Goal: Transaction & Acquisition: Register for event/course

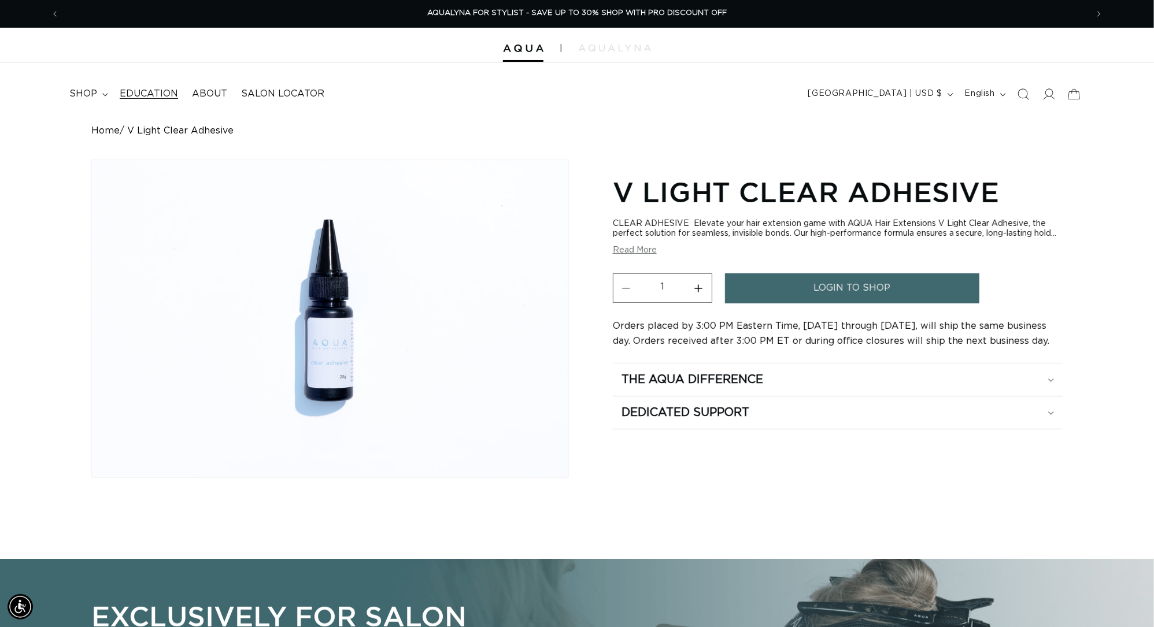
click at [140, 88] on link "Education" at bounding box center [149, 94] width 72 height 26
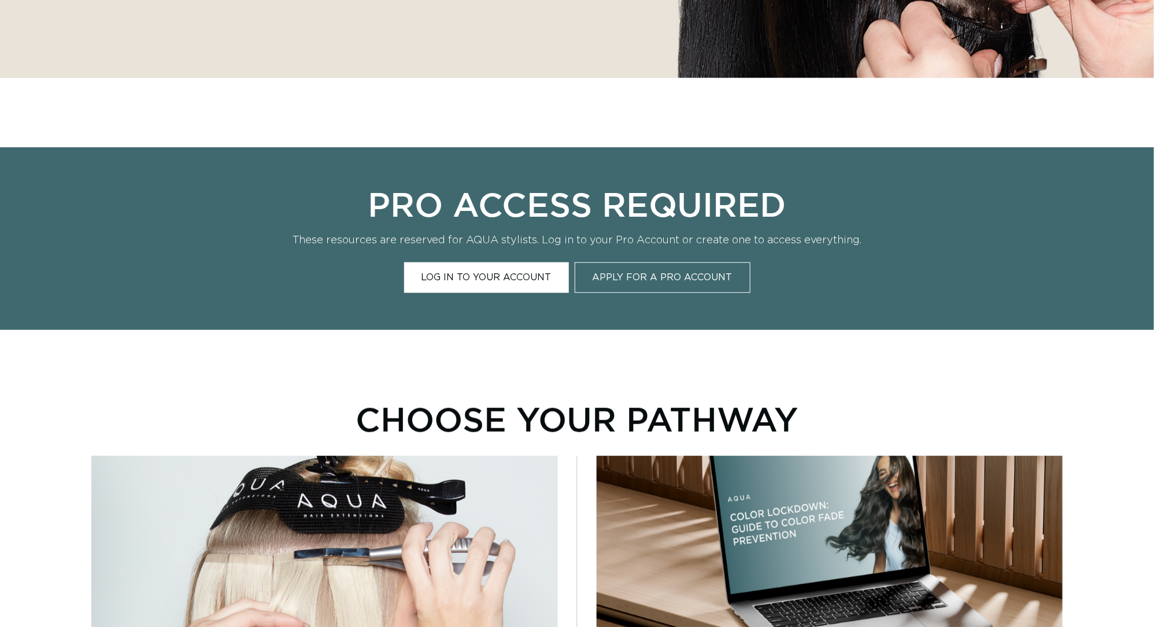
scroll to position [881, 0]
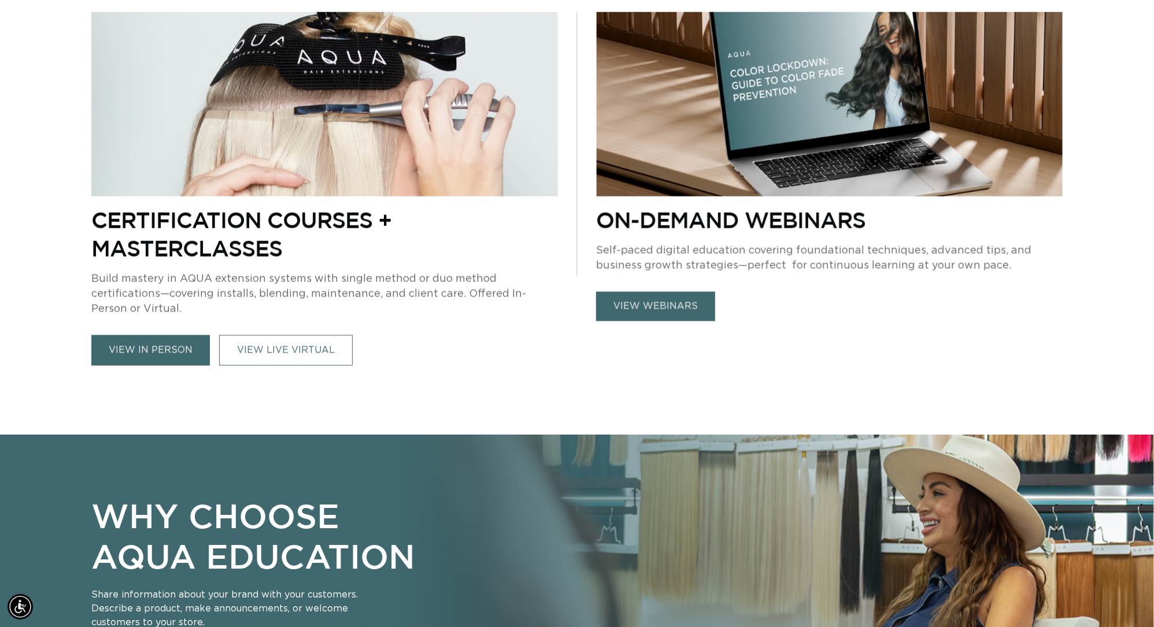
click at [146, 342] on link "view in person" at bounding box center [150, 350] width 119 height 31
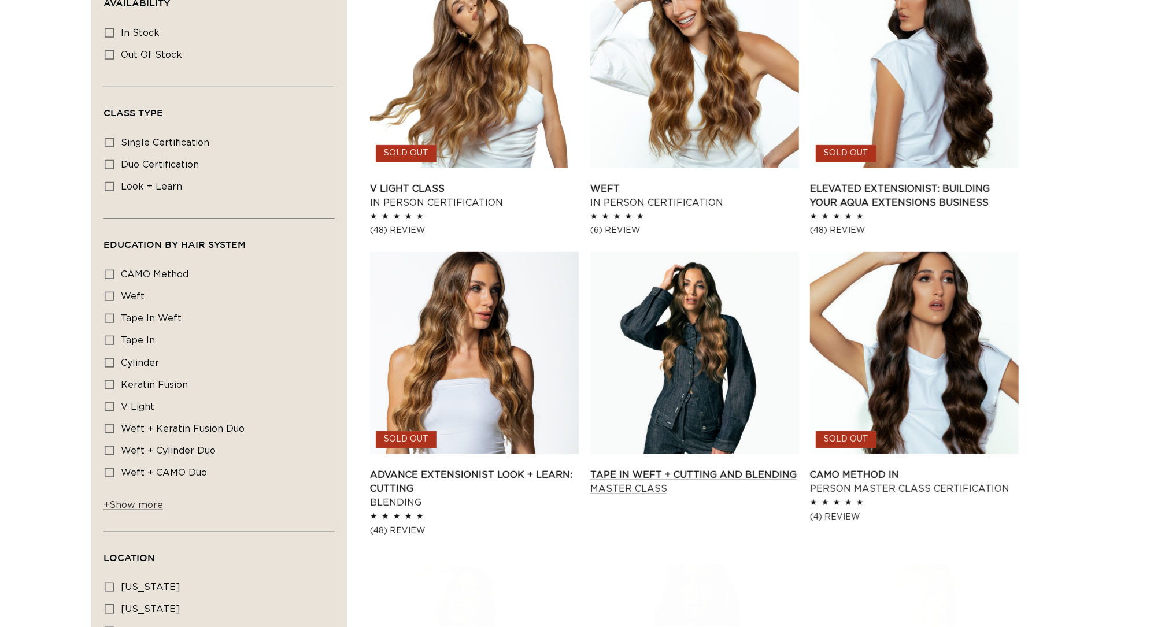
scroll to position [502, 0]
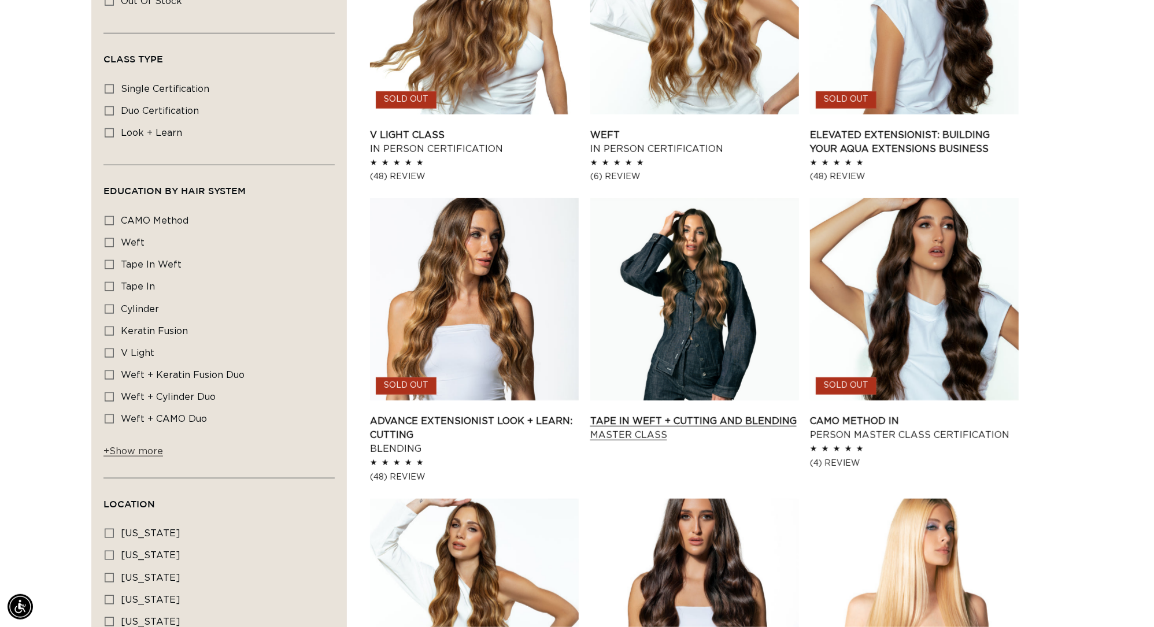
click at [717, 415] on link "Tape In Weft + Cutting and Blending Master Class" at bounding box center [694, 429] width 209 height 28
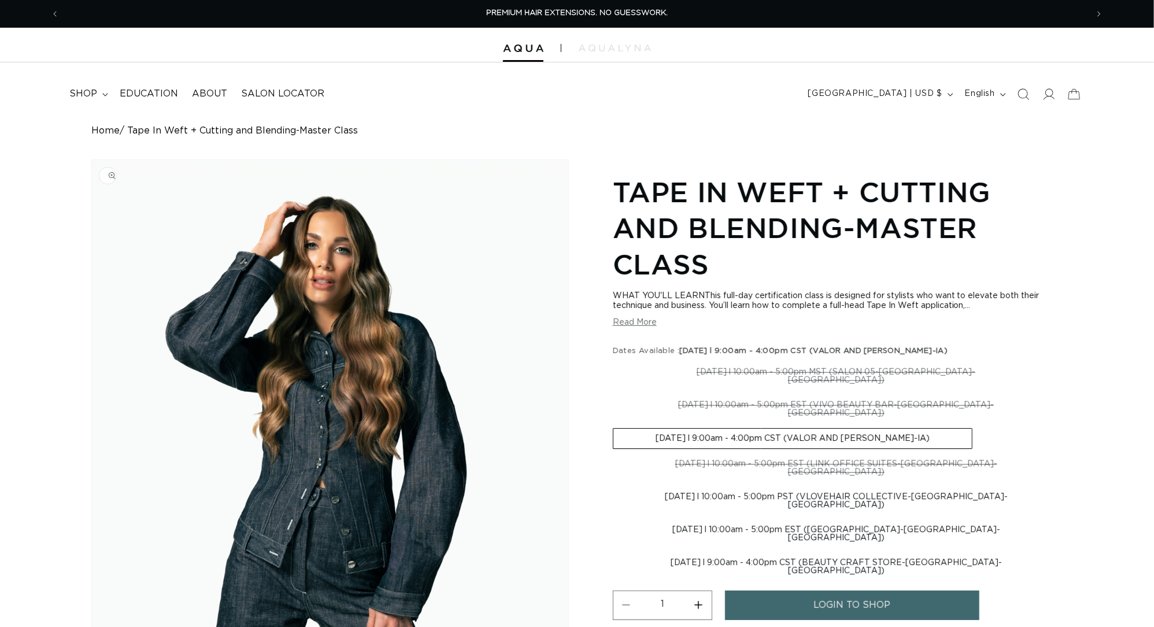
scroll to position [116, 0]
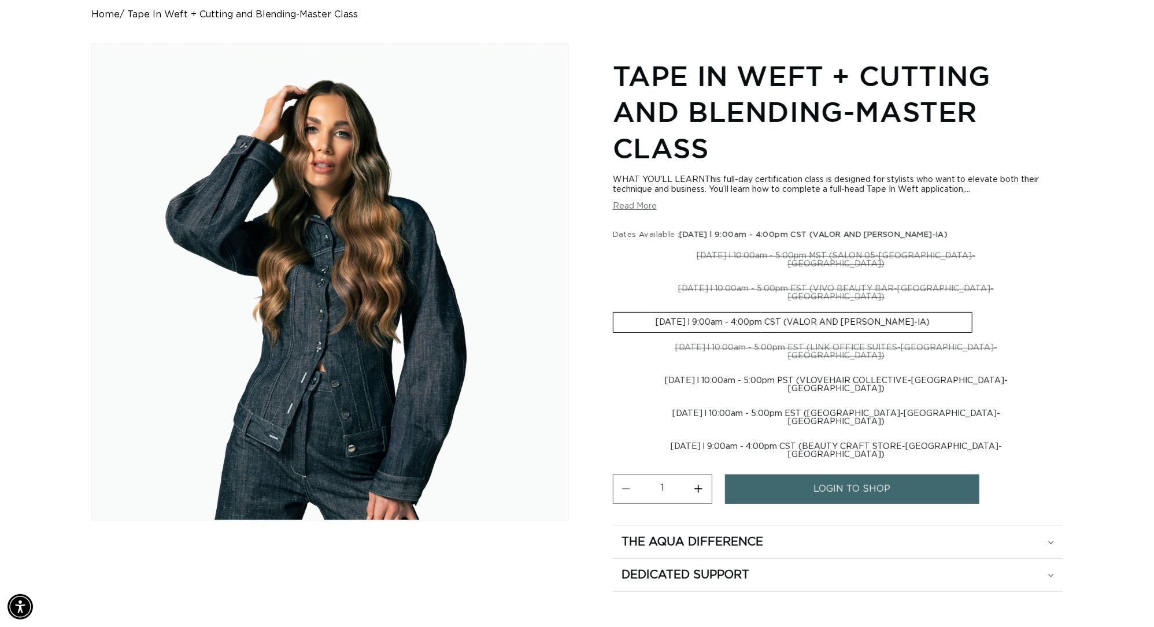
click at [633, 202] on button "Read More" at bounding box center [635, 207] width 44 height 10
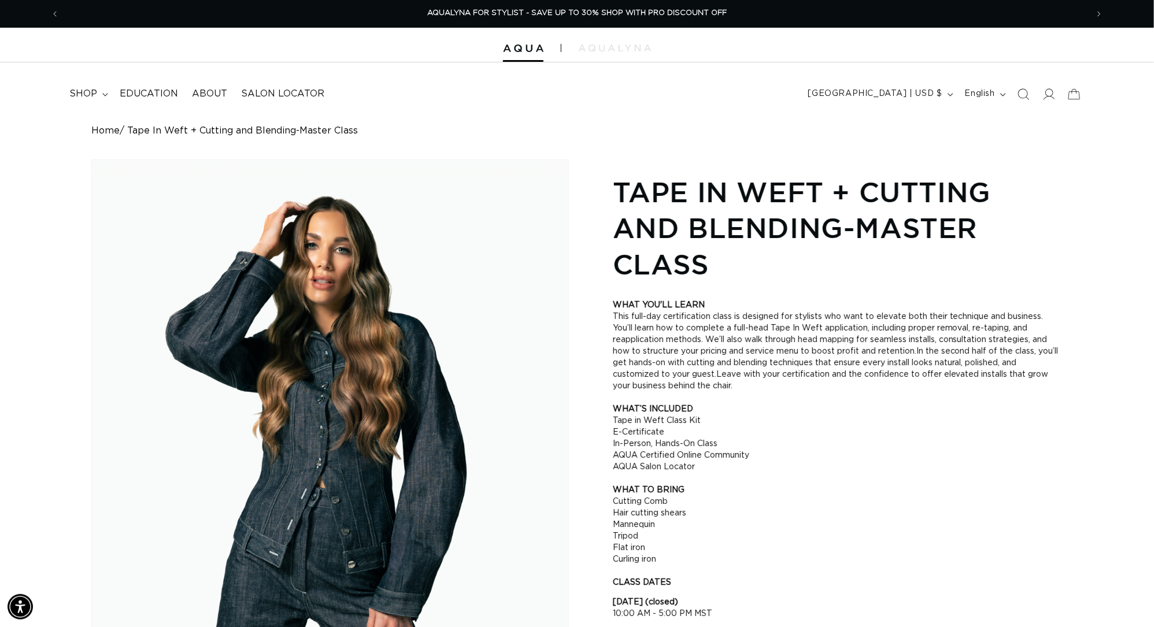
scroll to position [0, 0]
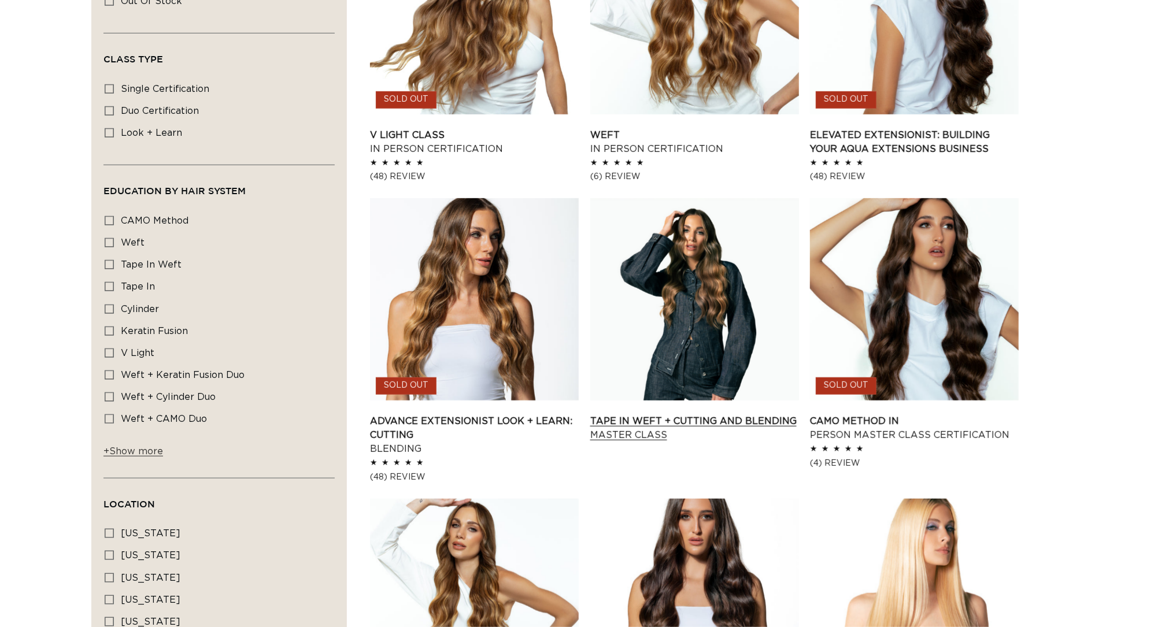
scroll to position [502, 0]
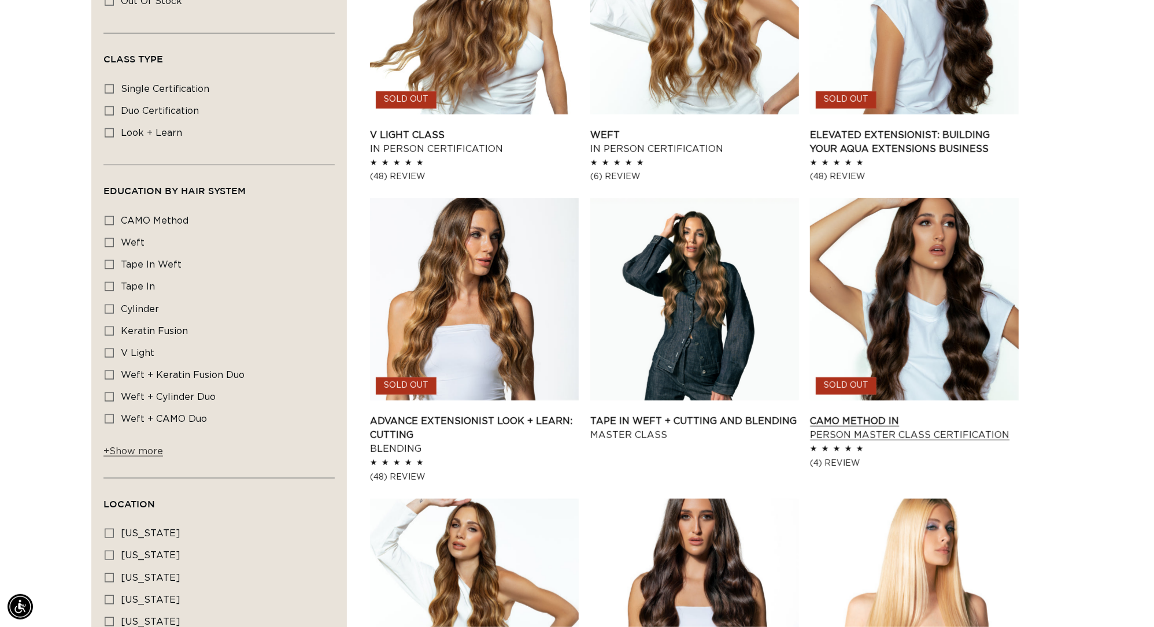
click at [888, 415] on link "CAMO Method In Person Master Class Certification" at bounding box center [914, 429] width 209 height 28
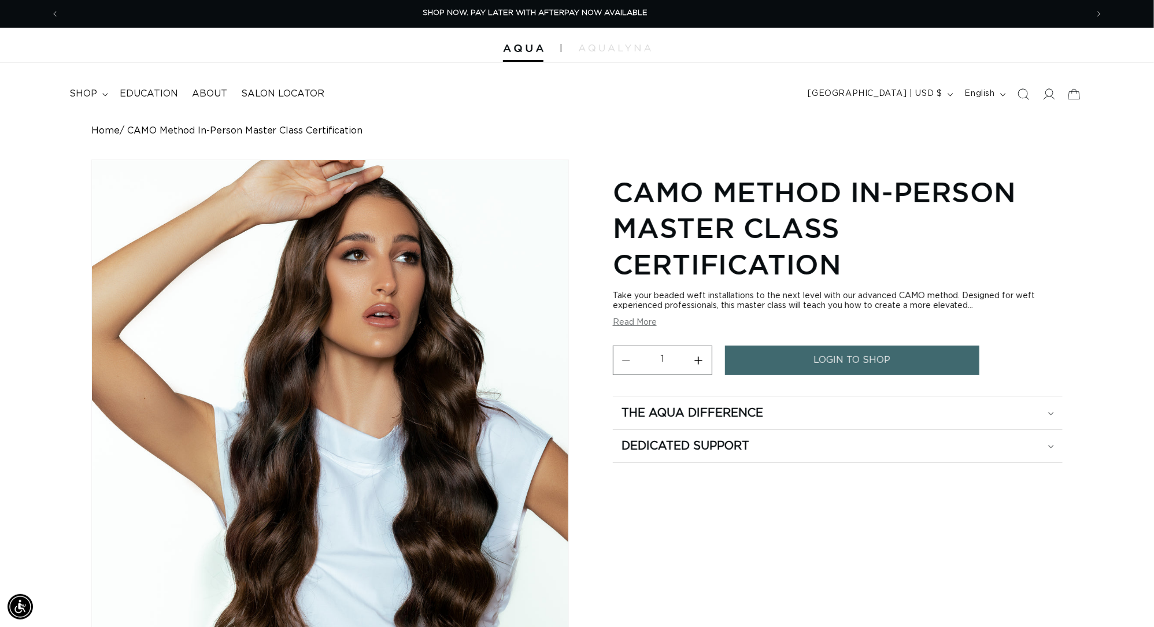
scroll to position [0, 2140]
click at [868, 346] on span "login to shop" at bounding box center [852, 360] width 77 height 29
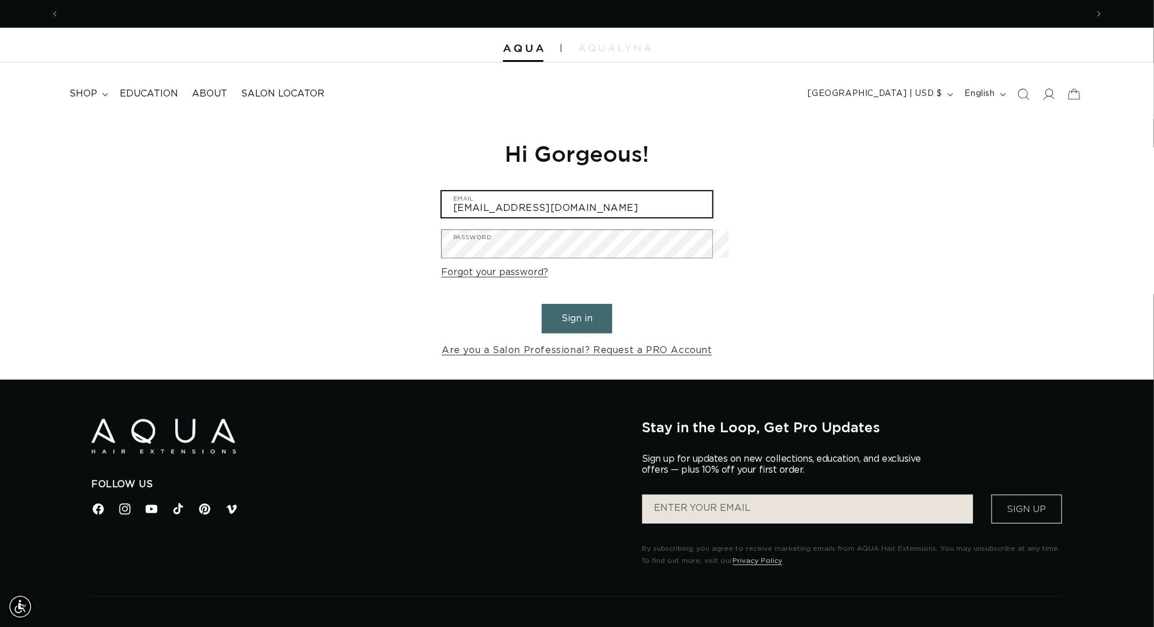
scroll to position [0, 2140]
type input "frankb@frankiethedirector.com"
click at [577, 324] on button "Sign in" at bounding box center [577, 318] width 71 height 29
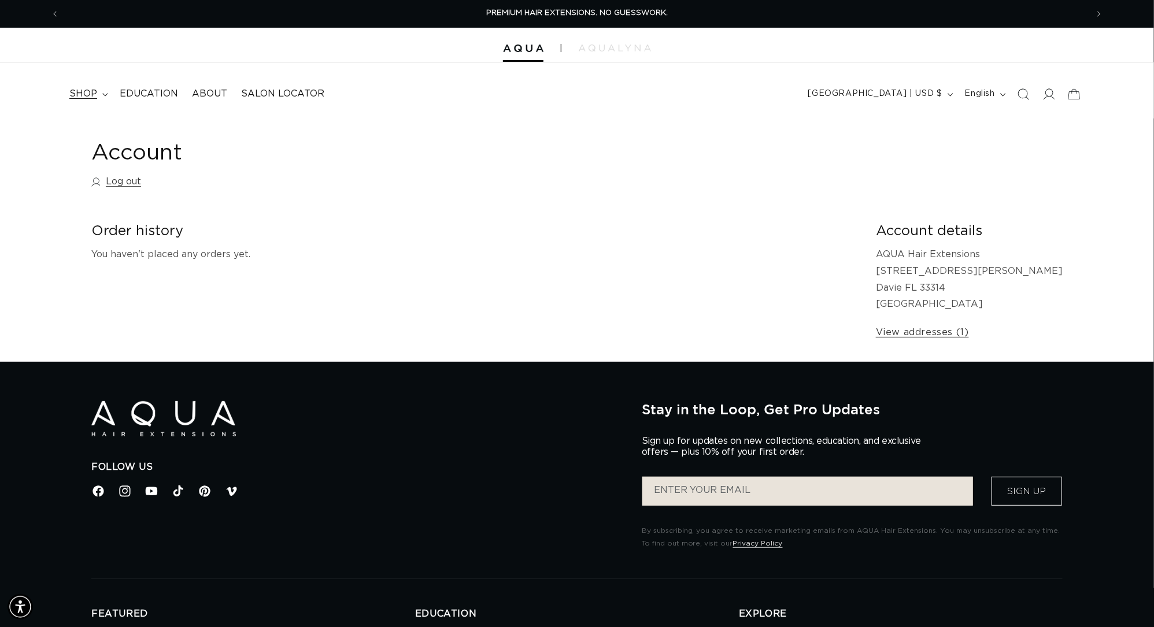
click at [97, 94] on span "shop" at bounding box center [83, 94] width 28 height 12
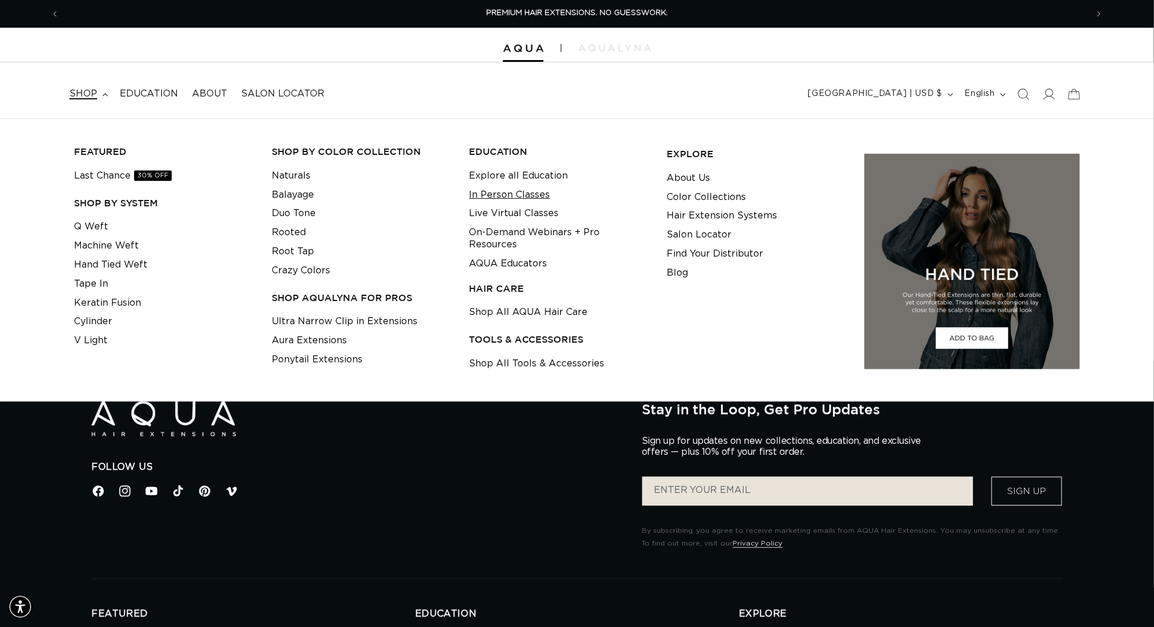
click at [514, 199] on link "In Person Classes" at bounding box center [509, 195] width 81 height 19
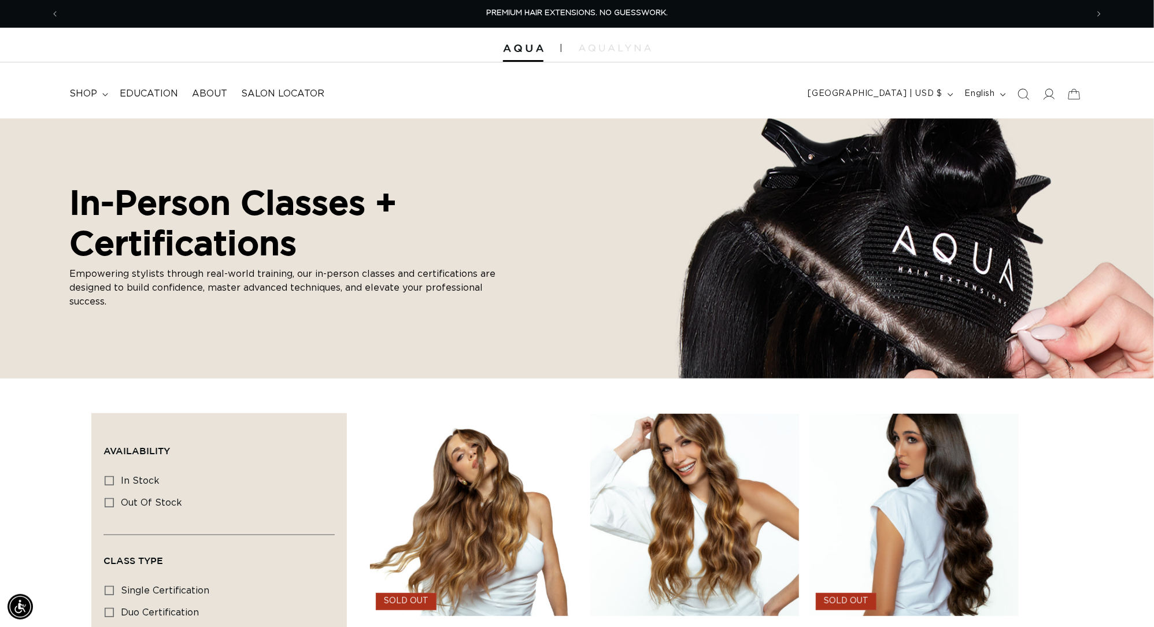
scroll to position [467, 0]
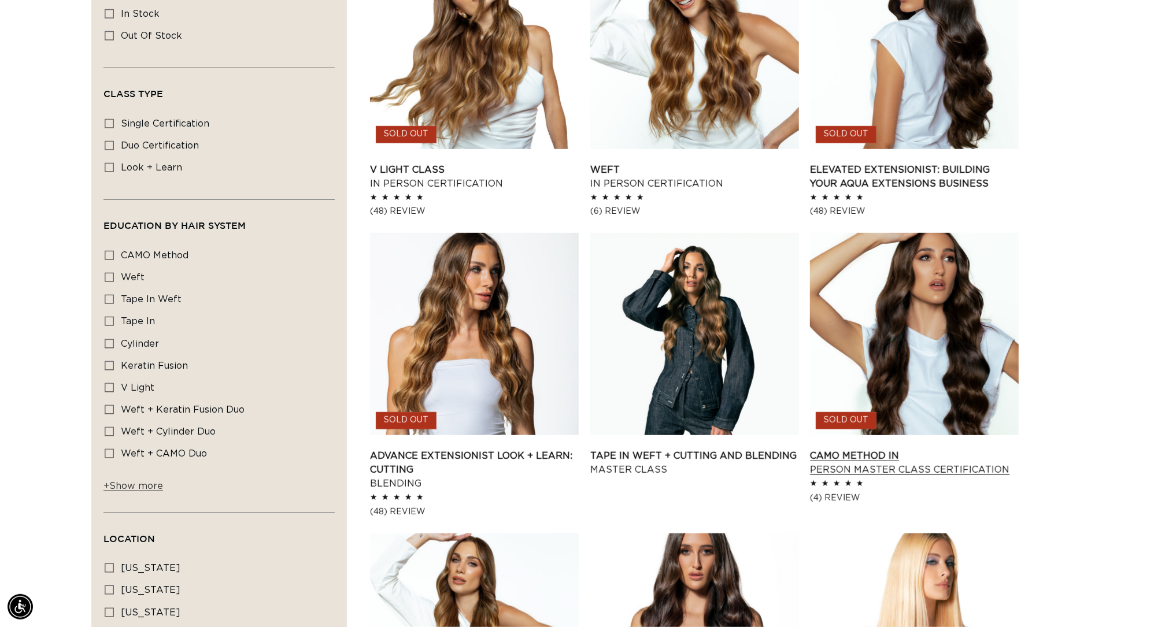
click at [885, 449] on link "CAMO Method In Person Master Class Certification" at bounding box center [914, 463] width 209 height 28
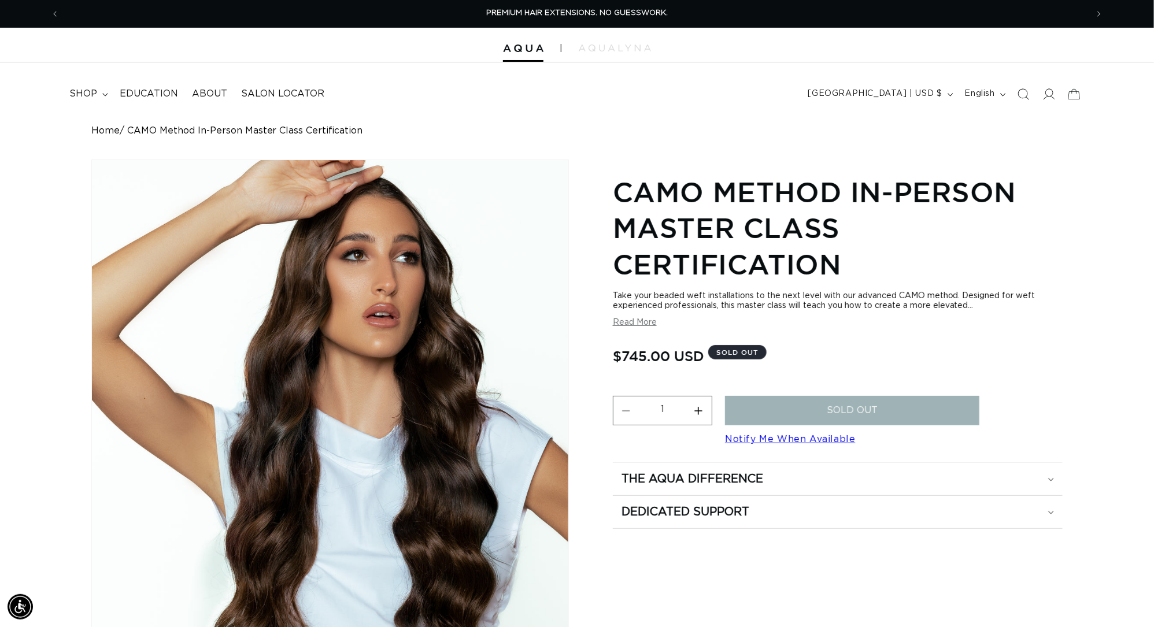
click at [625, 318] on button "Read More" at bounding box center [635, 323] width 44 height 10
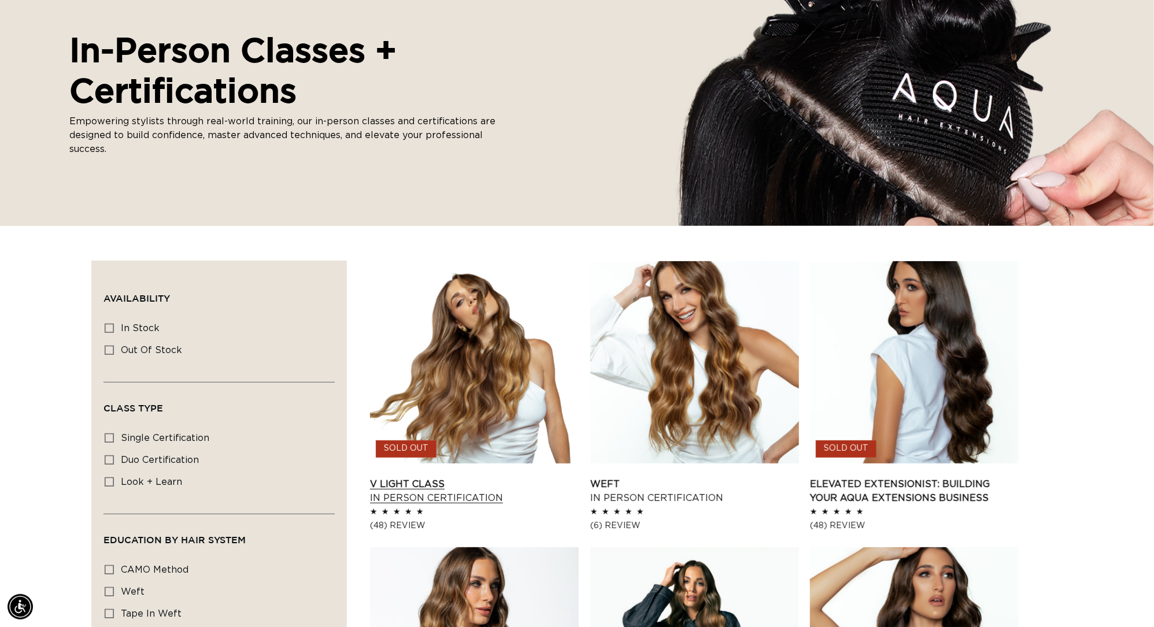
click at [497, 478] on link "V Light Class In Person Certification" at bounding box center [474, 492] width 209 height 28
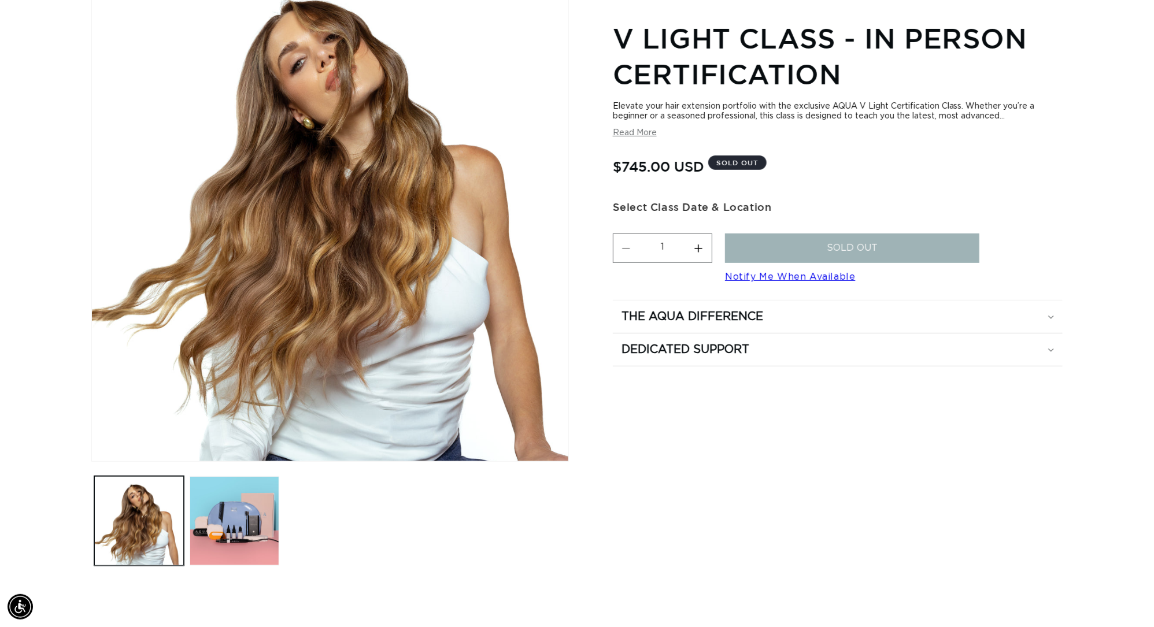
scroll to position [0, 2140]
click at [632, 136] on button "Read More" at bounding box center [635, 133] width 44 height 10
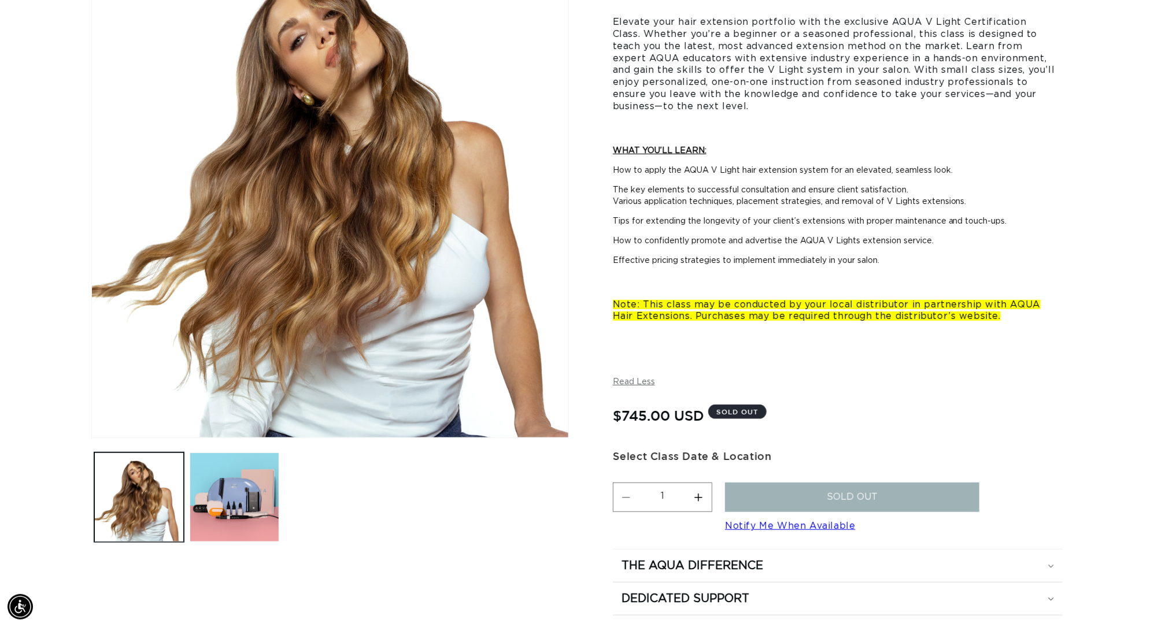
scroll to position [418, 0]
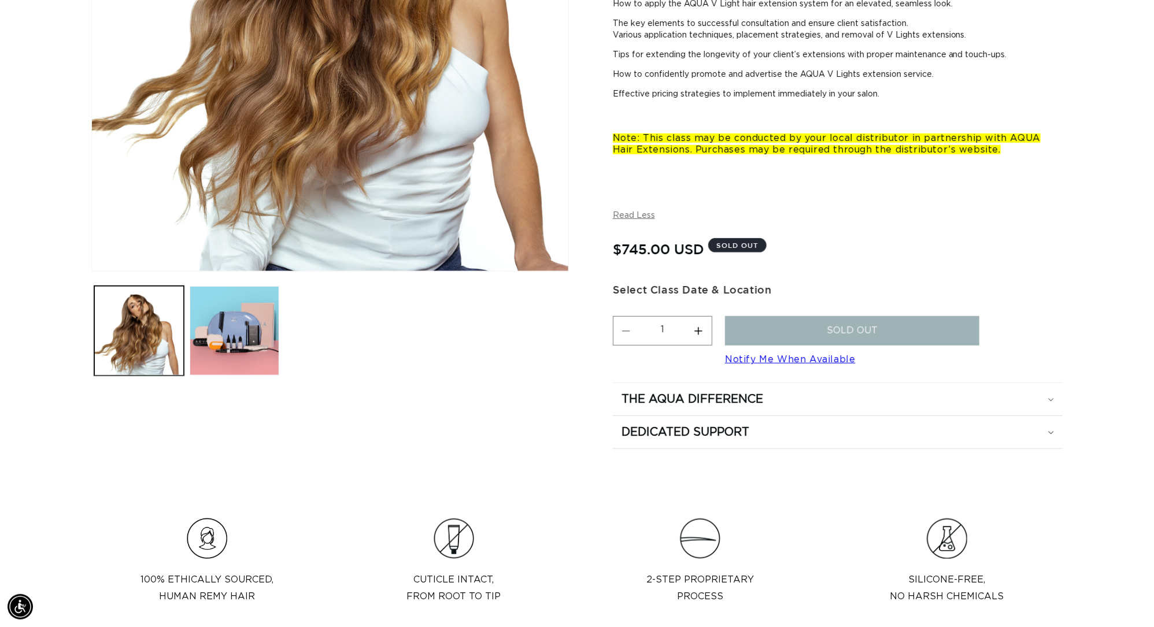
click at [855, 364] on link "Notify Me When Available" at bounding box center [790, 359] width 130 height 9
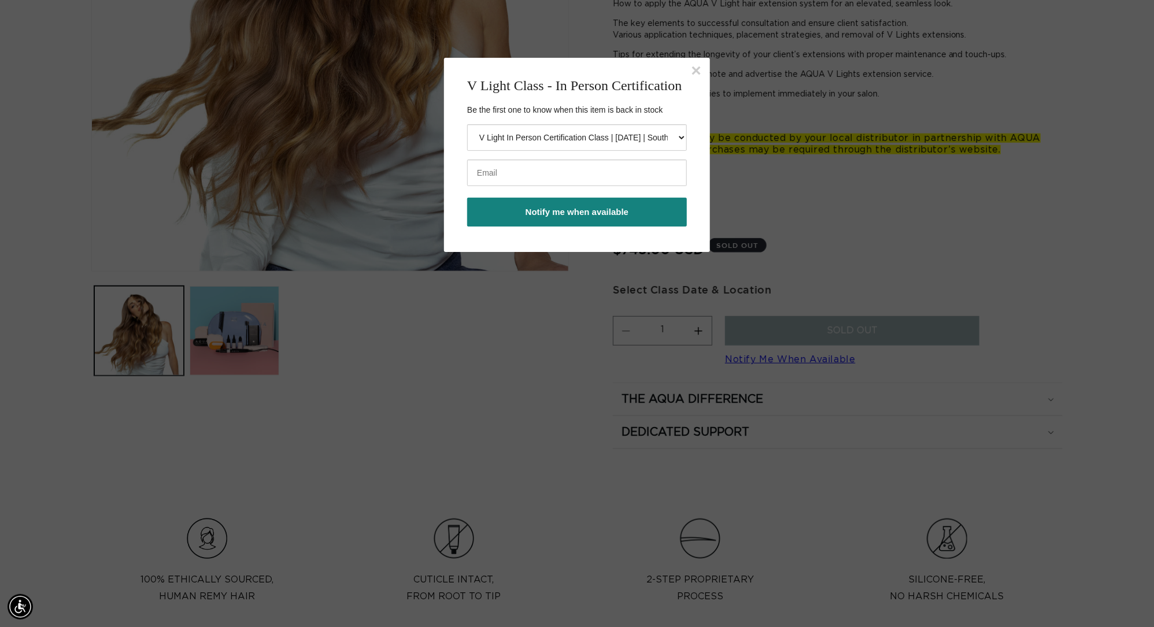
scroll to position [0, 0]
click at [695, 72] on button "×" at bounding box center [696, 70] width 10 height 17
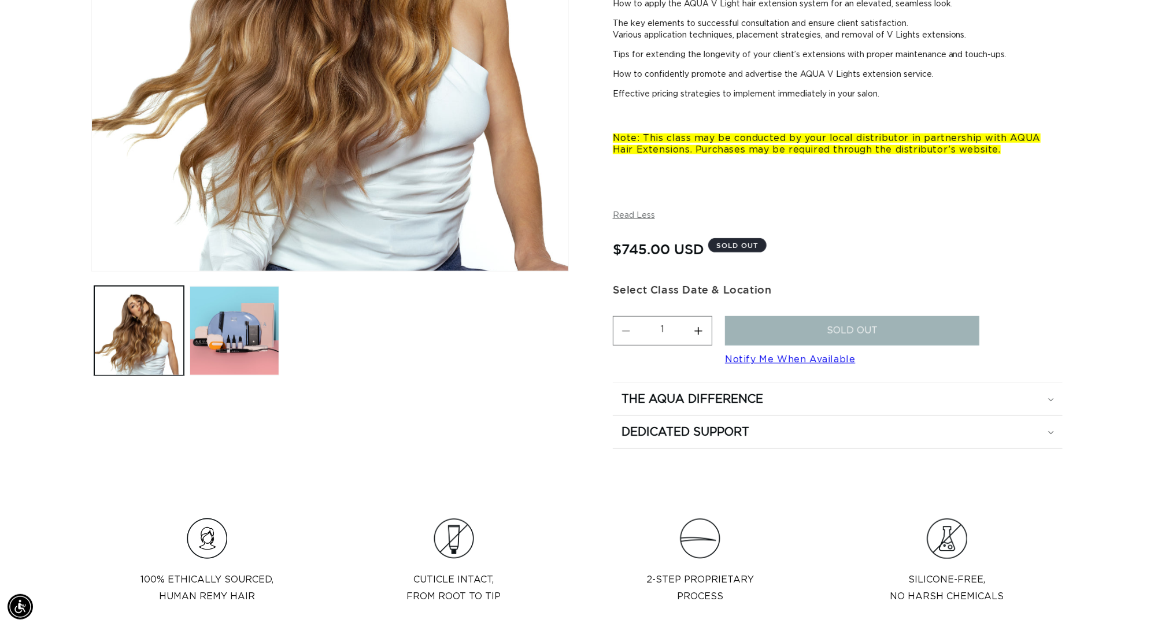
scroll to position [0, 1070]
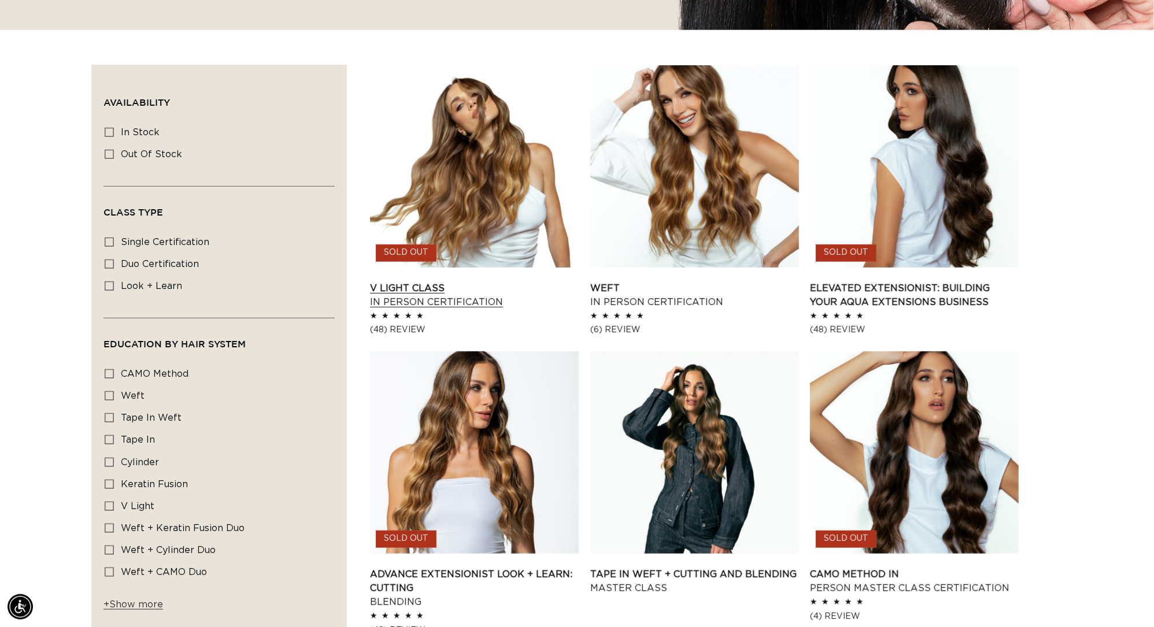
scroll to position [0, 1070]
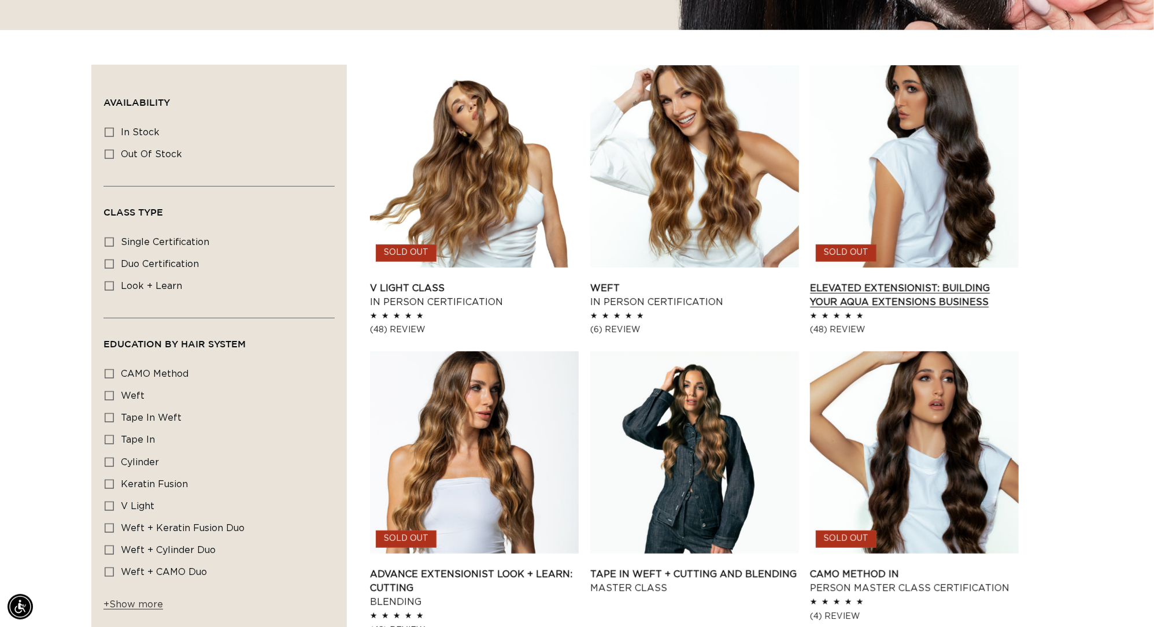
click at [912, 282] on link "Elevated Extensionist: Building Your AQUA Extensions Business" at bounding box center [914, 296] width 209 height 28
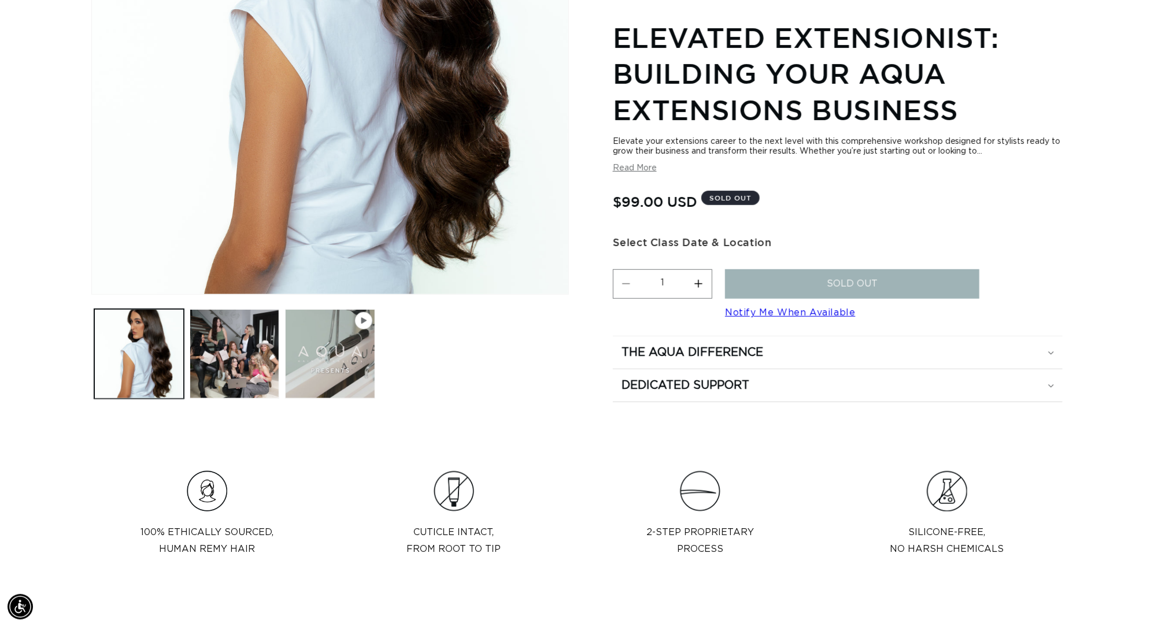
click at [855, 314] on link "Notify Me When Available" at bounding box center [790, 312] width 130 height 9
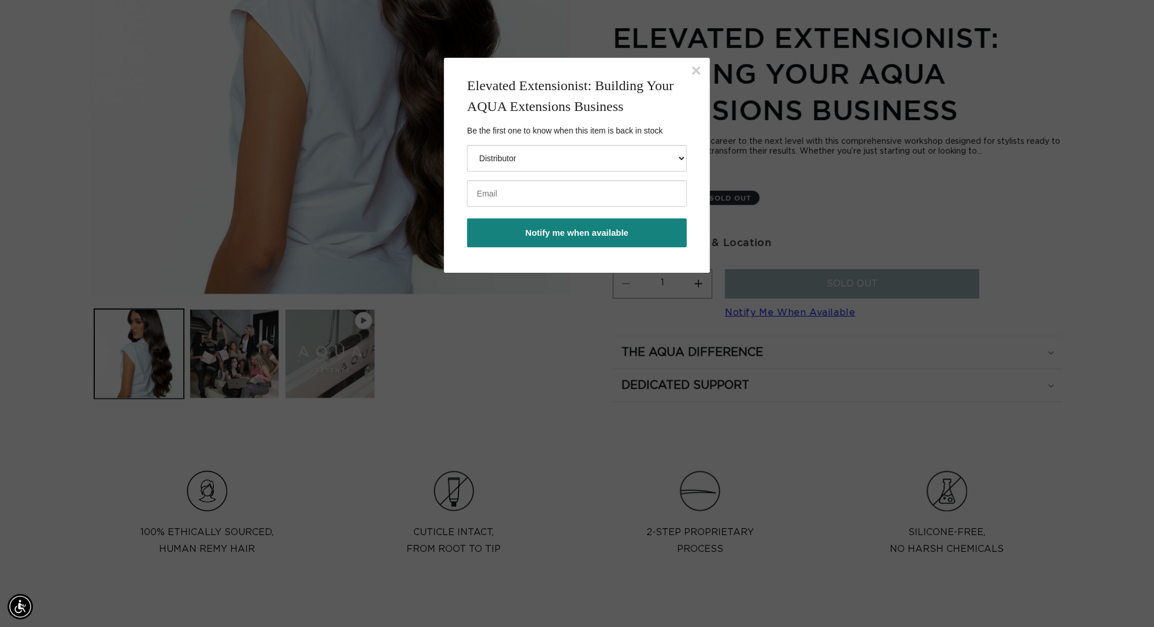
scroll to position [0, 1070]
click at [695, 75] on button "×" at bounding box center [696, 70] width 10 height 17
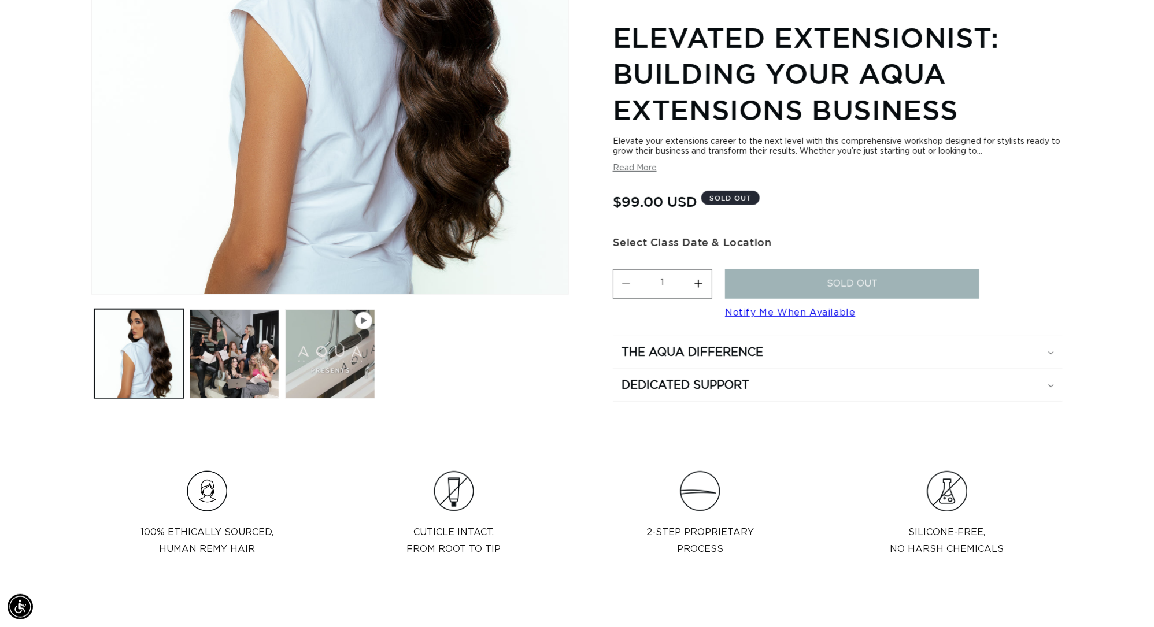
scroll to position [0, 2140]
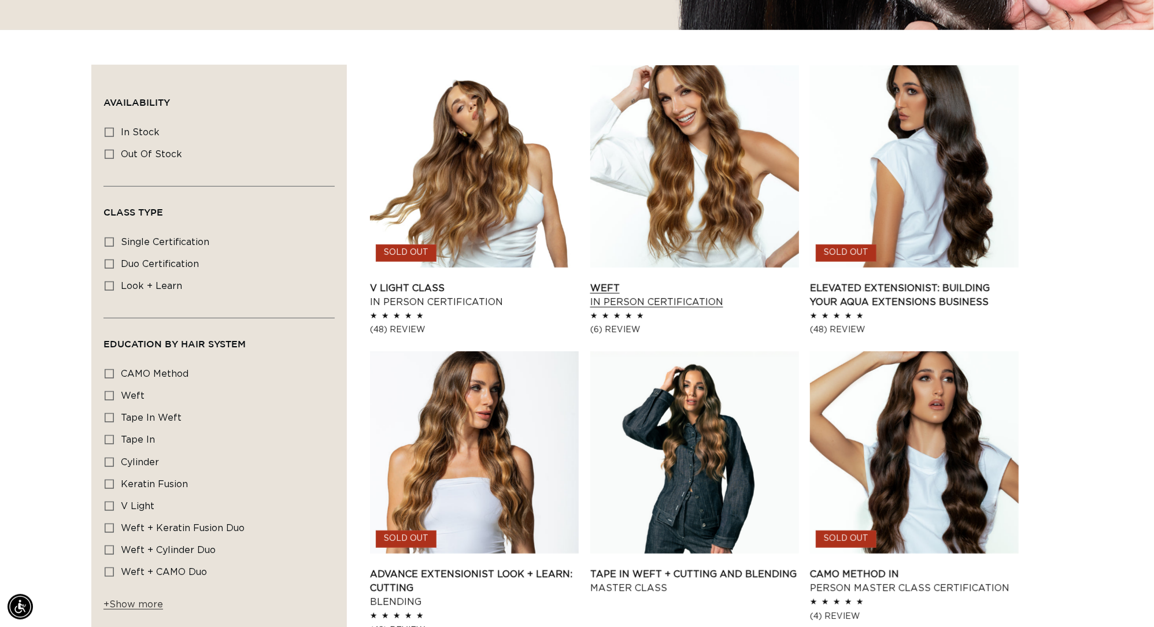
scroll to position [452, 0]
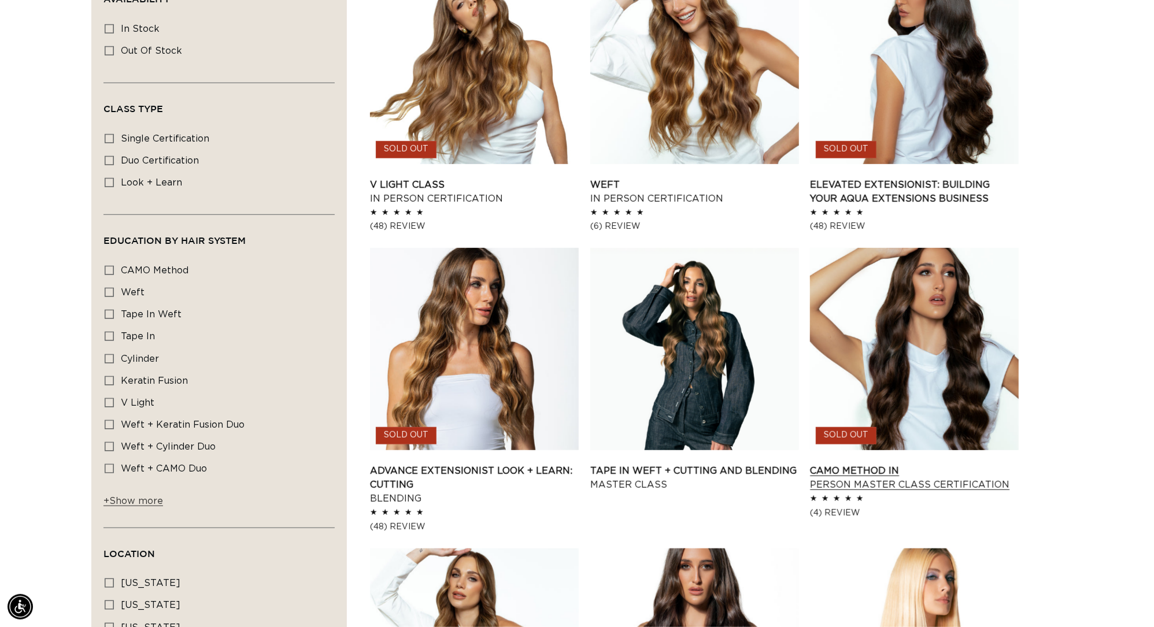
click at [909, 464] on link "CAMO Method In Person Master Class Certification" at bounding box center [914, 478] width 209 height 28
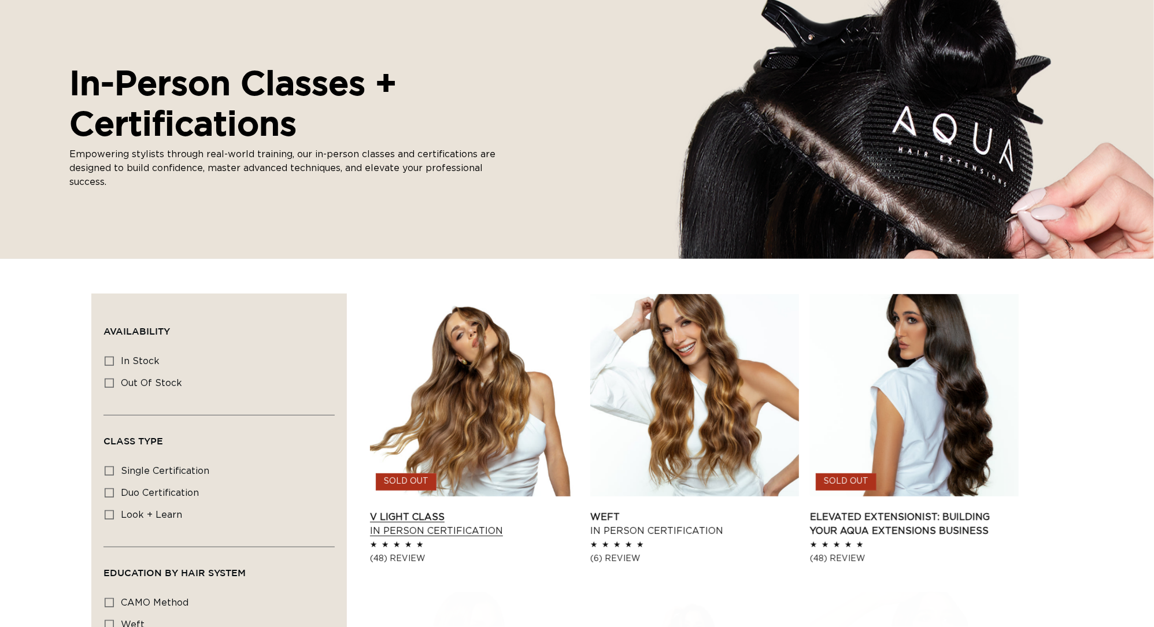
scroll to position [120, 0]
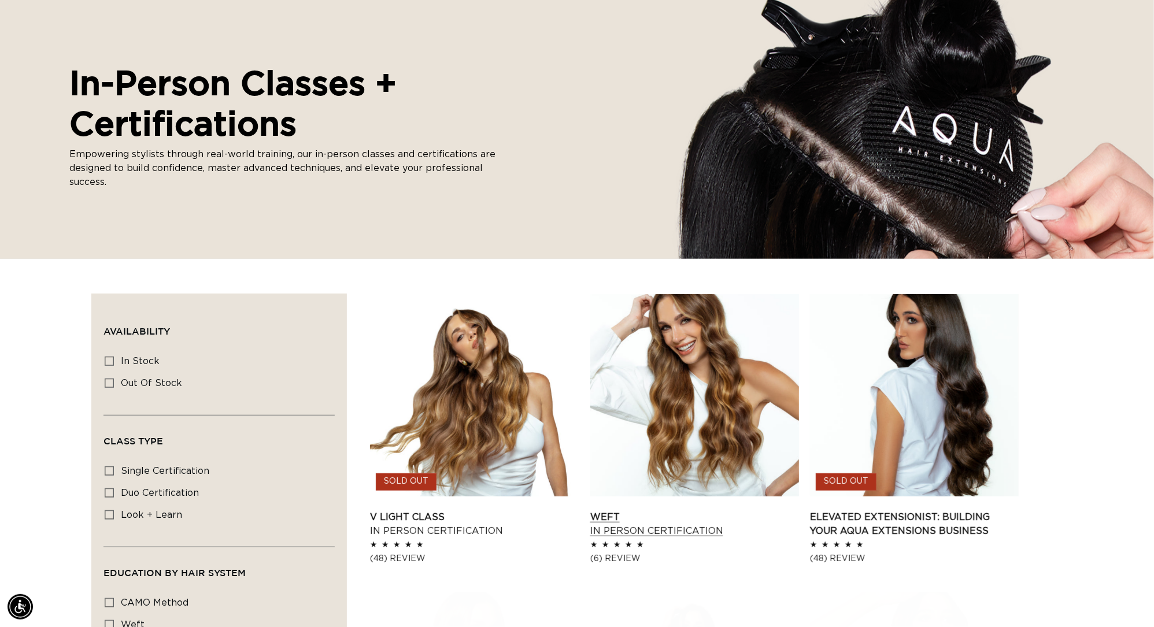
click at [694, 510] on link "Weft In Person Certification" at bounding box center [694, 524] width 209 height 28
click at [652, 510] on link "Weft In Person Certification" at bounding box center [694, 524] width 209 height 28
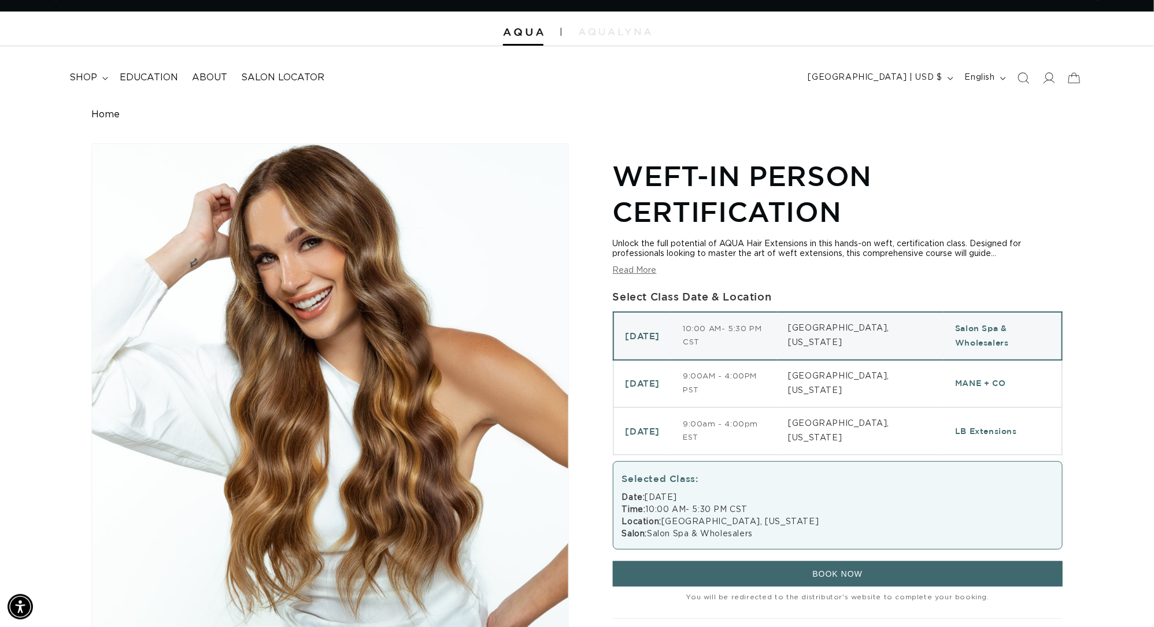
click at [652, 273] on button "Read More" at bounding box center [635, 271] width 44 height 10
click at [640, 275] on button "Read More" at bounding box center [635, 271] width 44 height 10
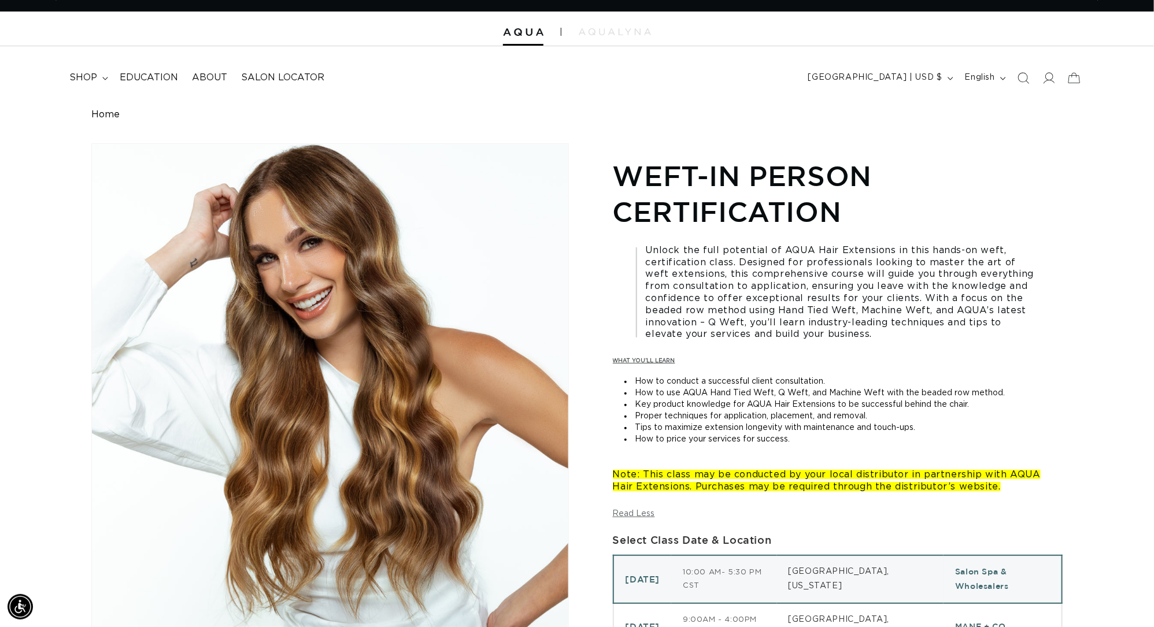
scroll to position [0, 1070]
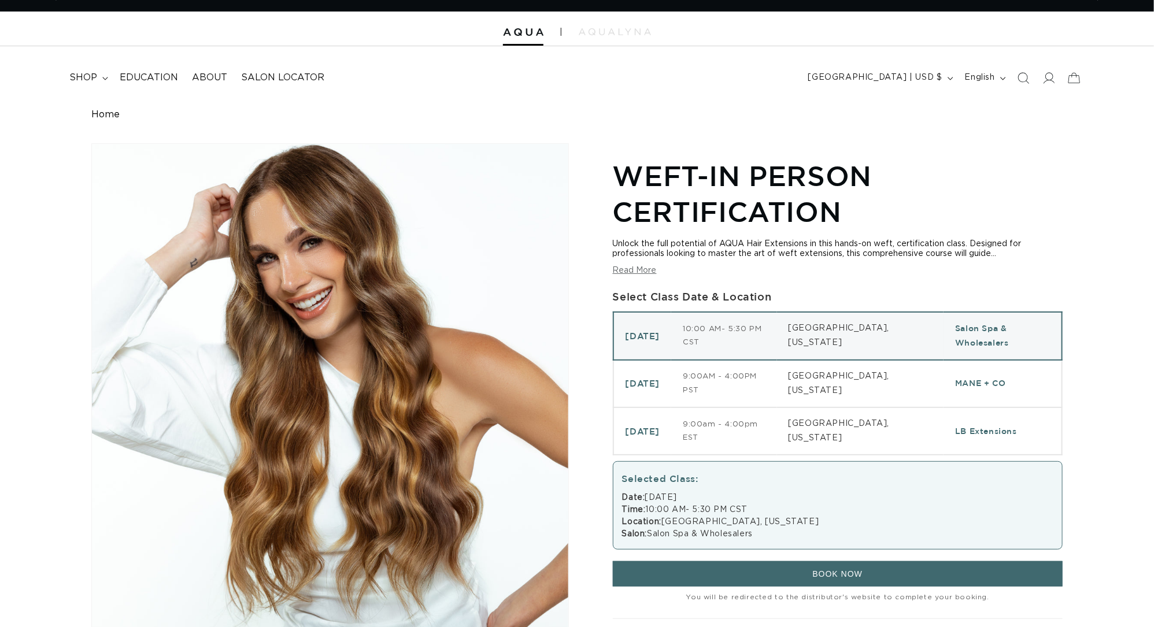
click at [638, 275] on button "Read More" at bounding box center [635, 271] width 44 height 10
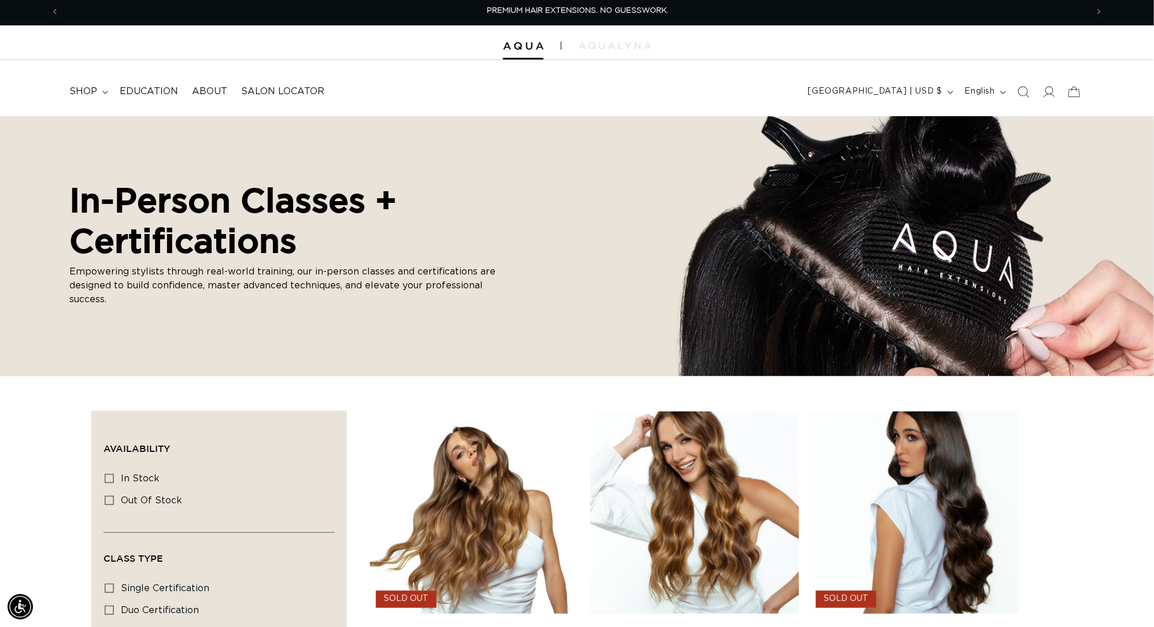
scroll to position [0, 1070]
click at [808, 0] on link "SHOP NOW. PAY LATER WITH AFTERPAY NOW AVAILABLE" at bounding box center [535, 11] width 1019 height 27
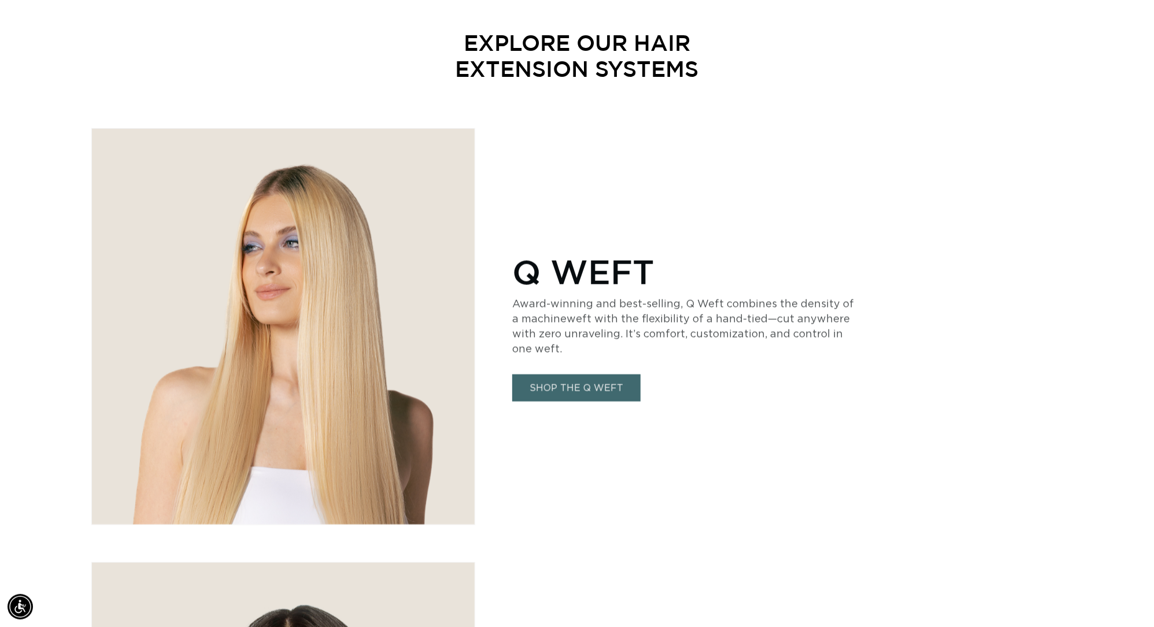
scroll to position [668, 0]
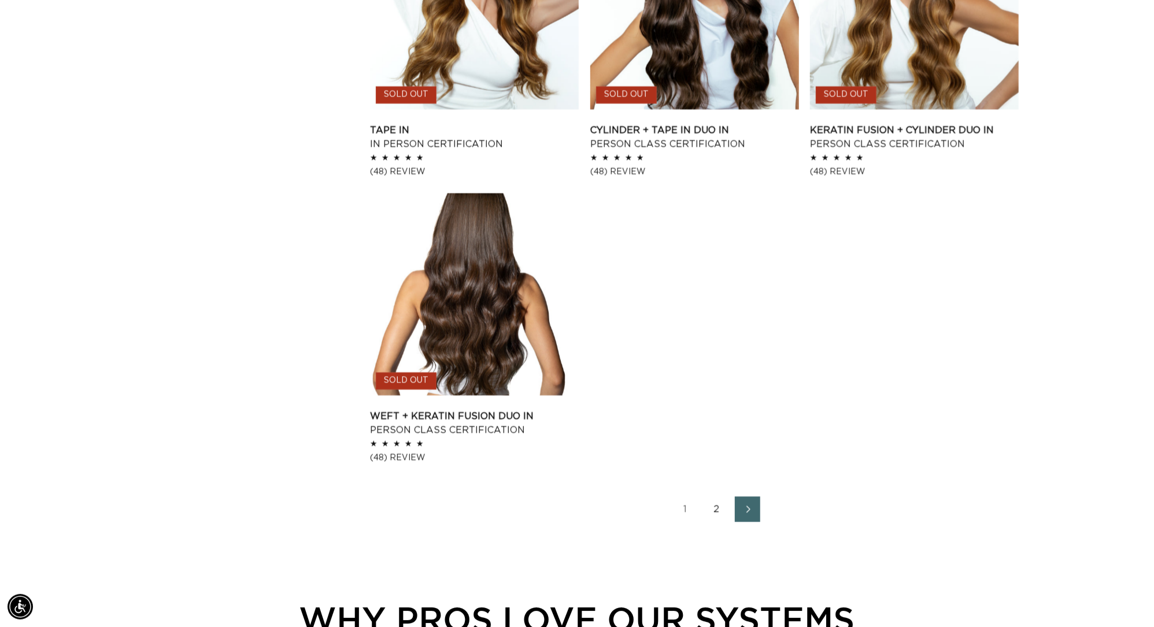
scroll to position [1231, 0]
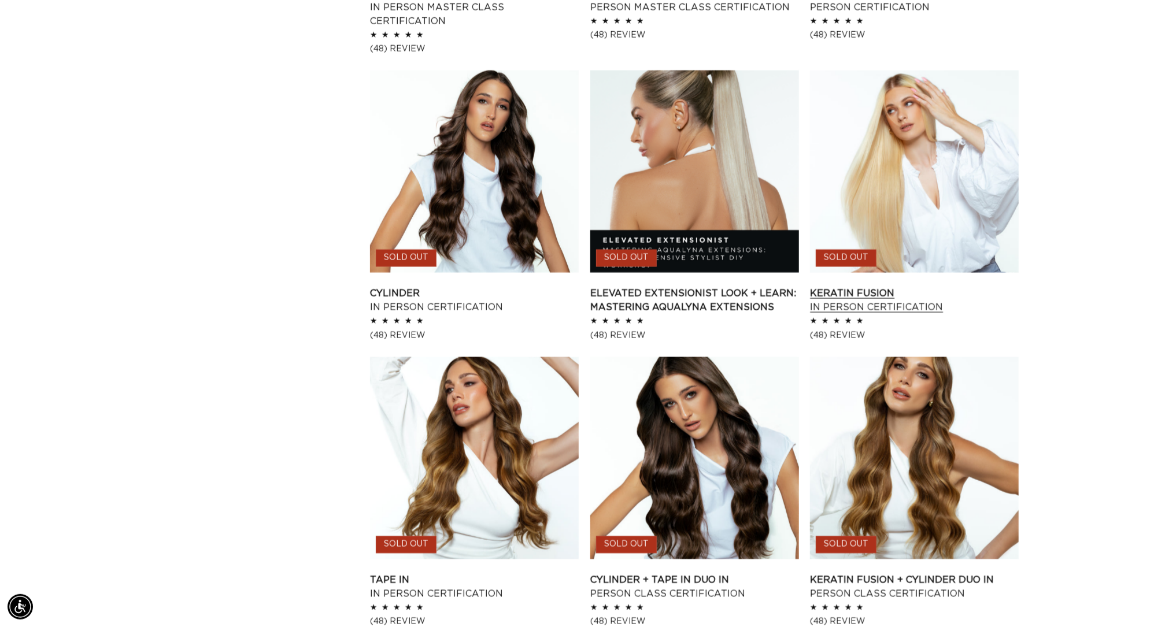
click at [929, 286] on link "Keratin Fusion In Person Certification" at bounding box center [914, 300] width 209 height 28
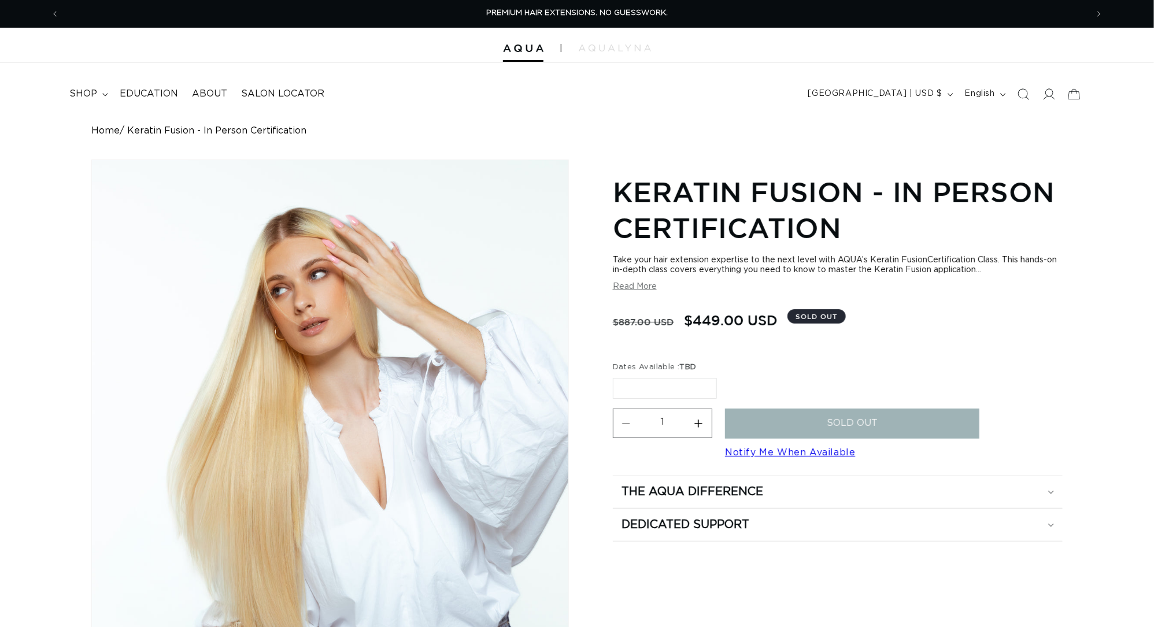
click at [630, 298] on section "Keratin Fusion - In Person Certification Take your hair extension expertise to …" at bounding box center [838, 356] width 450 height 371
click at [630, 292] on button "Read More" at bounding box center [635, 287] width 44 height 10
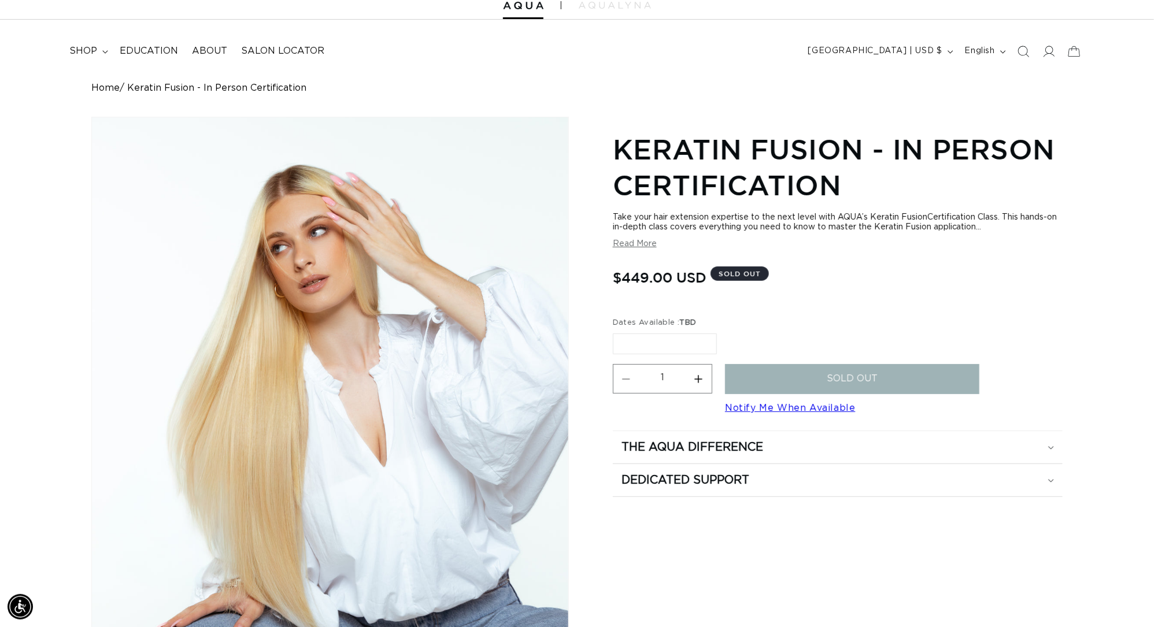
click at [635, 249] on button "Read More" at bounding box center [635, 244] width 44 height 10
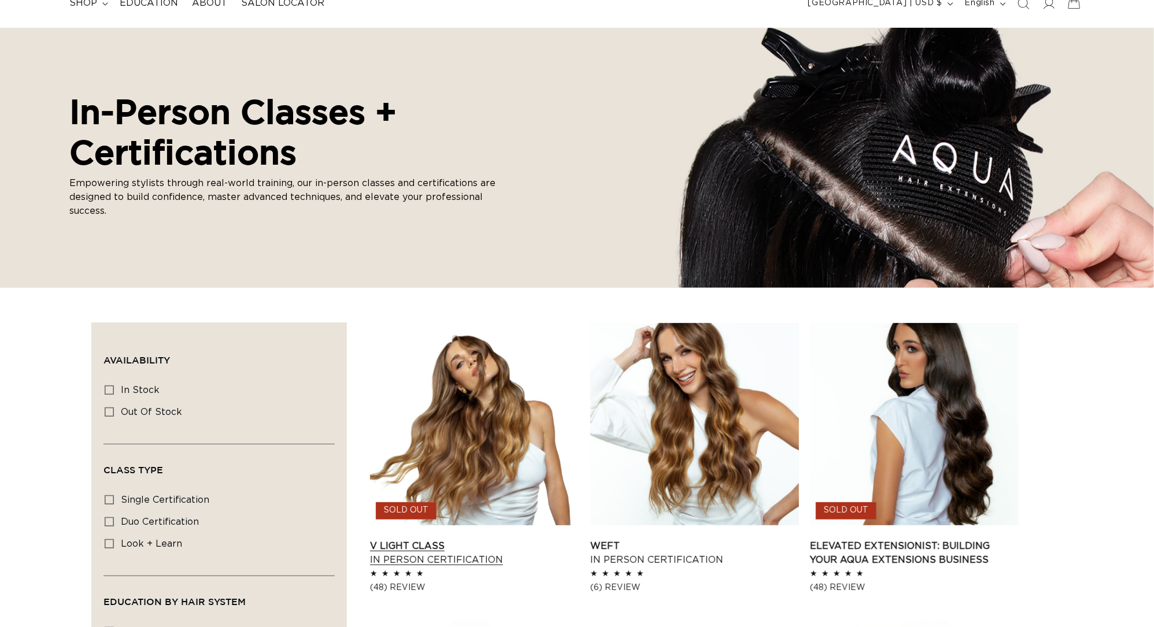
click at [452, 539] on link "V Light Class In Person Certification" at bounding box center [474, 553] width 209 height 28
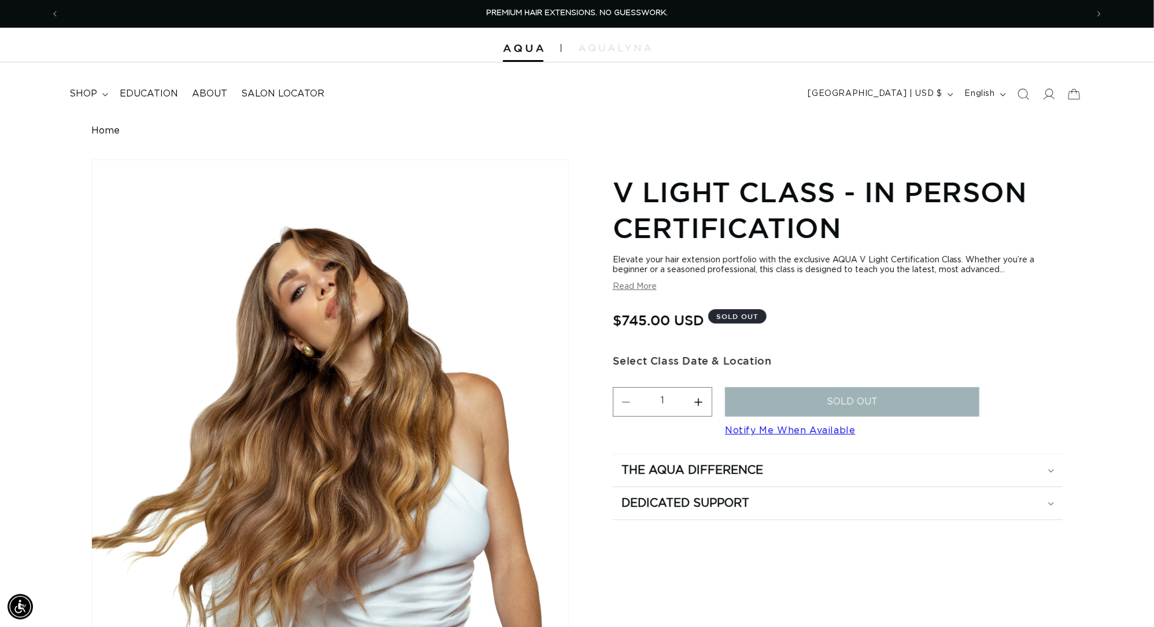
click at [638, 292] on button "Read More" at bounding box center [635, 287] width 44 height 10
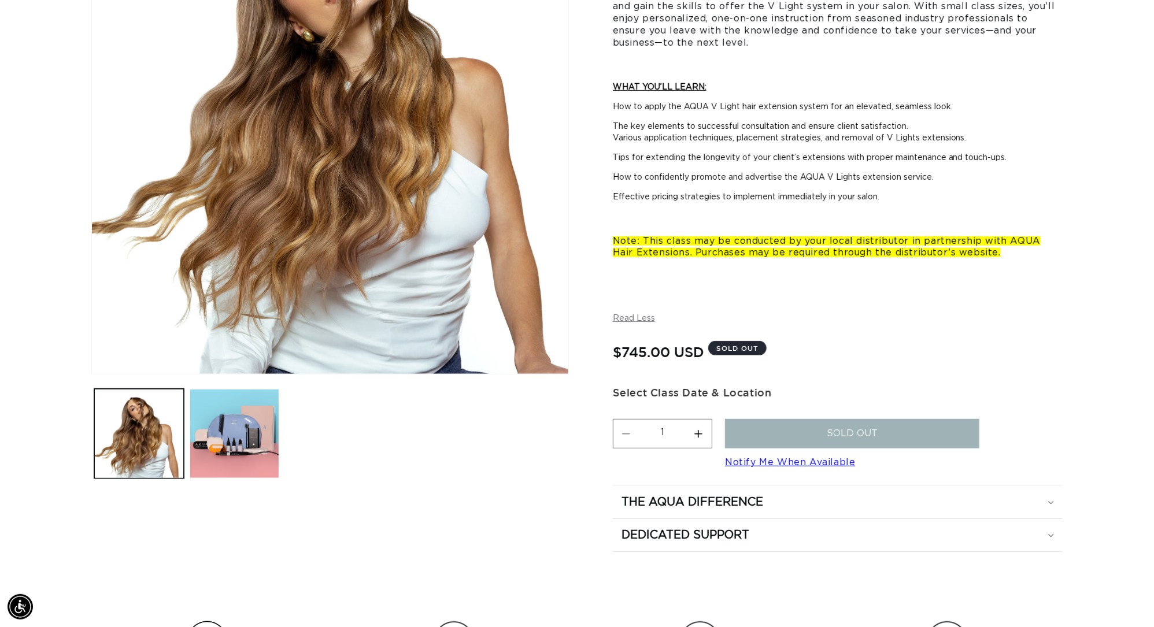
scroll to position [0, 2140]
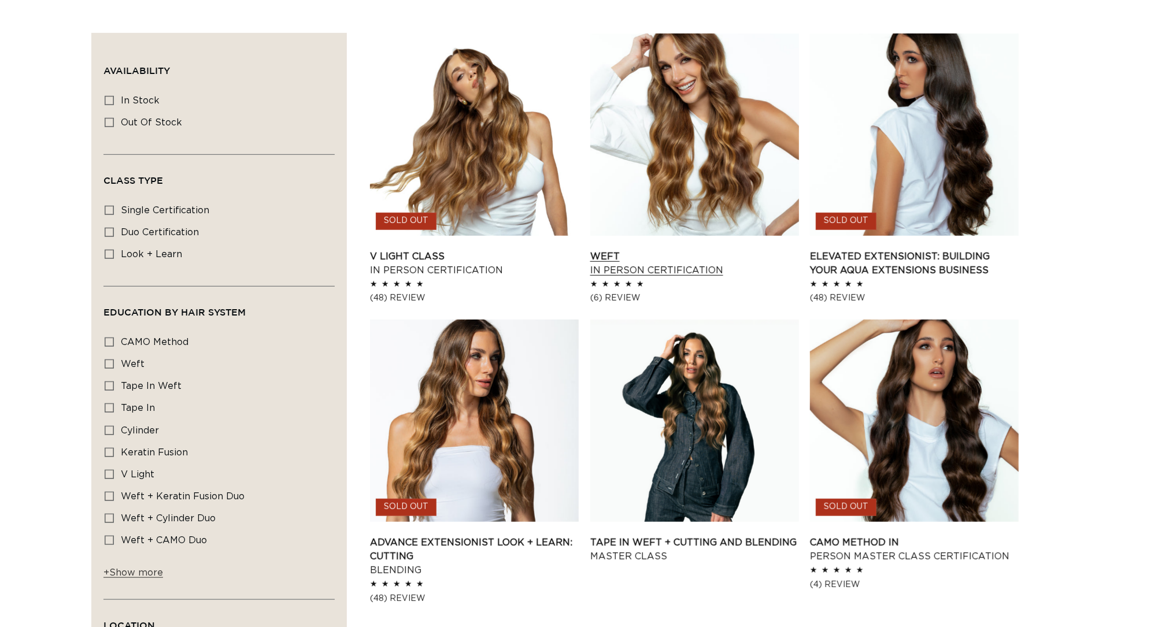
click at [683, 250] on link "Weft In Person Certification" at bounding box center [694, 264] width 209 height 28
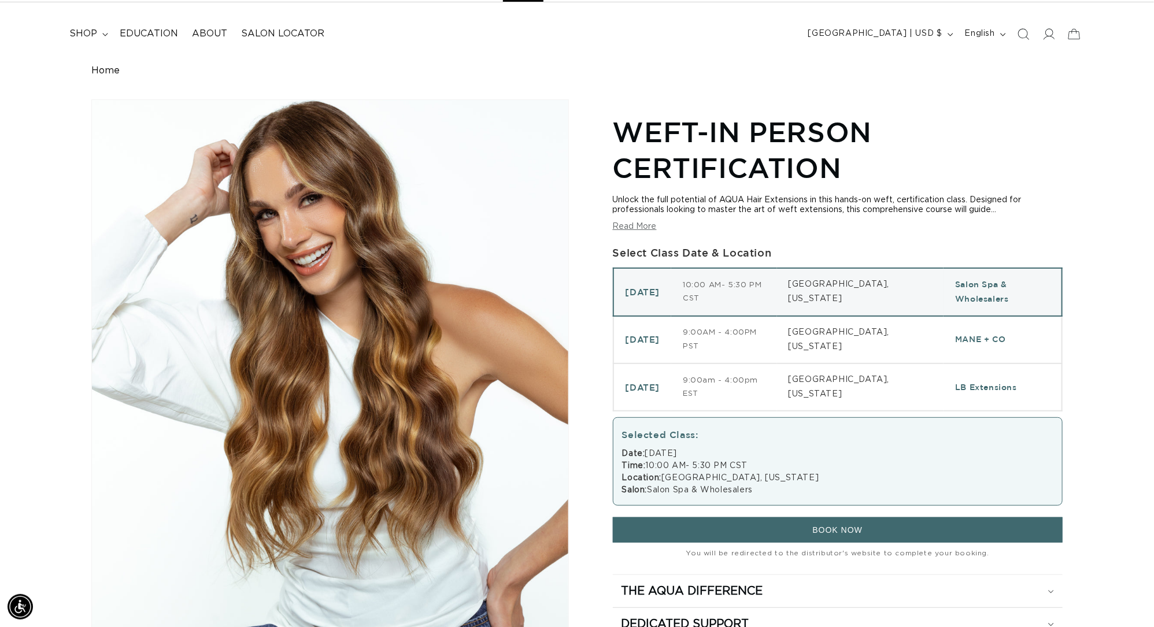
scroll to position [0, 1070]
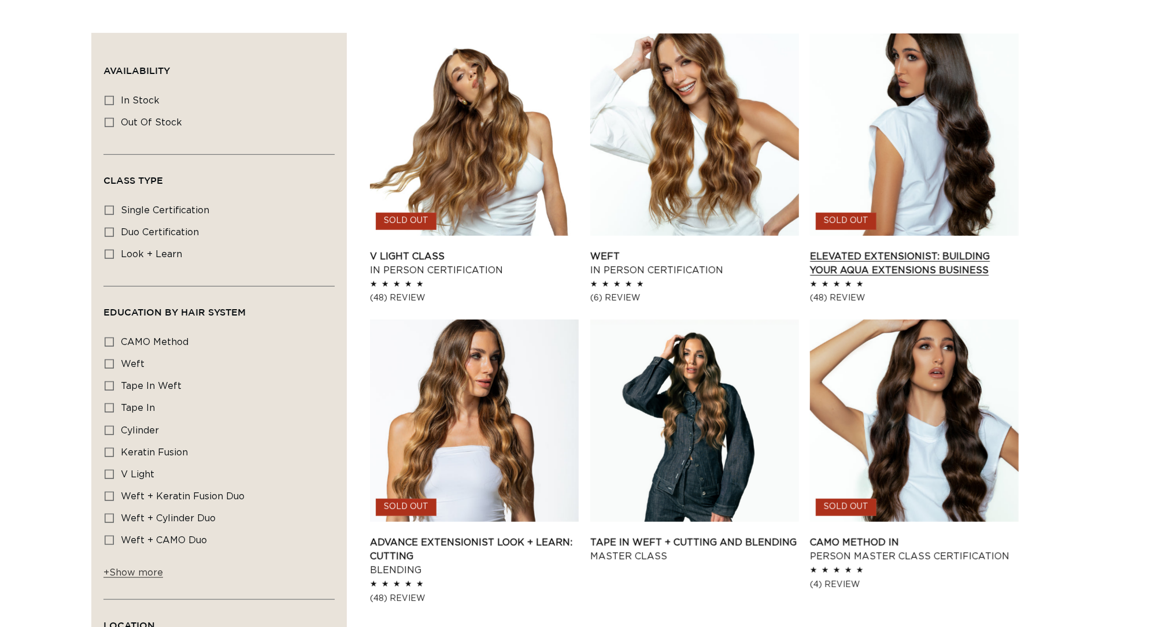
scroll to position [380, 0]
click at [964, 250] on link "Elevated Extensionist: Building Your AQUA Extensions Business" at bounding box center [914, 264] width 209 height 28
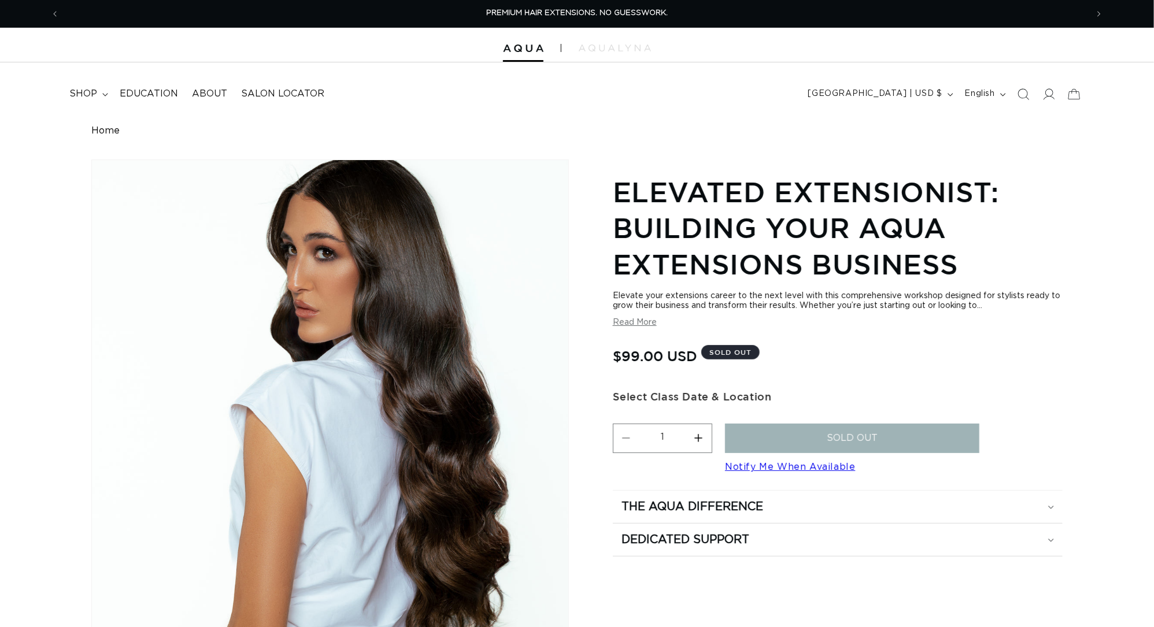
click at [646, 328] on button "Read More" at bounding box center [635, 323] width 44 height 10
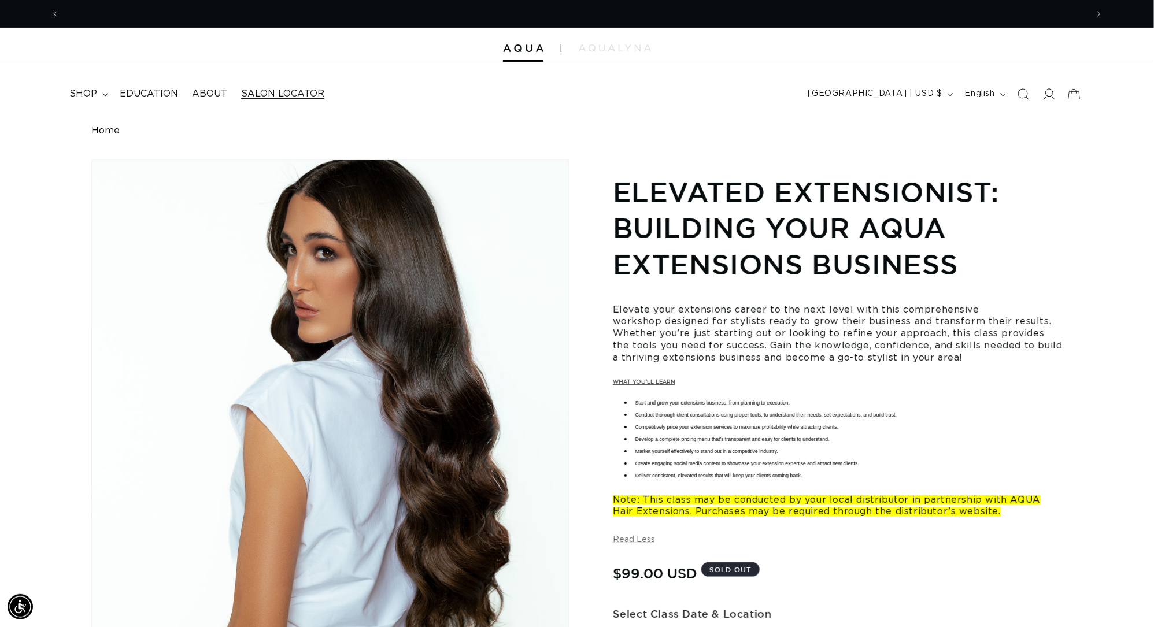
scroll to position [0, 2140]
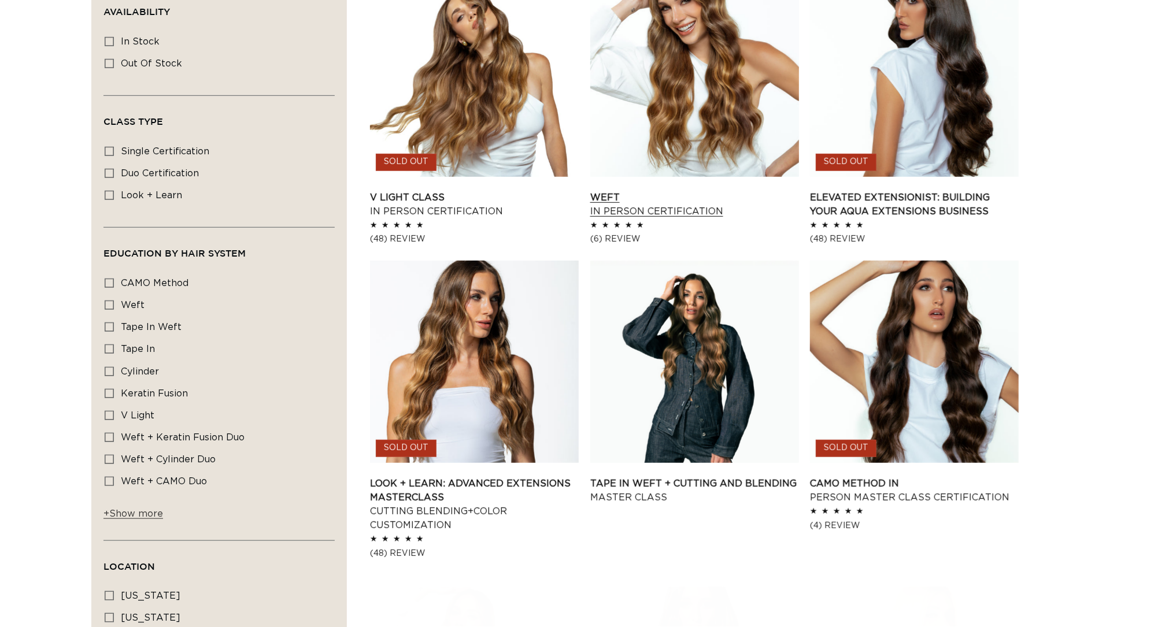
scroll to position [542, 0]
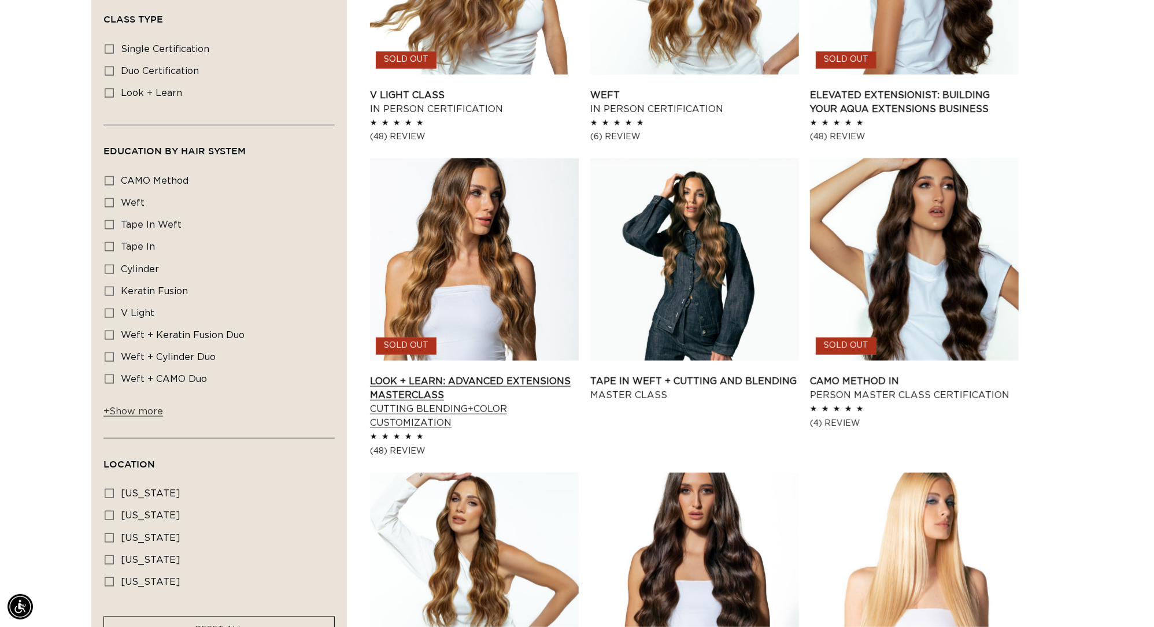
click at [506, 375] on link "Look + Learn: Advanced Extensions Masterclass Cutting Blending+Color Customizat…" at bounding box center [474, 402] width 209 height 55
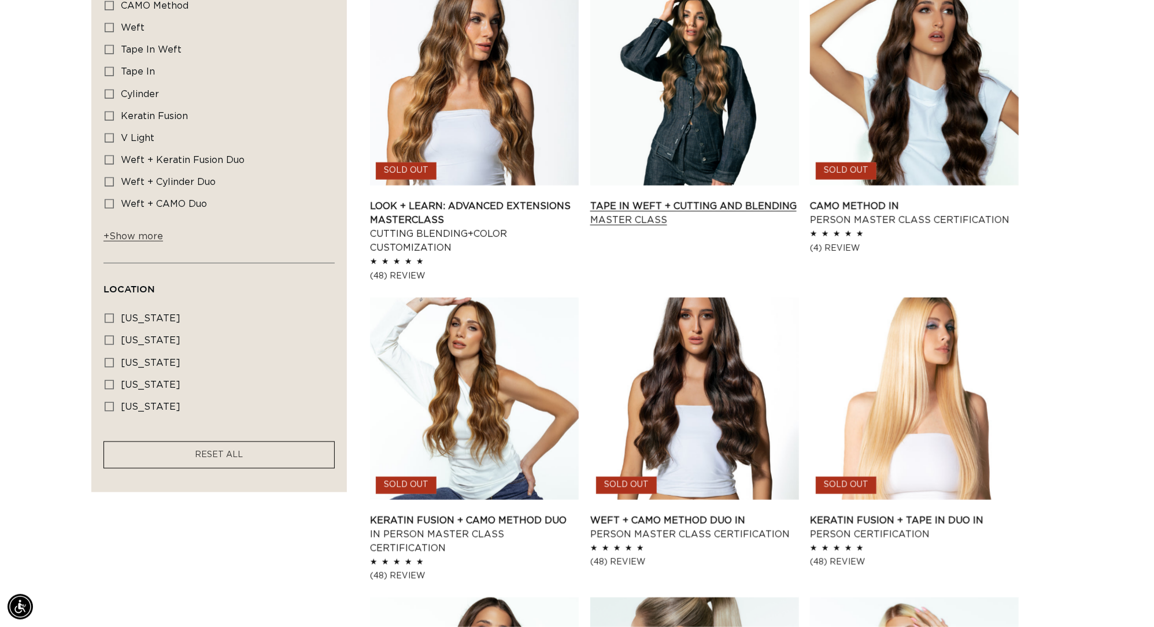
scroll to position [0, 2140]
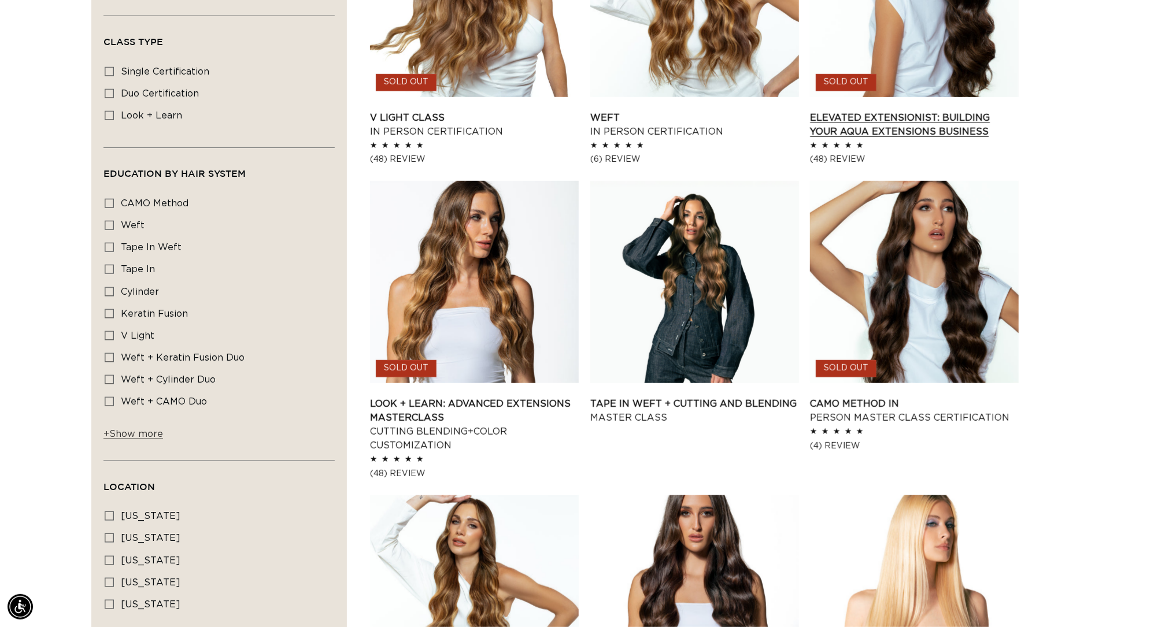
scroll to position [0, 2140]
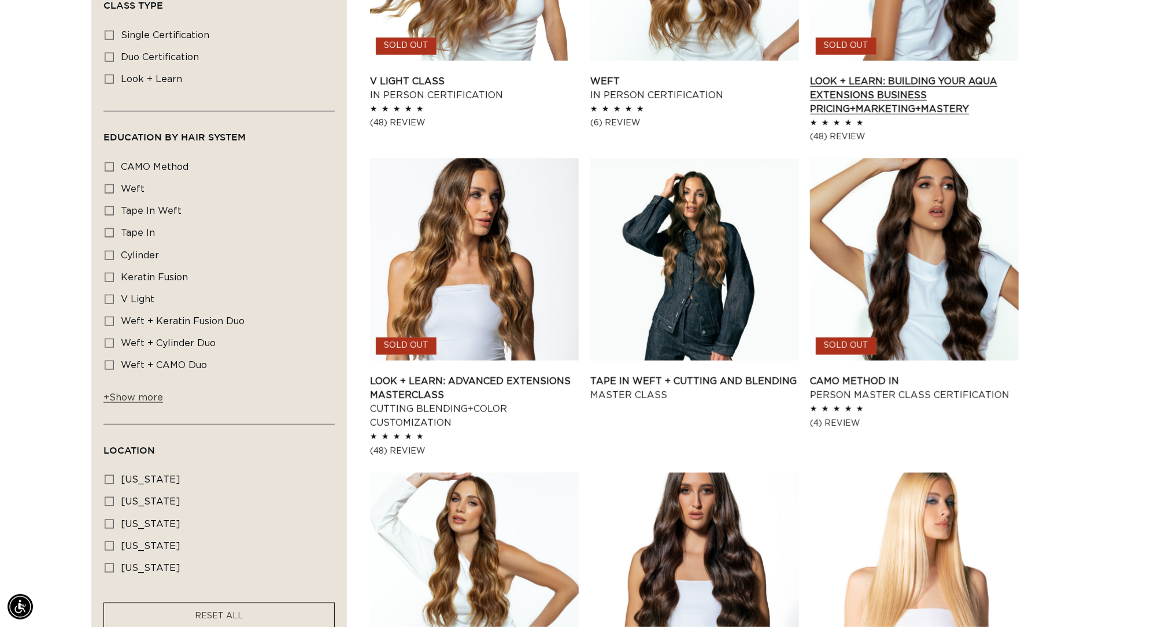
scroll to position [0, 1070]
click at [883, 102] on link "Look + Learn: Building Your AQUA Extensions Business Pricing+Marketing+Mastery" at bounding box center [914, 96] width 209 height 42
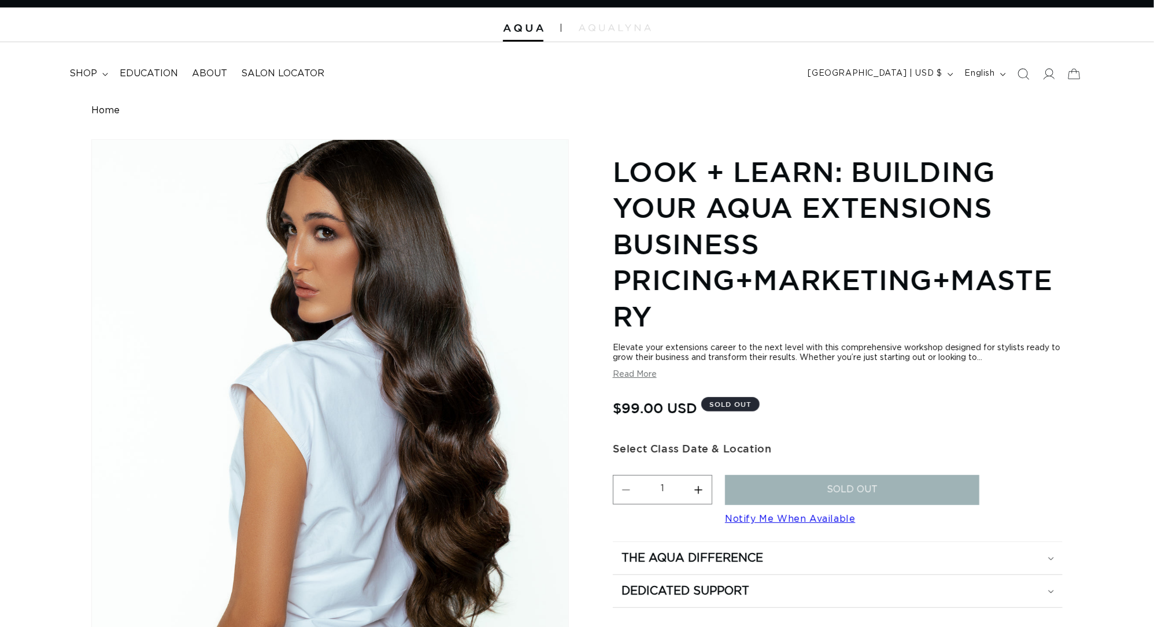
scroll to position [20, 0]
click at [631, 380] on button "Read More" at bounding box center [635, 375] width 44 height 10
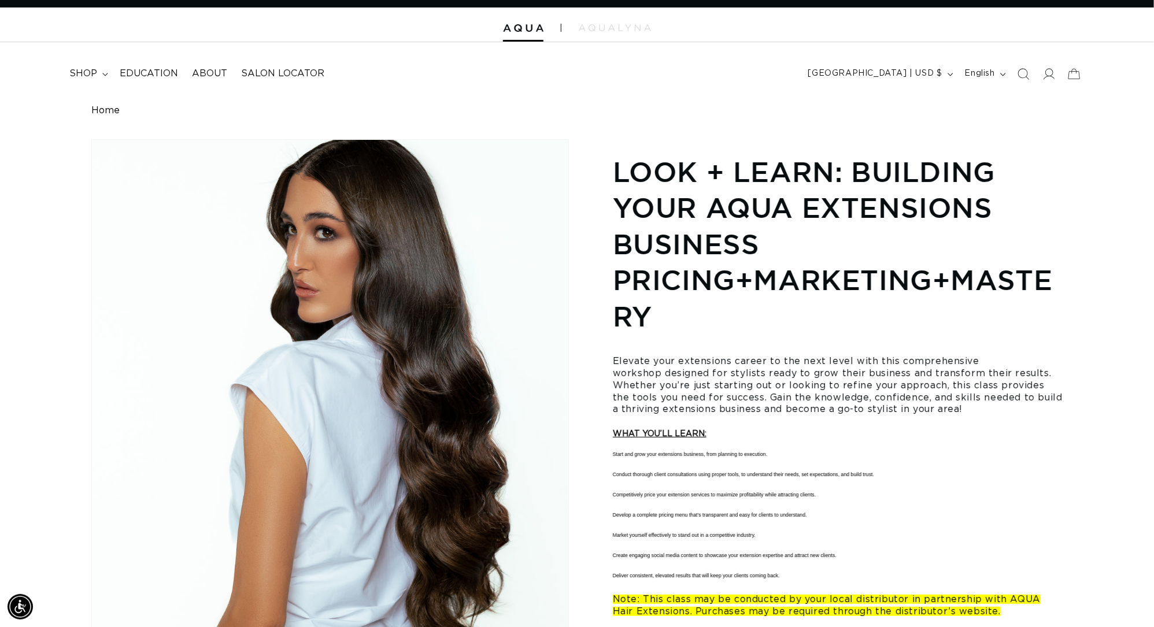
scroll to position [0, 1070]
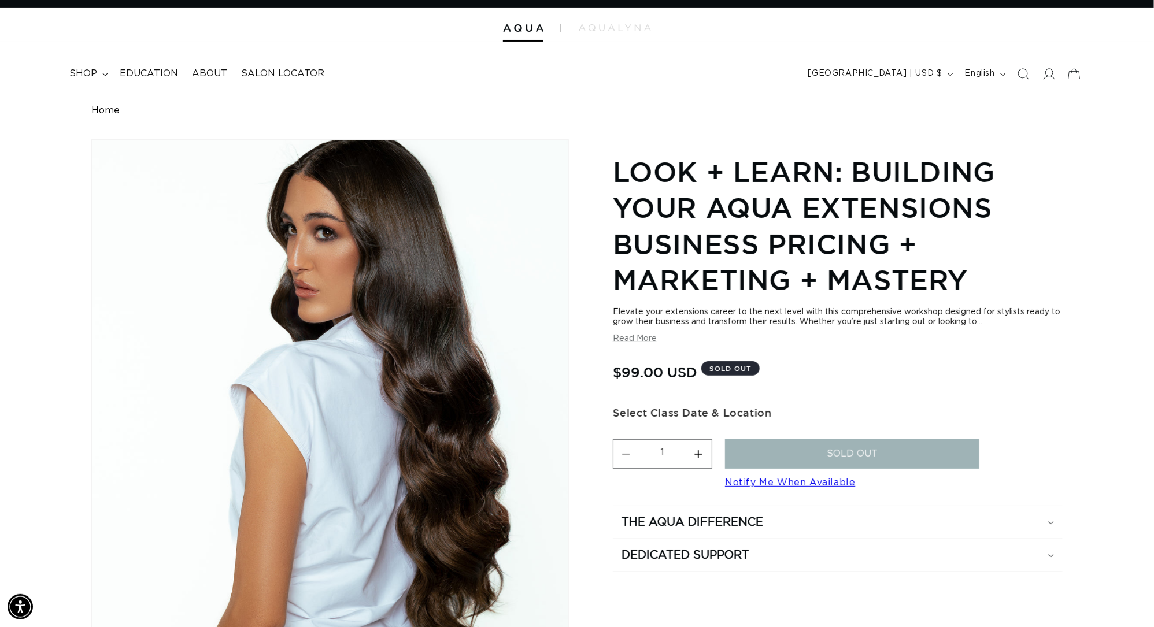
scroll to position [0, 1070]
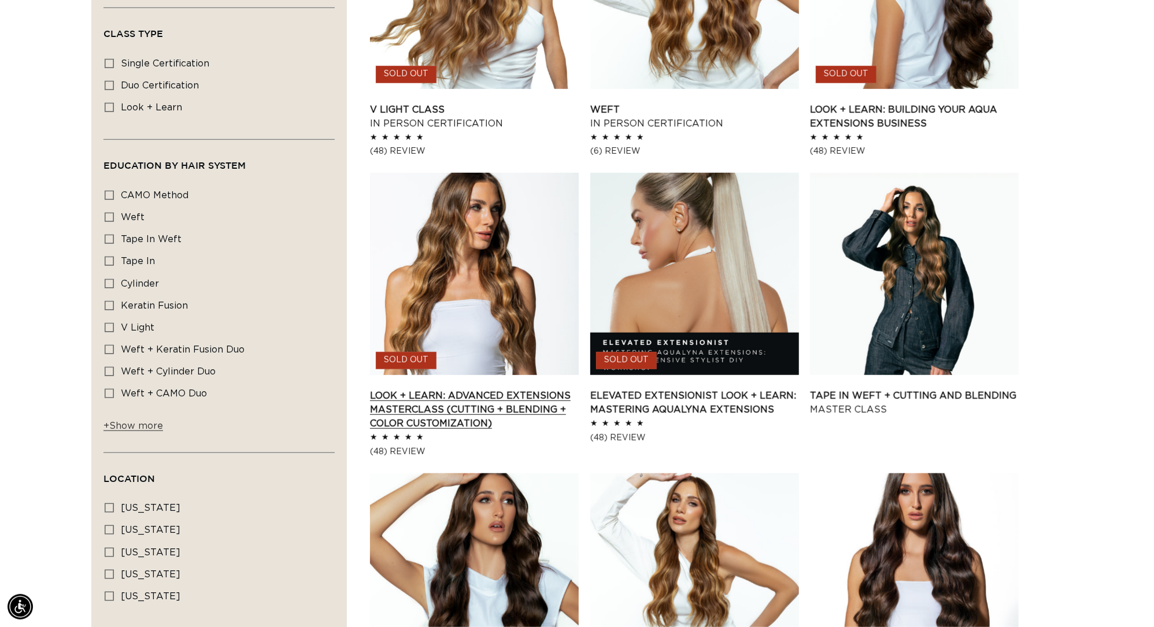
click at [476, 404] on link "Look + Learn: Advanced Extensions Masterclass (Cutting + Blending + Color Custo…" at bounding box center [474, 410] width 209 height 42
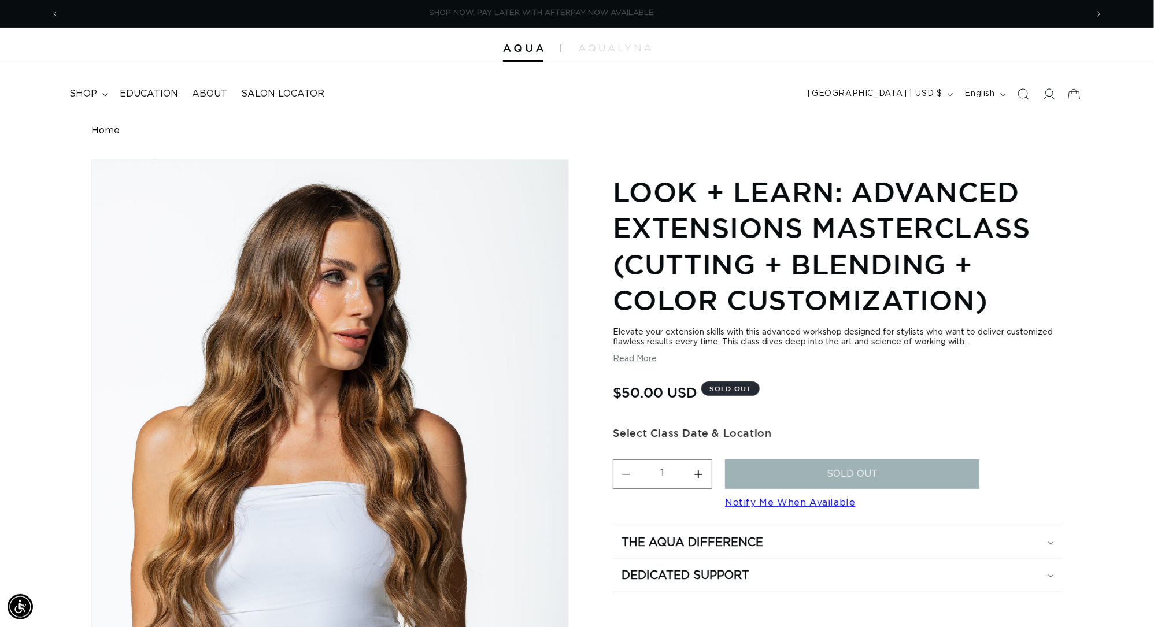
scroll to position [0, 2140]
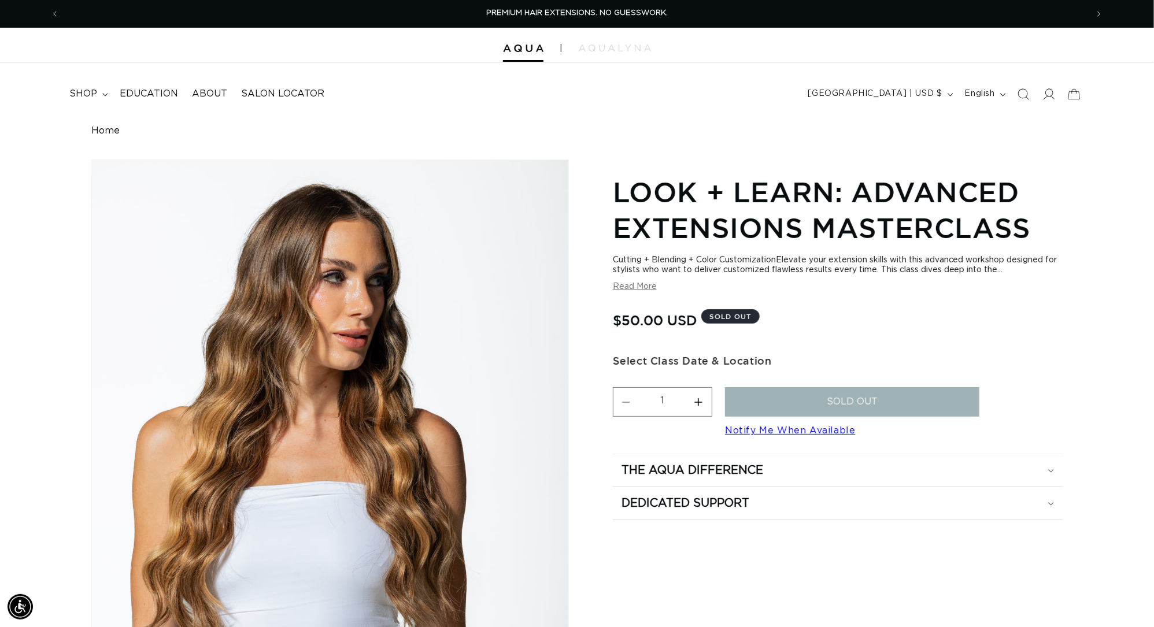
click at [630, 288] on button "Read More" at bounding box center [635, 287] width 44 height 10
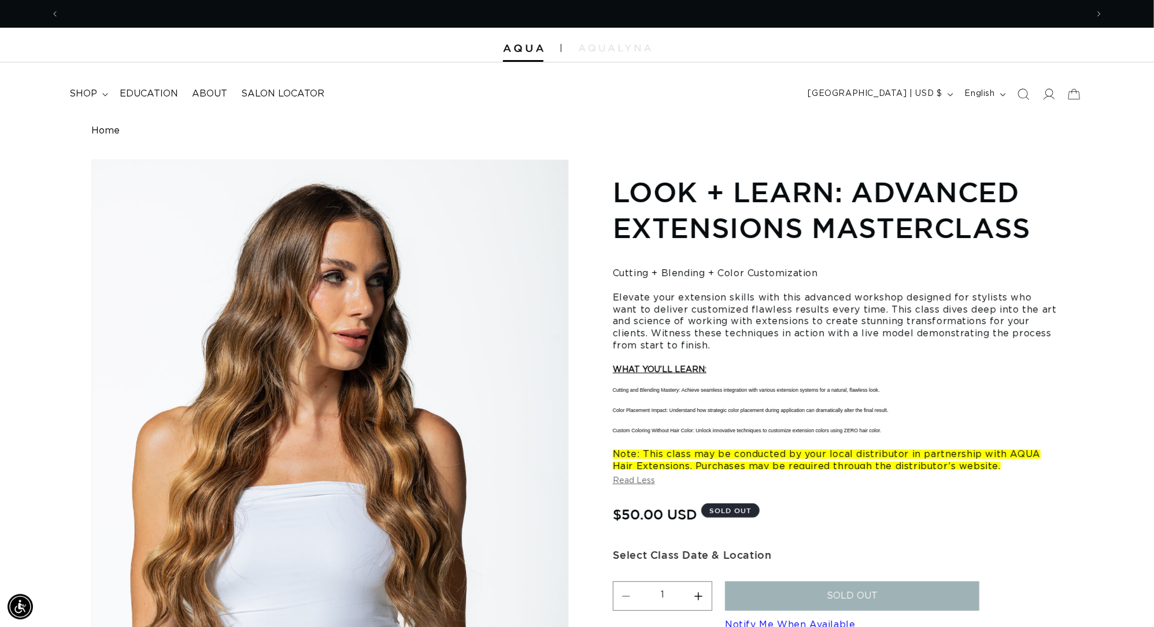
scroll to position [0, 1070]
click at [624, 486] on button "Read Less" at bounding box center [634, 481] width 42 height 10
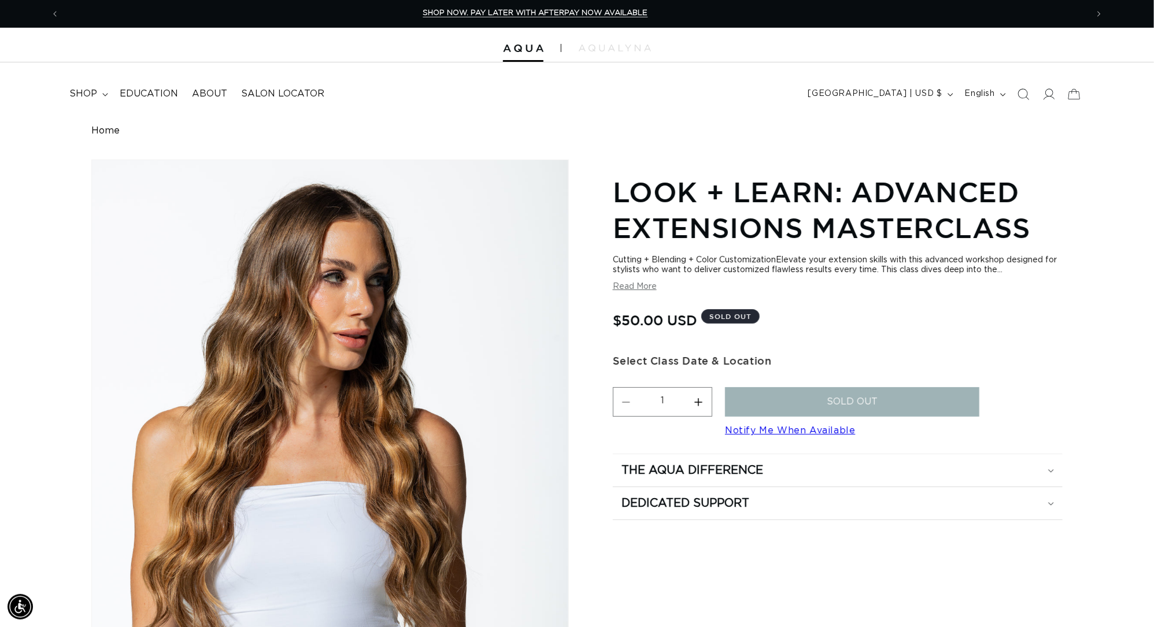
scroll to position [0, 2140]
click at [635, 291] on button "Read More" at bounding box center [635, 287] width 44 height 10
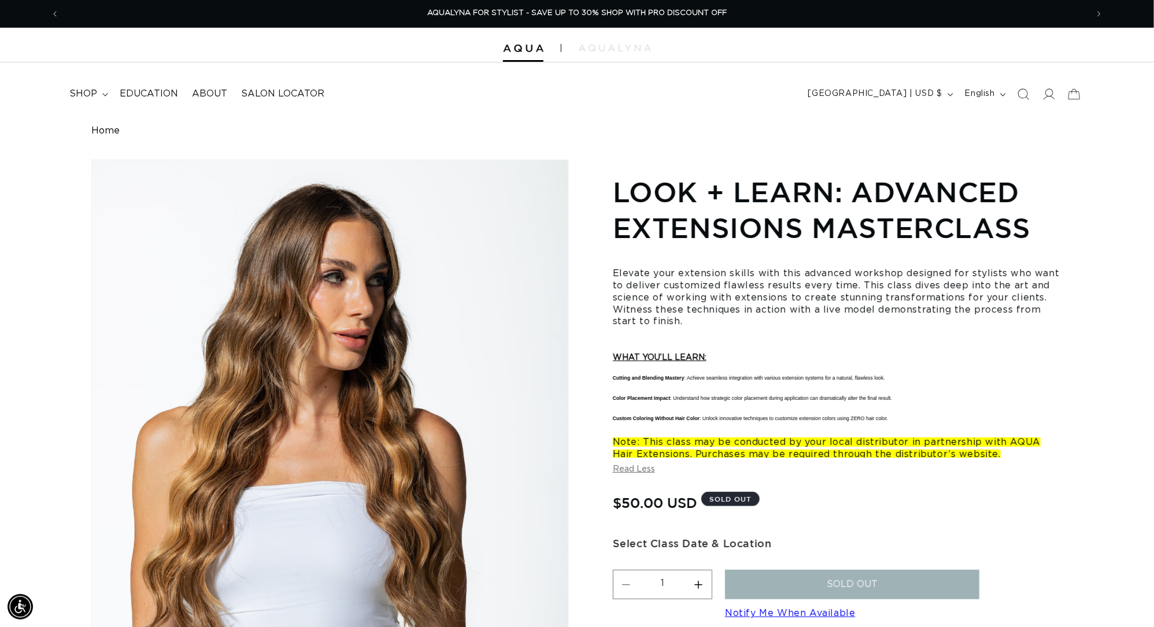
scroll to position [0, 1070]
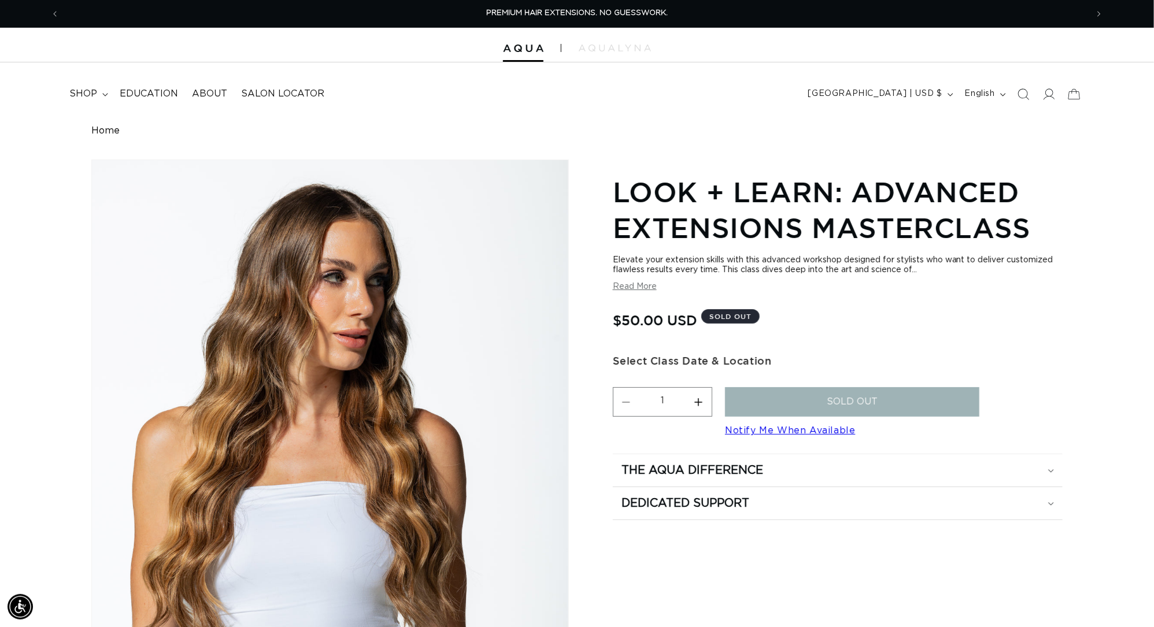
click at [628, 292] on button "Read More" at bounding box center [635, 287] width 44 height 10
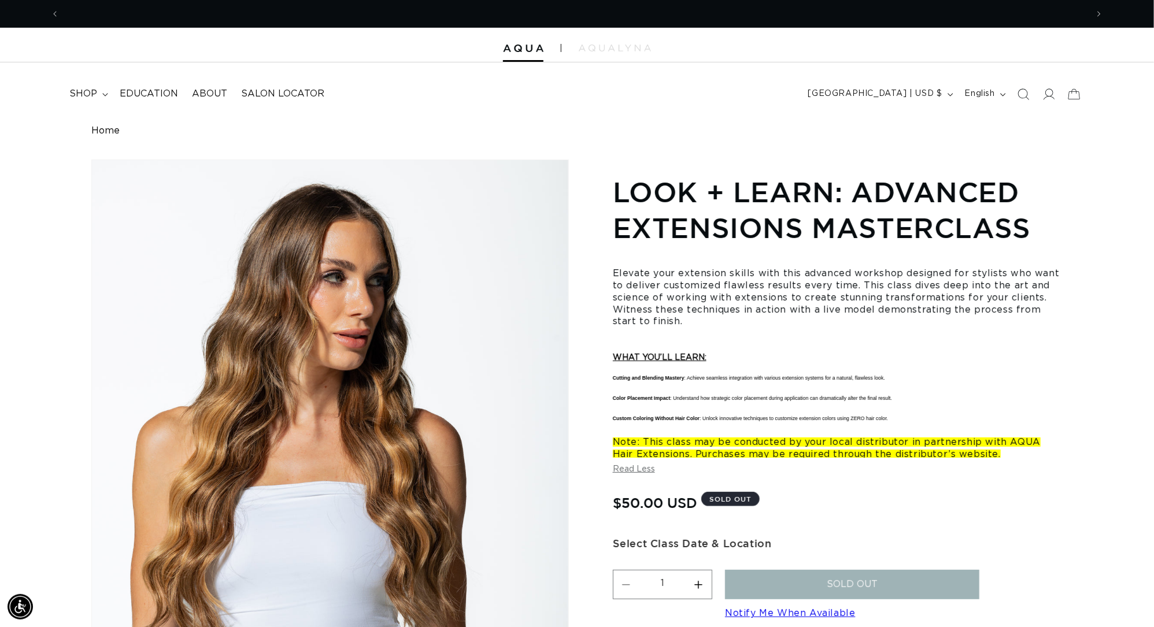
scroll to position [0, 1070]
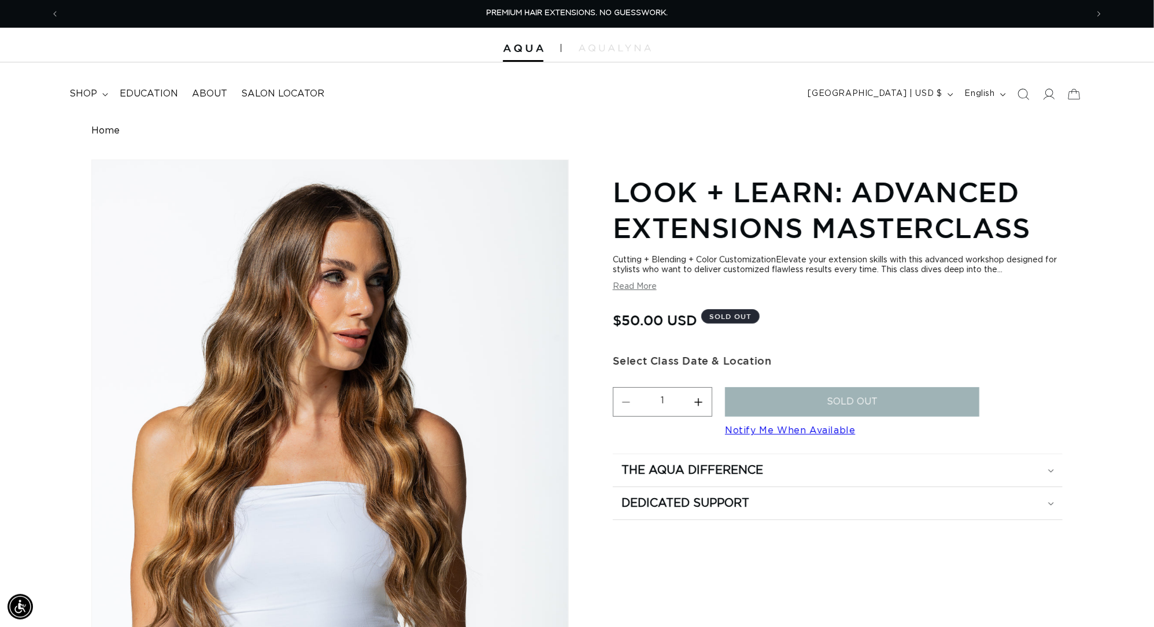
click at [641, 291] on button "Read More" at bounding box center [635, 287] width 44 height 10
click at [635, 290] on button "Read More" at bounding box center [635, 287] width 44 height 10
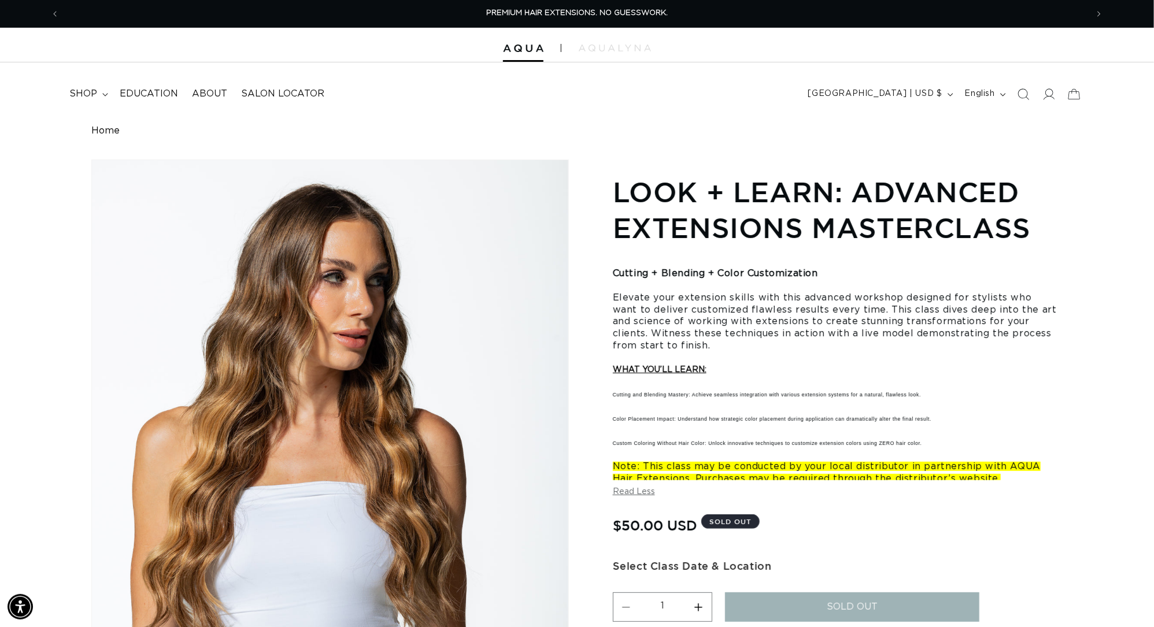
scroll to position [0, 2140]
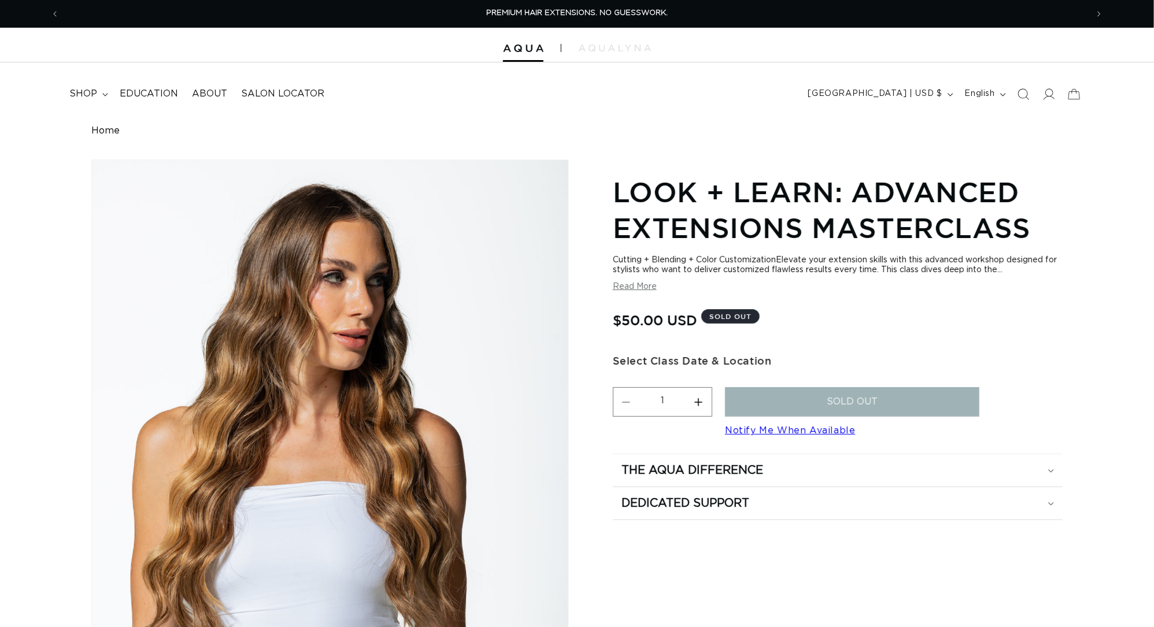
click at [621, 292] on button "Read More" at bounding box center [635, 287] width 44 height 10
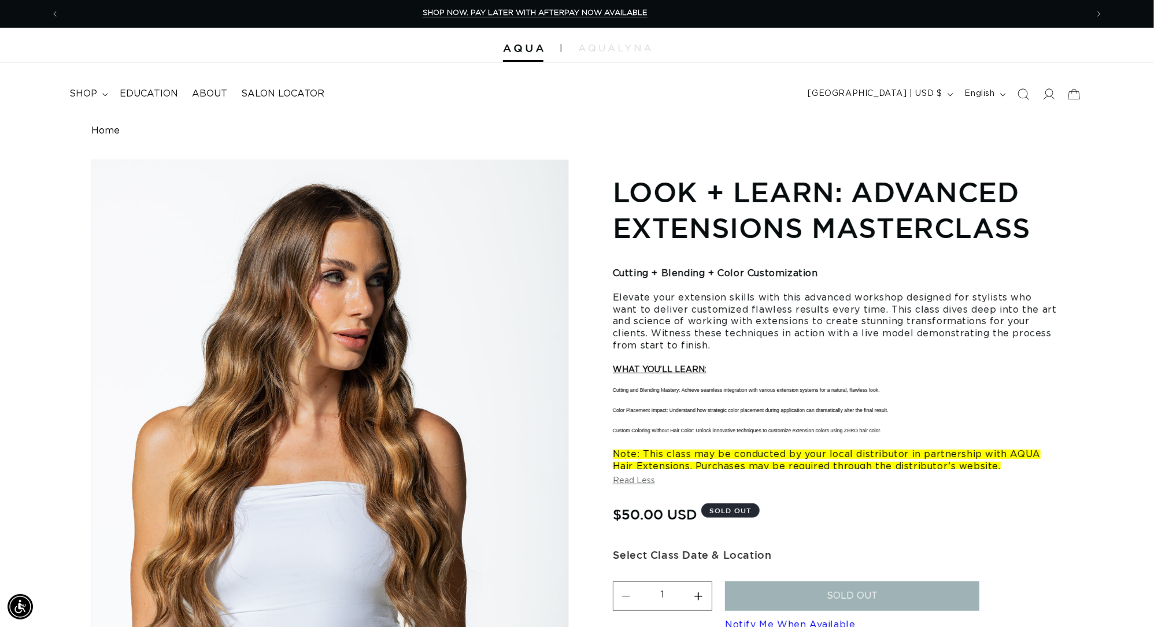
scroll to position [0, 2140]
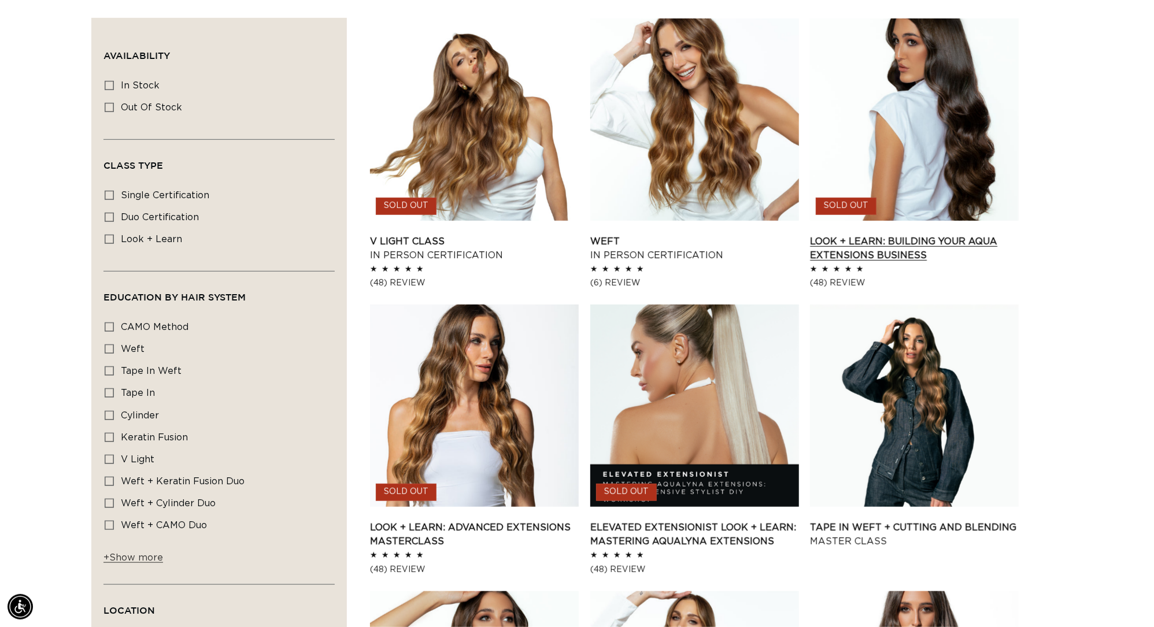
scroll to position [0, 1070]
click at [934, 235] on link "Look + Learn: Building Your AQUA Extensions Business" at bounding box center [914, 249] width 209 height 28
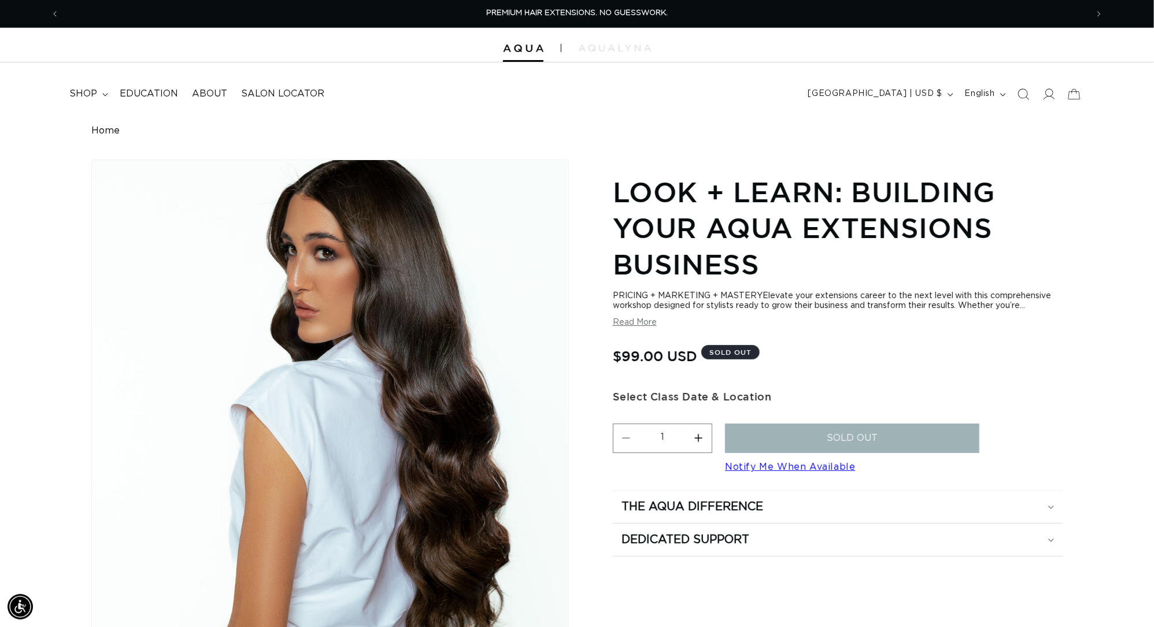
click at [631, 328] on button "Read More" at bounding box center [635, 323] width 44 height 10
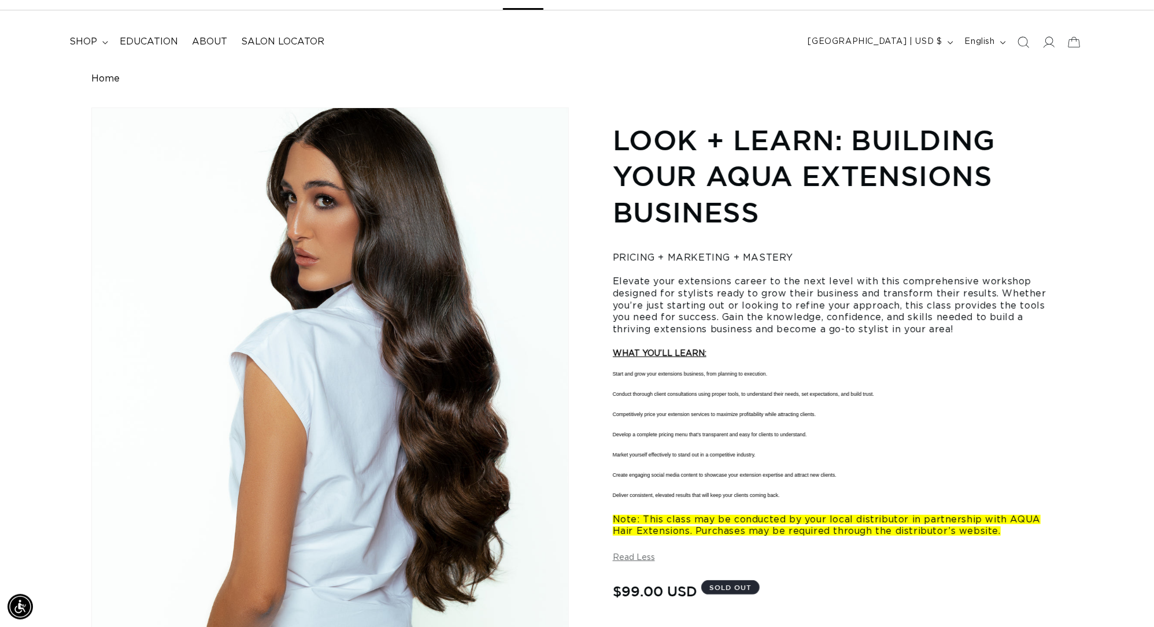
scroll to position [0, 2140]
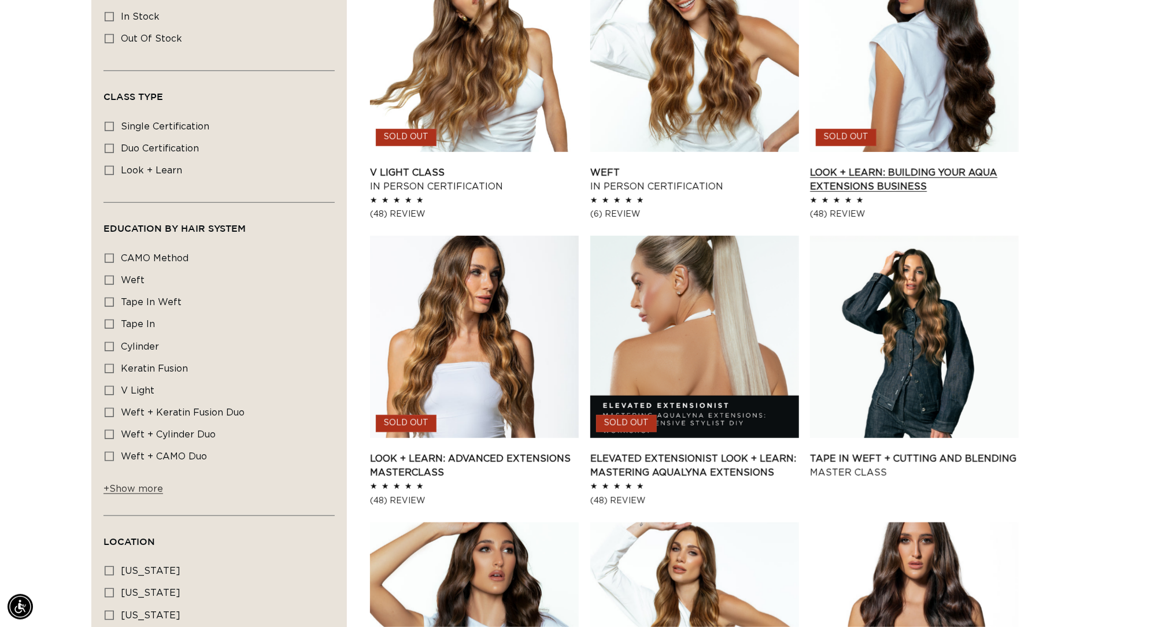
scroll to position [0, 2140]
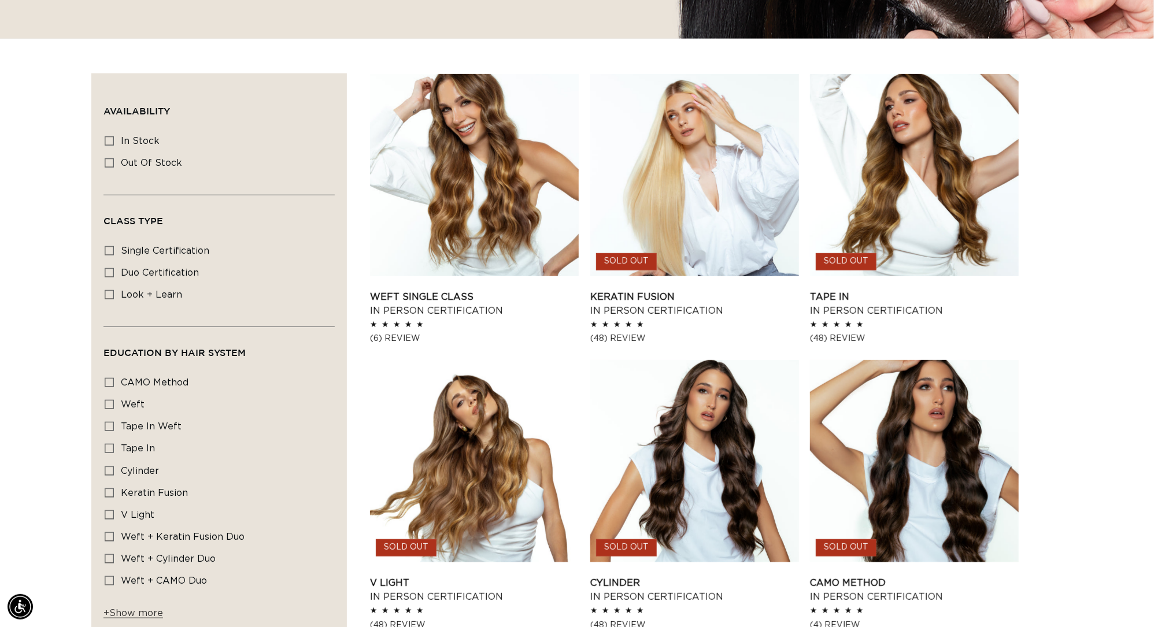
scroll to position [0, 2140]
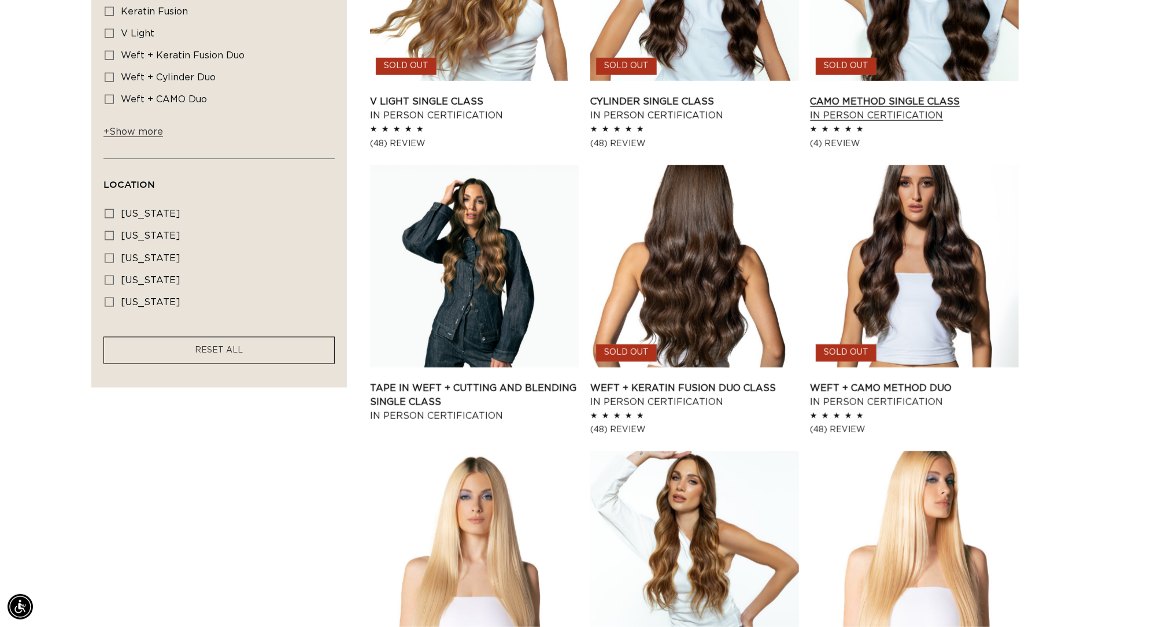
scroll to position [0, 1070]
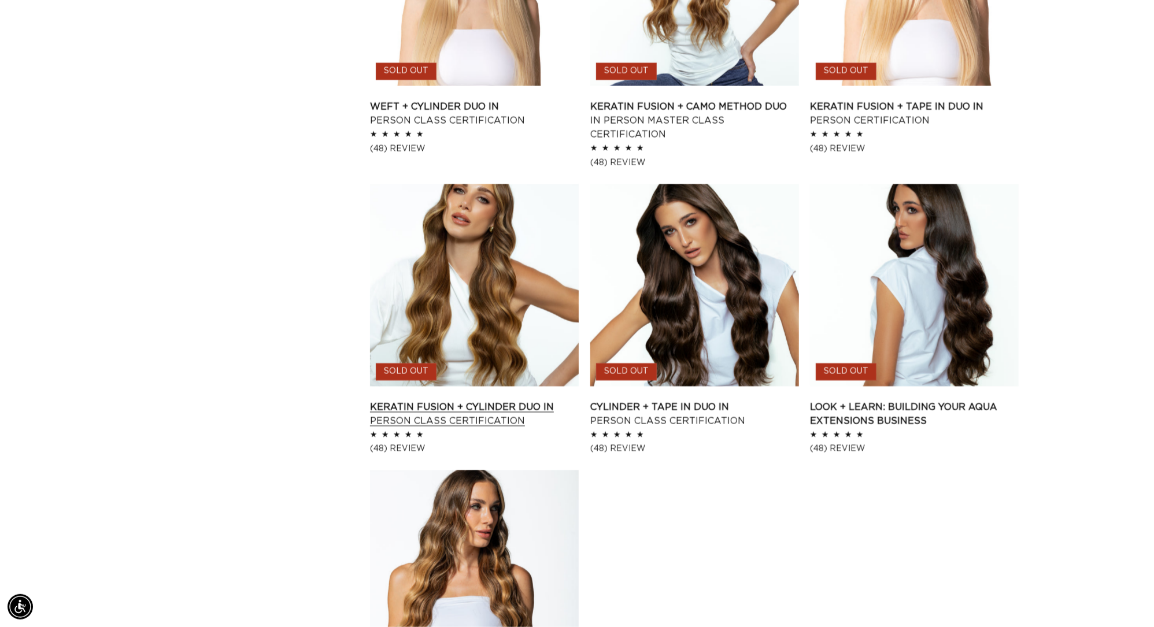
scroll to position [0, 1070]
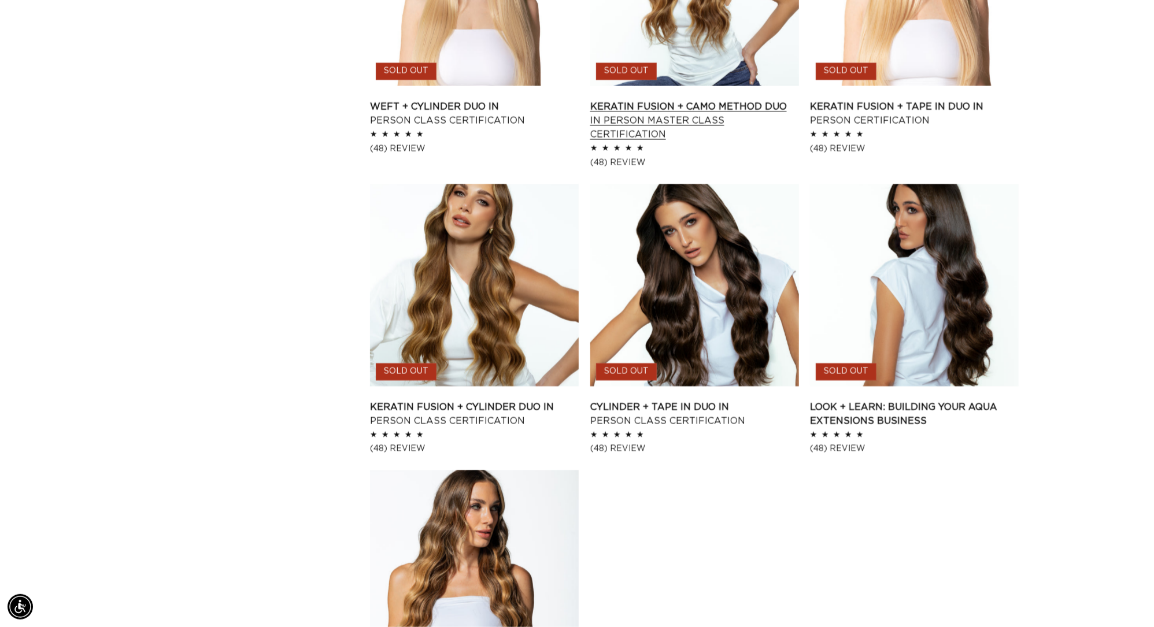
click at [738, 115] on link "Keratin Fusion + CAMO Method Duo In Person Master Class Certification" at bounding box center [694, 120] width 209 height 42
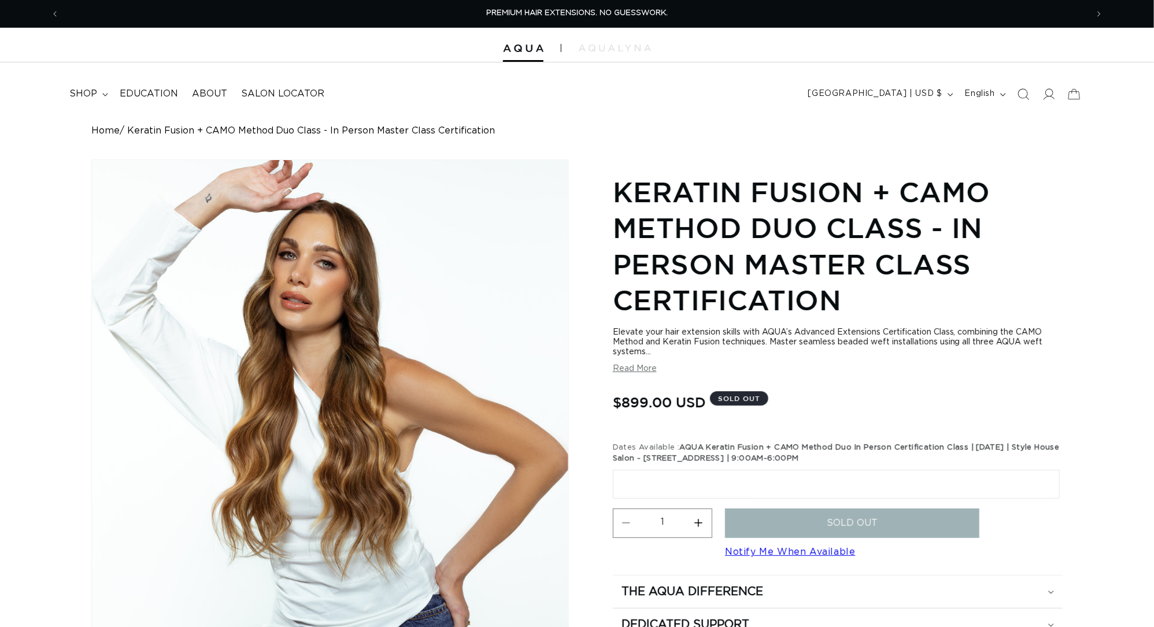
click at [642, 374] on button "Read More" at bounding box center [635, 369] width 44 height 10
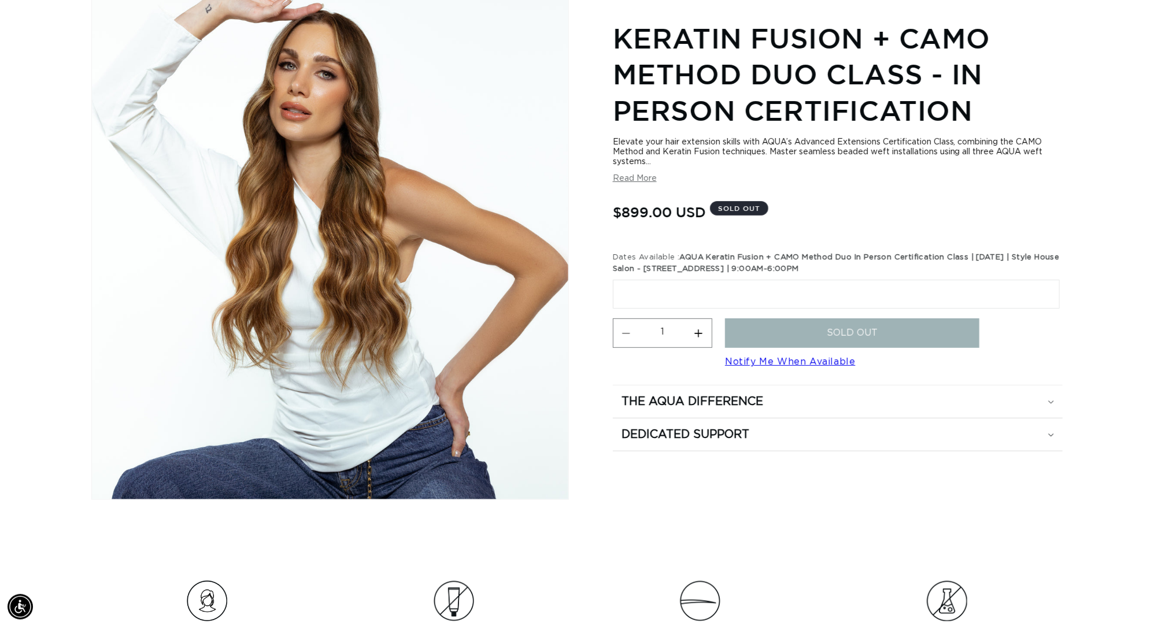
click at [645, 184] on button "Read More" at bounding box center [635, 179] width 44 height 10
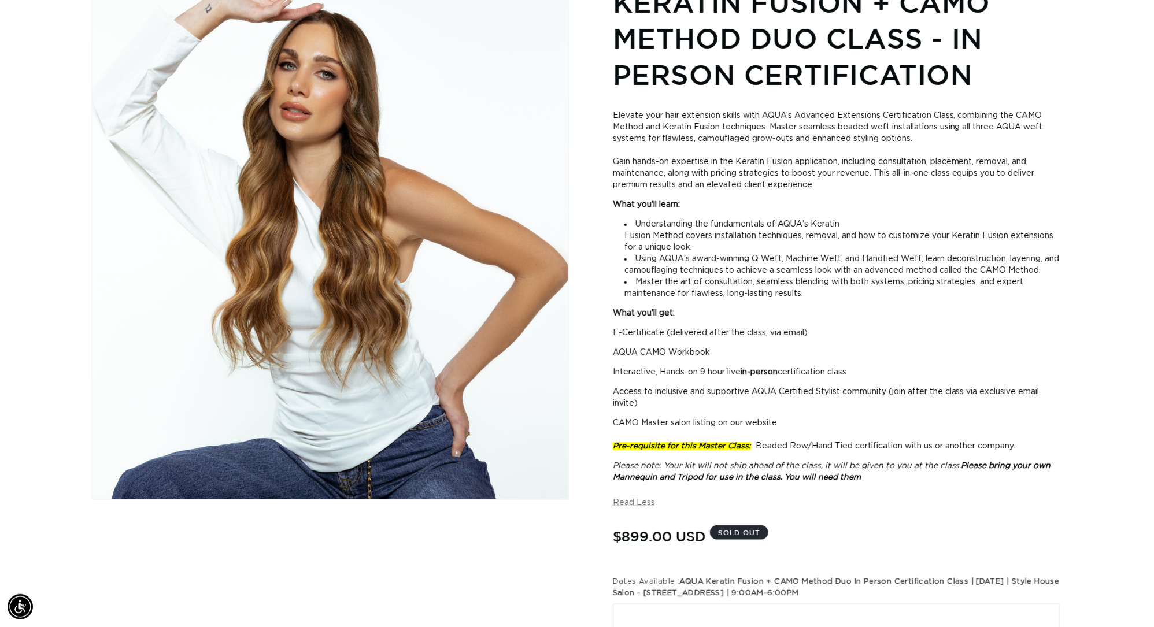
scroll to position [0, 1070]
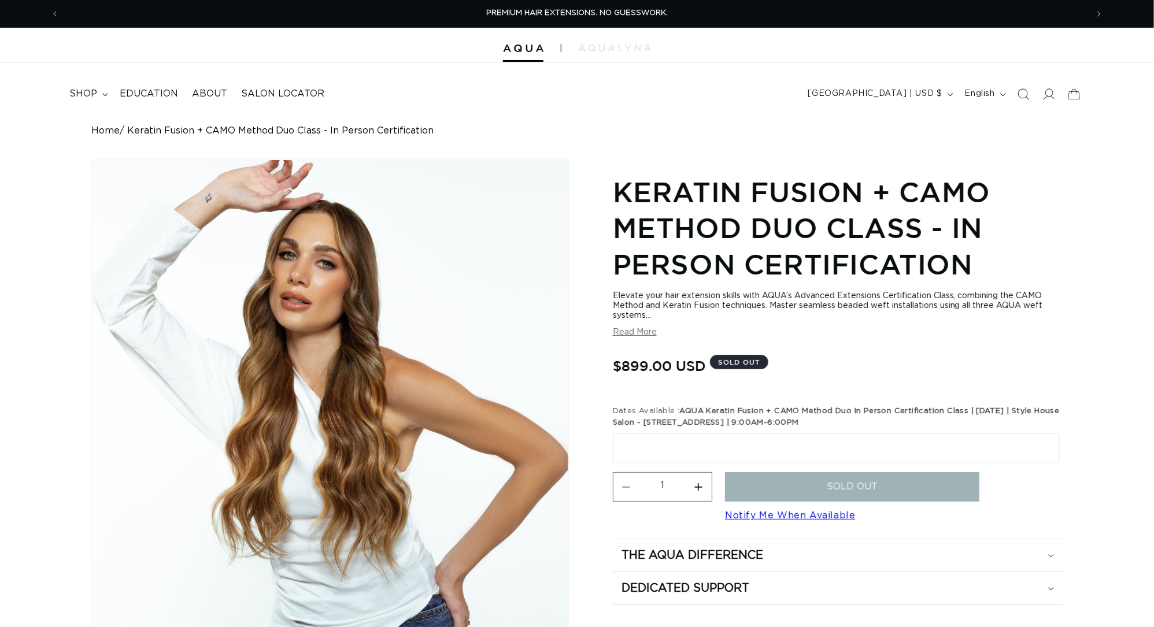
scroll to position [190, 0]
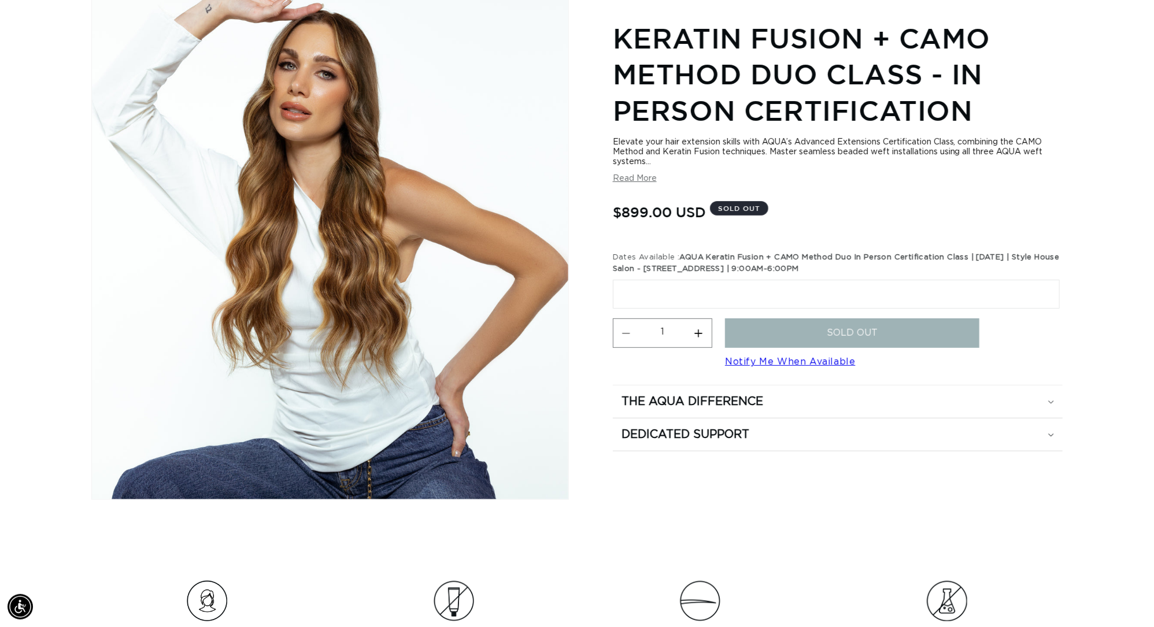
click at [635, 183] on button "Read More" at bounding box center [635, 179] width 44 height 10
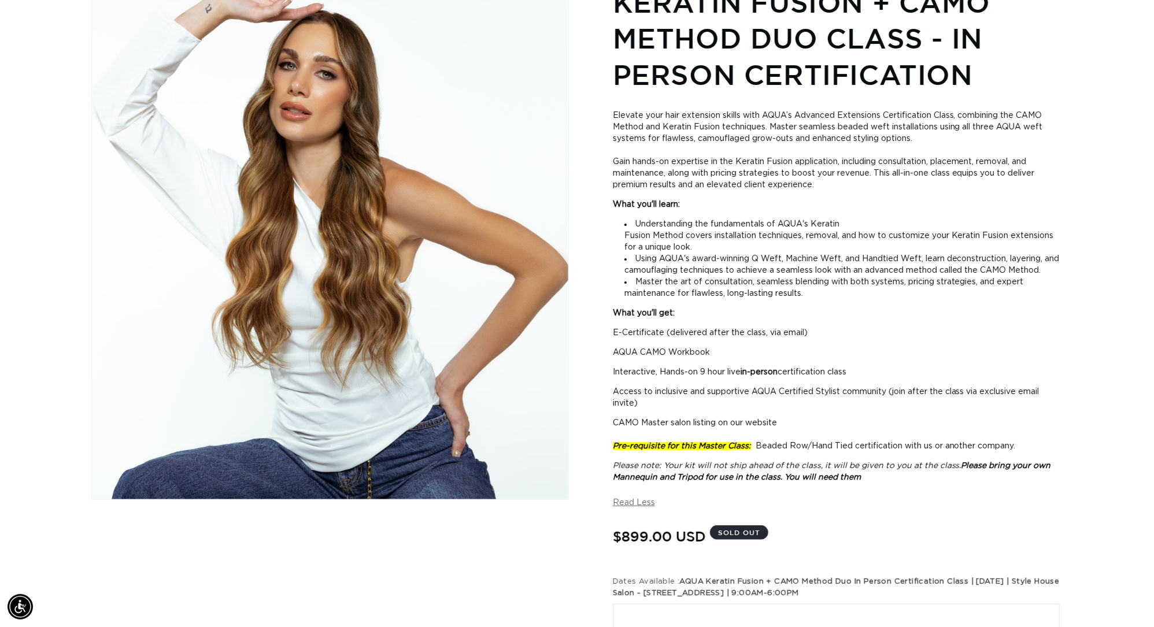
scroll to position [0, 2140]
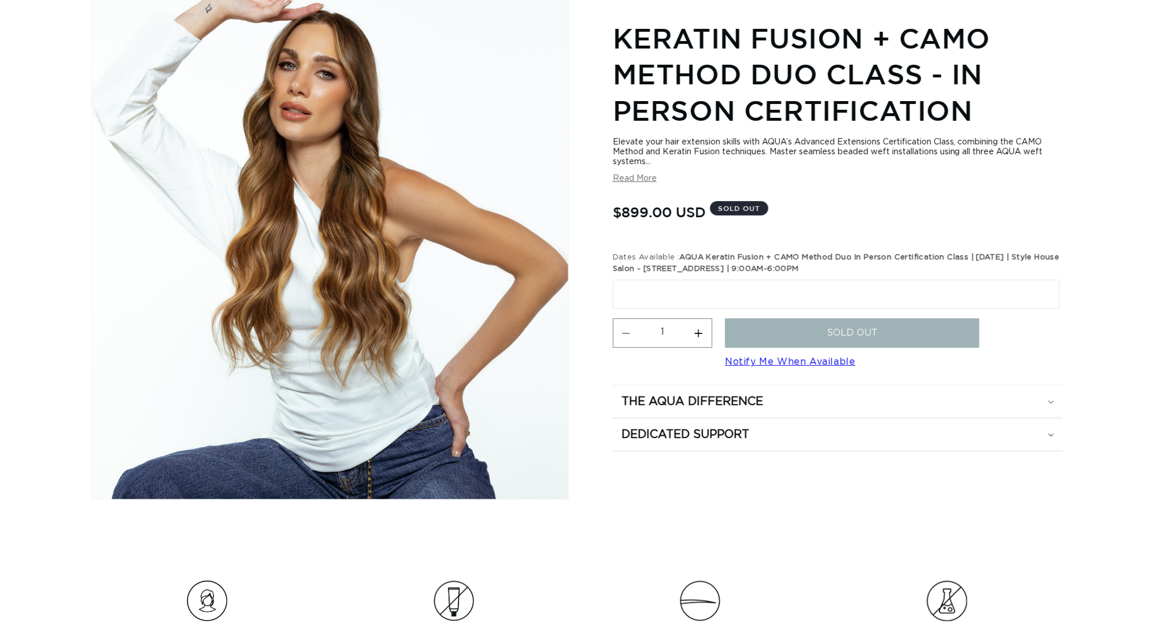
scroll to position [190, 0]
click at [641, 183] on button "Read More" at bounding box center [635, 179] width 44 height 10
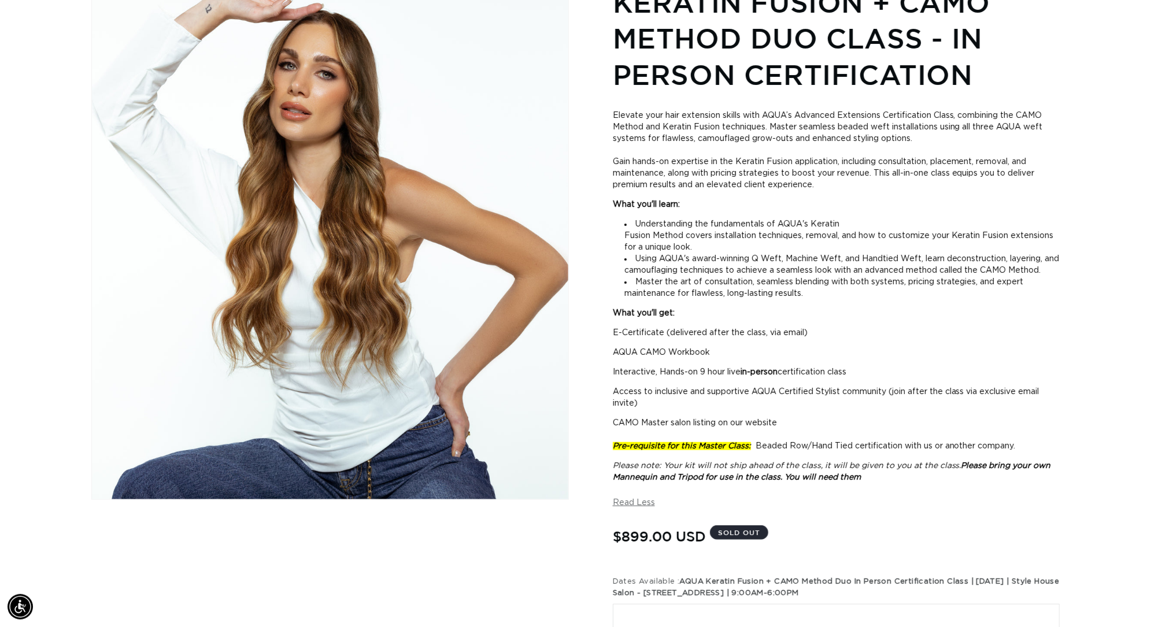
scroll to position [0, 0]
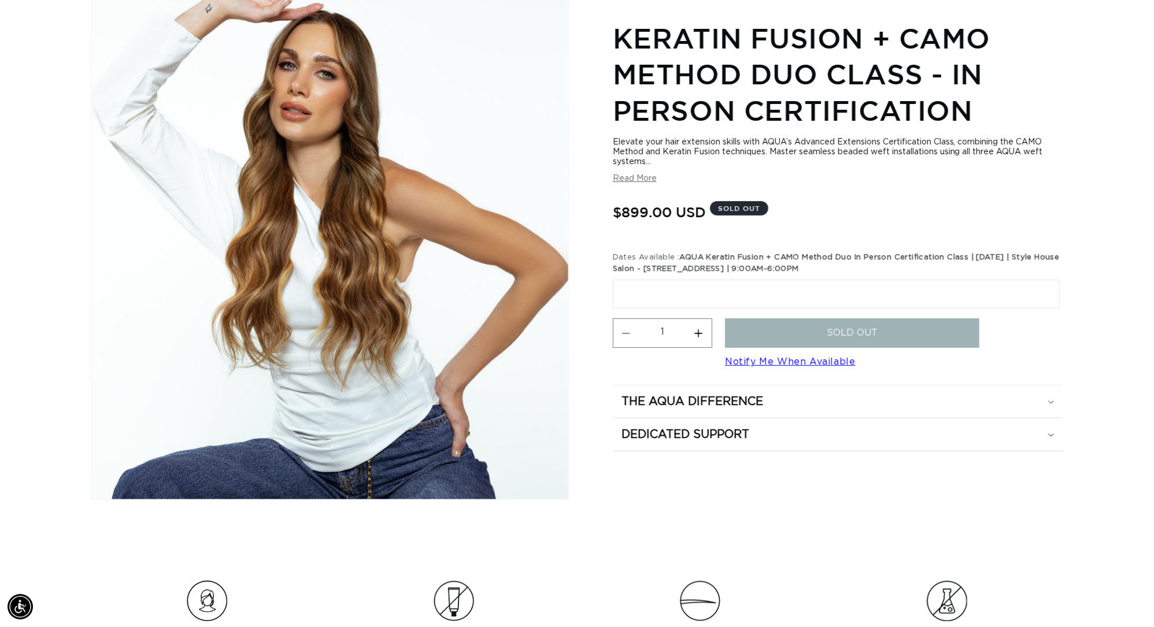
click at [634, 184] on button "Read More" at bounding box center [635, 179] width 44 height 10
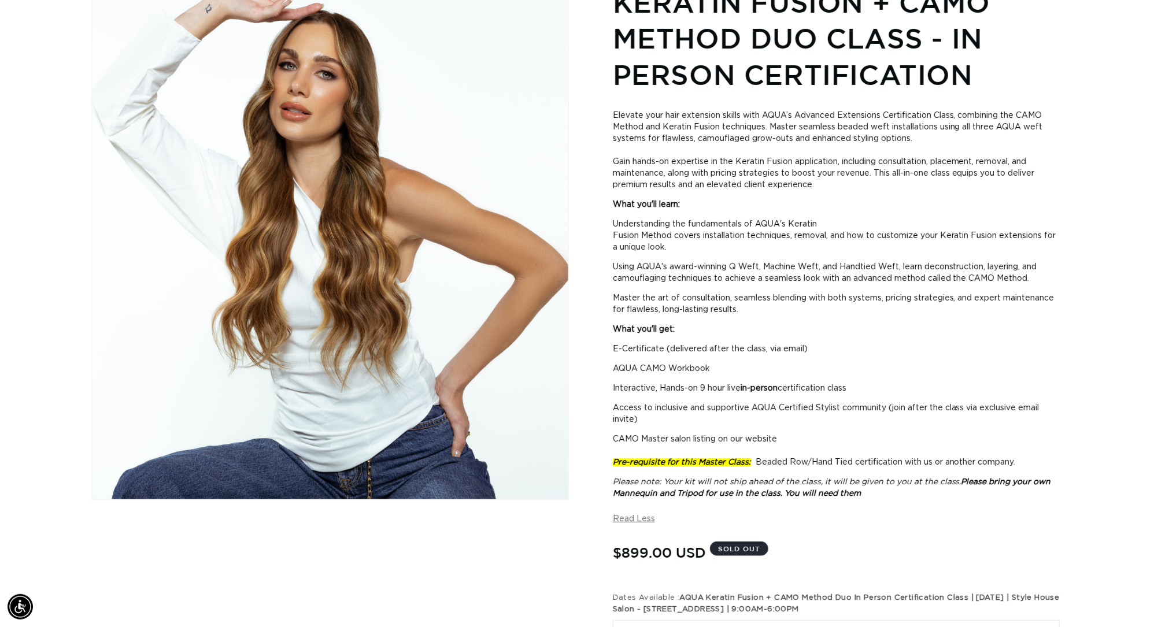
scroll to position [0, 2140]
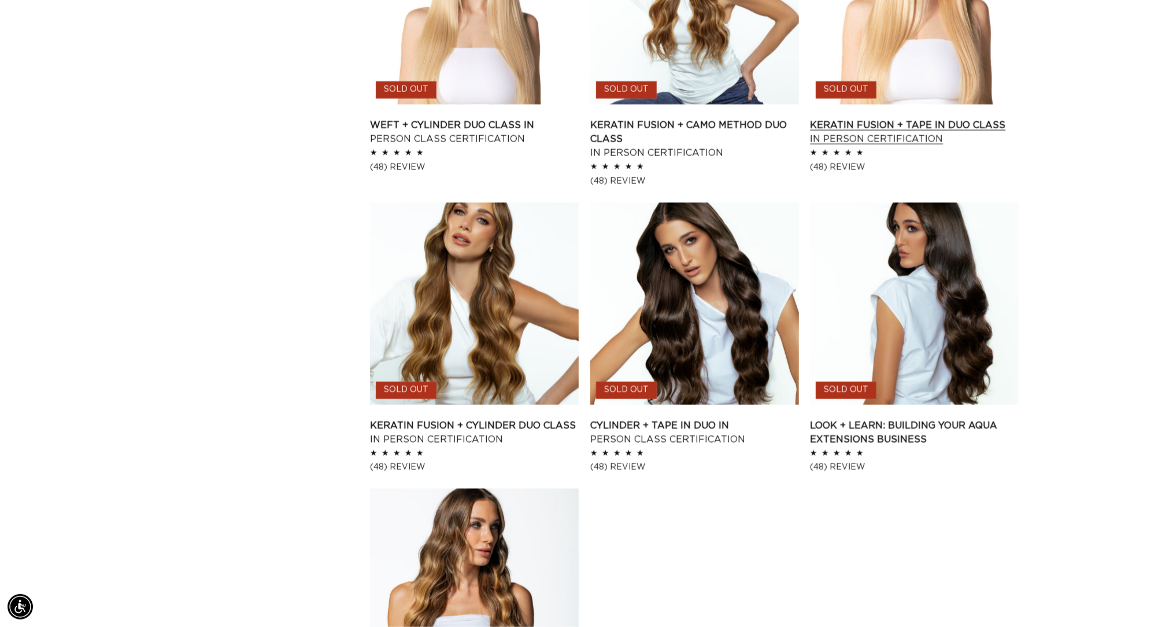
scroll to position [0, 2140]
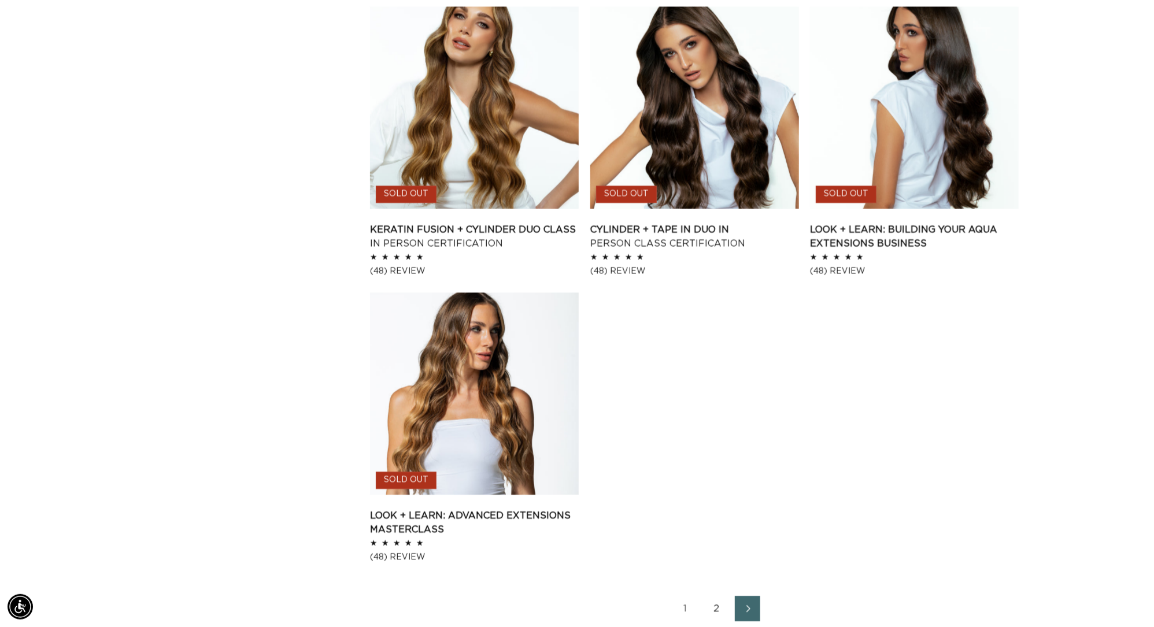
scroll to position [0, 2140]
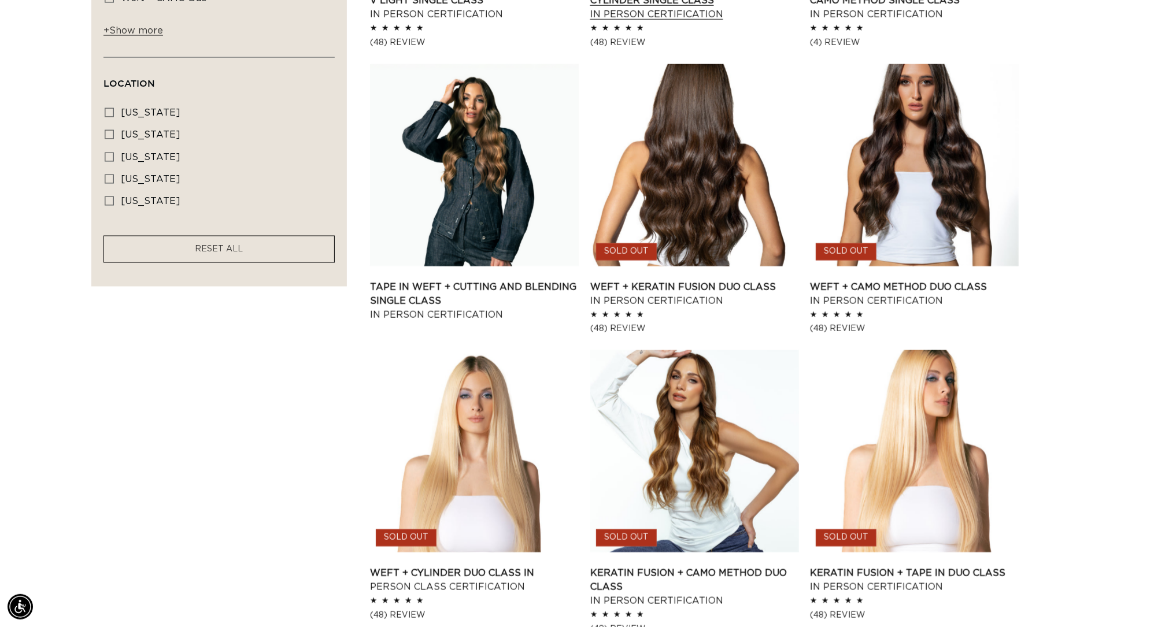
scroll to position [0, 2140]
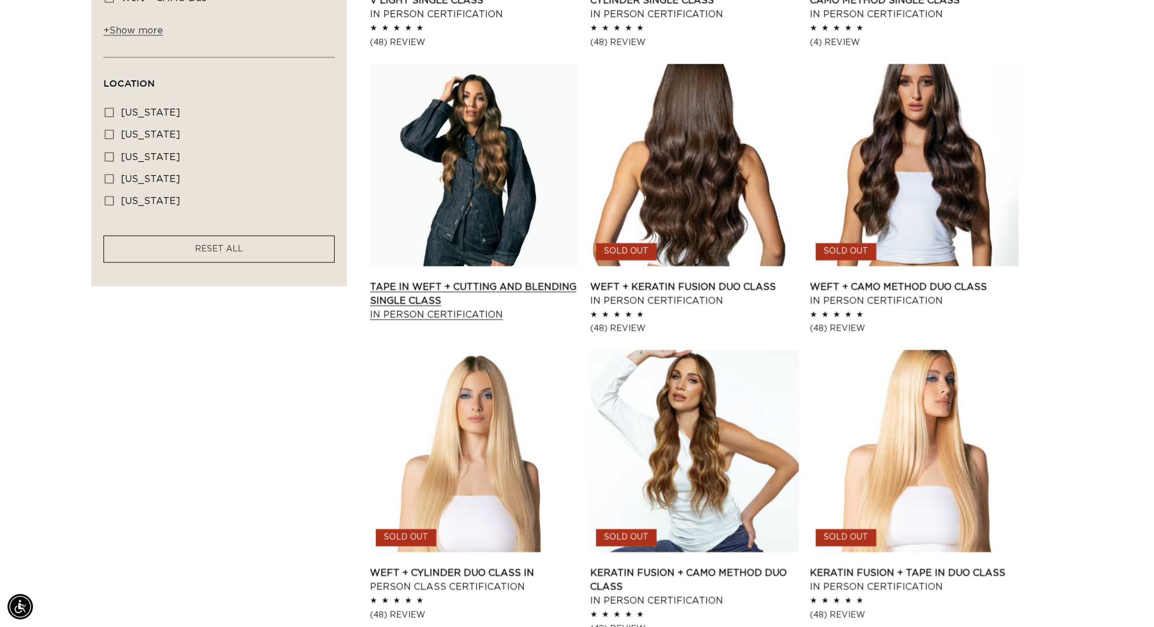
click at [532, 304] on link "Tape In Weft + Cutting and Blending Single Class In Person Certification" at bounding box center [474, 301] width 209 height 42
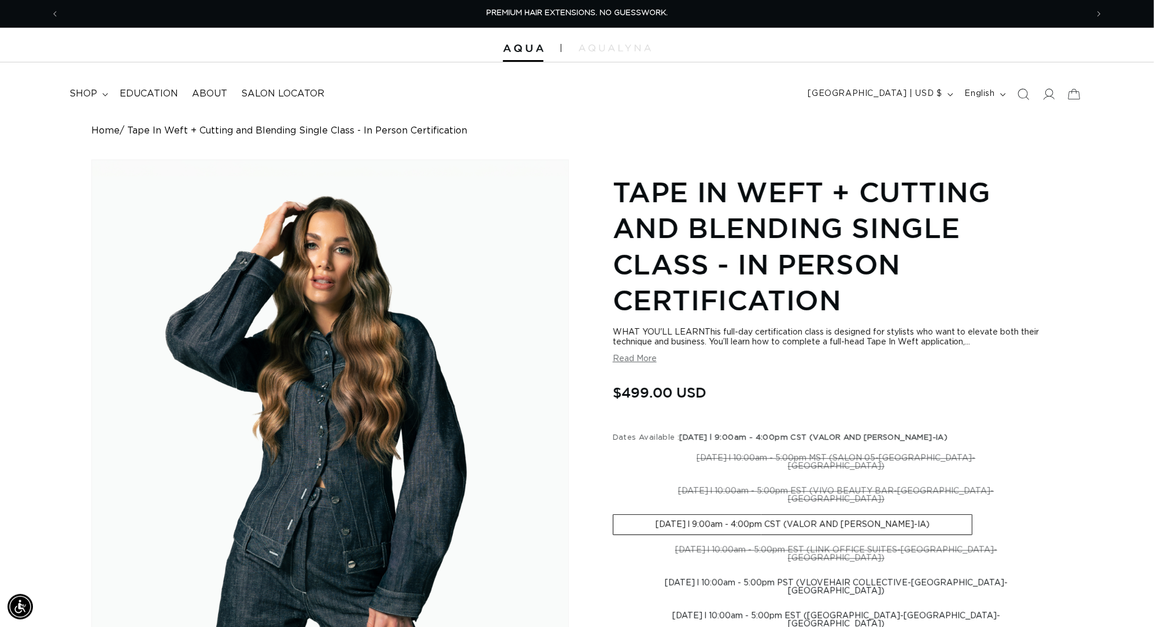
click at [639, 354] on button "Read More" at bounding box center [635, 359] width 44 height 10
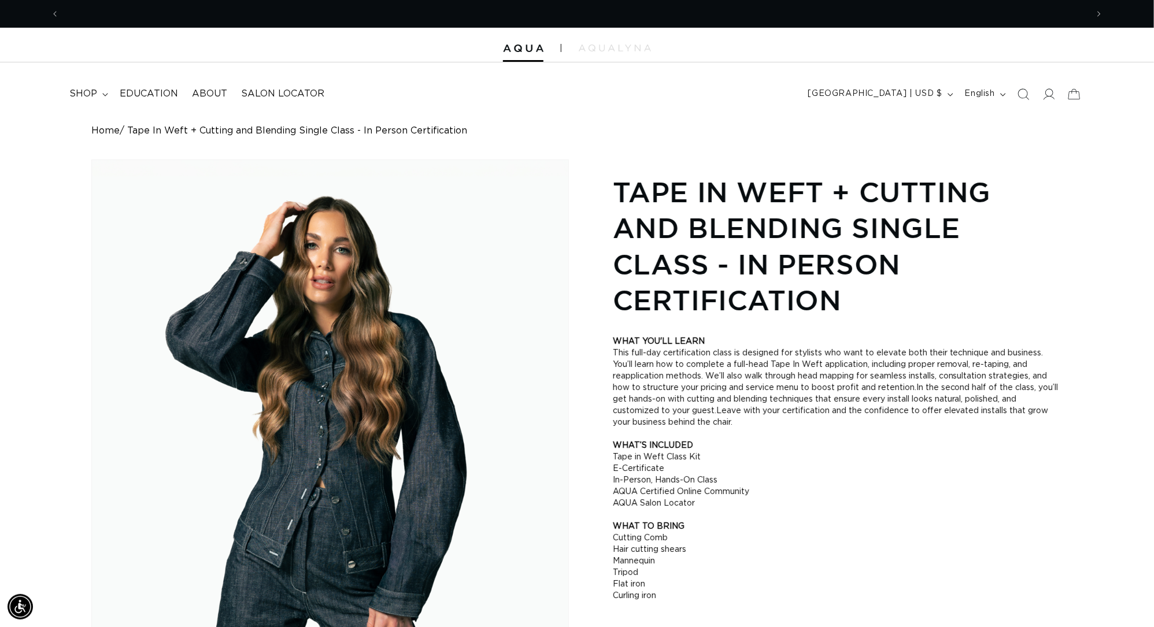
scroll to position [0, 1070]
